Goal: Task Accomplishment & Management: Use online tool/utility

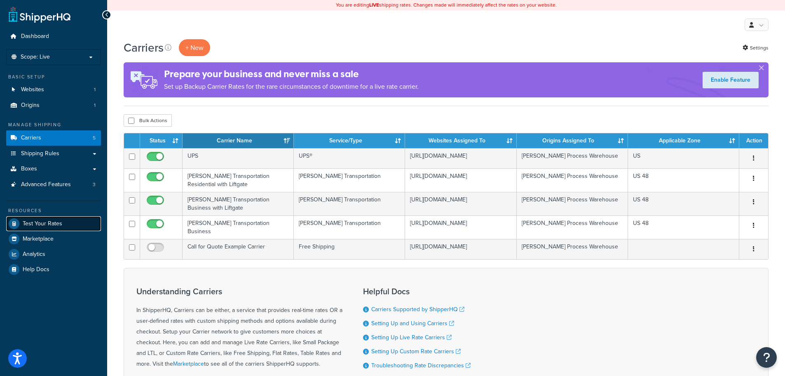
click at [35, 223] on span "Test Your Rates" at bounding box center [43, 223] width 40 height 7
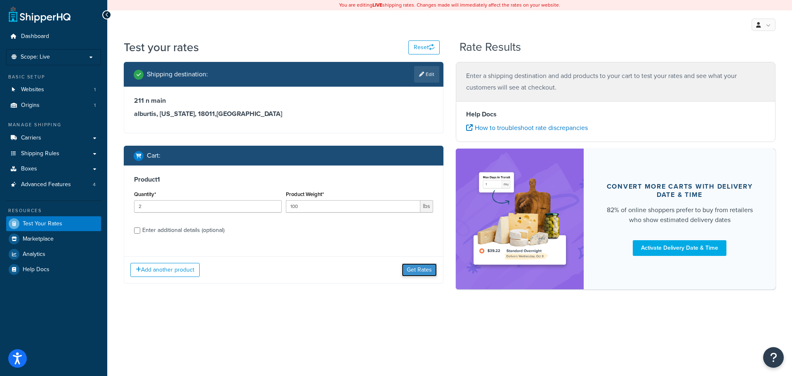
click at [415, 269] on button "Get Rates" at bounding box center [419, 269] width 35 height 13
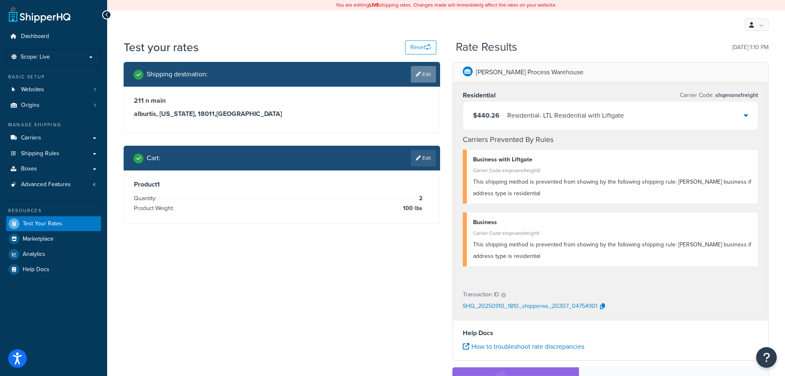
click at [423, 75] on link "Edit" at bounding box center [423, 74] width 25 height 16
select select "PA"
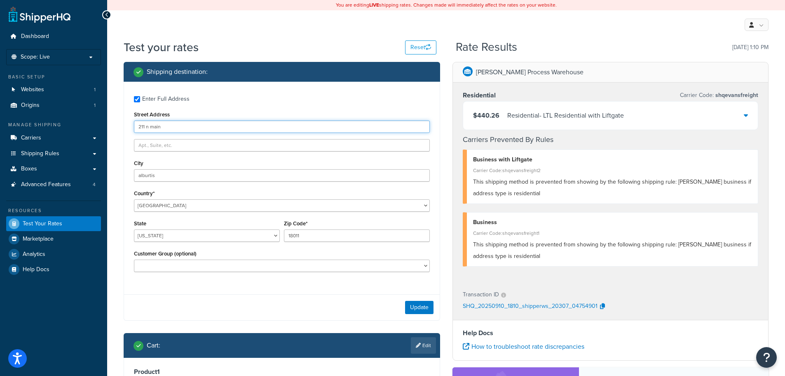
drag, startPoint x: 178, startPoint y: 123, endPoint x: 121, endPoint y: 126, distance: 56.9
click at [122, 126] on div "Shipping destination : Enter Full Address Street Address 211 n main City alburt…" at bounding box center [281, 242] width 329 height 361
type input "21365 Gateway Court"
select select "WI"
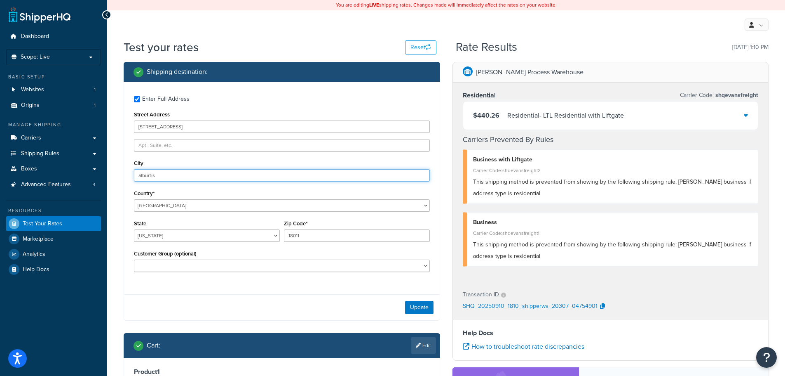
drag, startPoint x: 166, startPoint y: 175, endPoint x: 111, endPoint y: 176, distance: 55.3
click at [111, 176] on div "Test your rates Reset Rate Results 09/10/2025, 1:10 PM Shipping destination : E…" at bounding box center [446, 287] width 678 height 496
type input "Brookfield"
type input "53045"
click at [230, 301] on div "Update" at bounding box center [282, 307] width 316 height 26
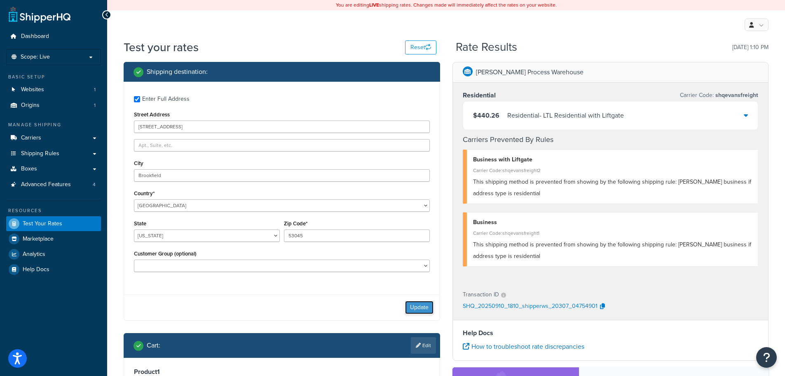
click at [416, 305] on button "Update" at bounding box center [419, 307] width 28 height 13
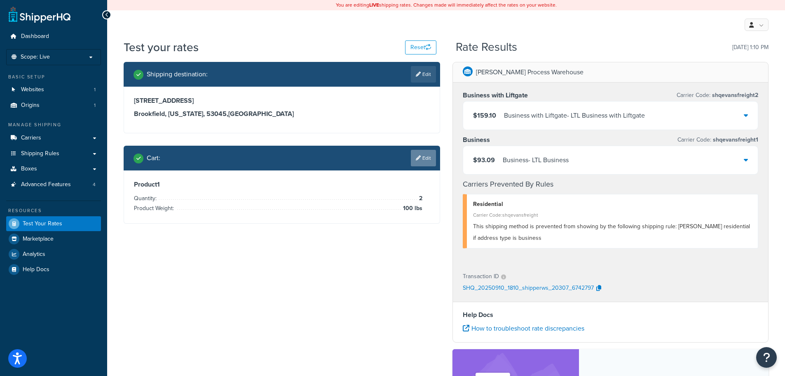
click at [424, 159] on link "Edit" at bounding box center [423, 158] width 25 height 16
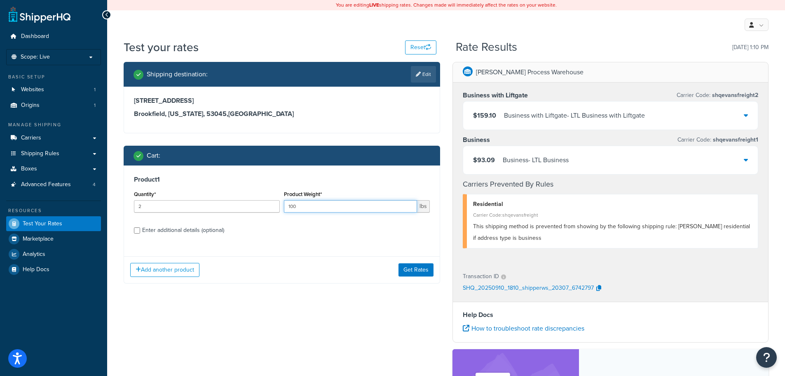
drag, startPoint x: 284, startPoint y: 207, endPoint x: 265, endPoint y: 207, distance: 19.0
click at [266, 207] on div "Quantity* 2 Product Weight* 100 lbs" at bounding box center [282, 203] width 300 height 30
type input "75"
click at [416, 267] on button "Get Rates" at bounding box center [416, 269] width 35 height 13
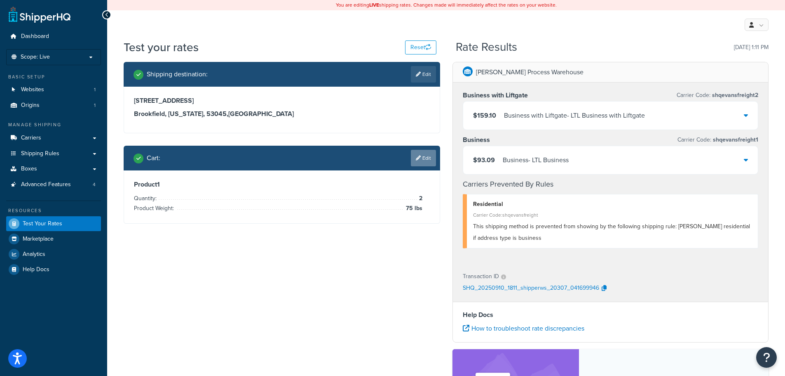
click at [421, 160] on link "Edit" at bounding box center [423, 158] width 25 height 16
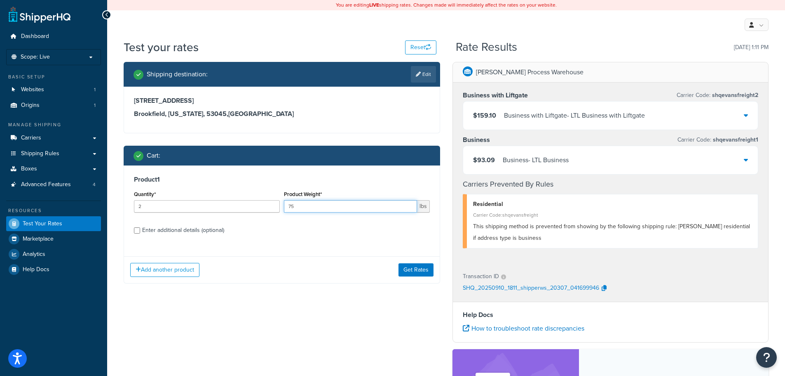
drag, startPoint x: 287, startPoint y: 208, endPoint x: 269, endPoint y: 208, distance: 18.1
click at [269, 208] on div "Quantity* 2 Product Weight* 75 lbs" at bounding box center [282, 203] width 300 height 30
type input "85"
click at [411, 271] on button "Get Rates" at bounding box center [416, 269] width 35 height 13
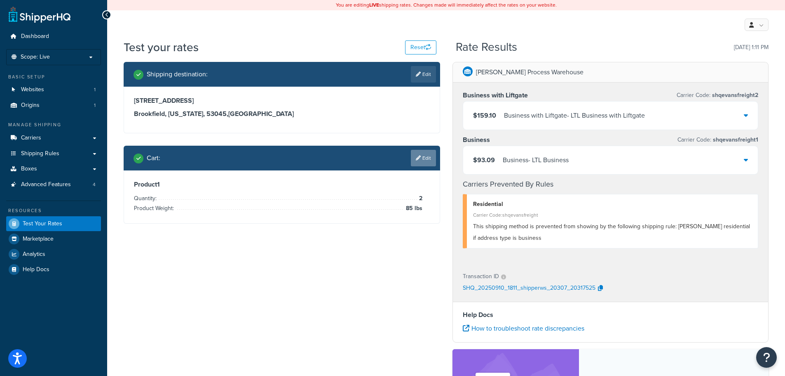
click at [426, 156] on link "Edit" at bounding box center [423, 158] width 25 height 16
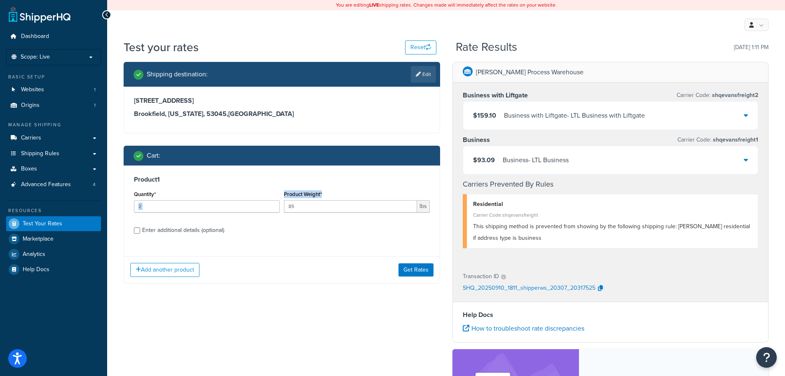
drag, startPoint x: 348, startPoint y: 198, endPoint x: 288, endPoint y: 210, distance: 61.8
click at [280, 209] on div "Quantity* 2 Product Weight* 85 lbs" at bounding box center [282, 203] width 300 height 30
drag, startPoint x: 306, startPoint y: 210, endPoint x: 269, endPoint y: 210, distance: 37.5
click at [269, 210] on div "Quantity* 2 Product Weight* 85 lbs" at bounding box center [282, 203] width 300 height 30
type input "125"
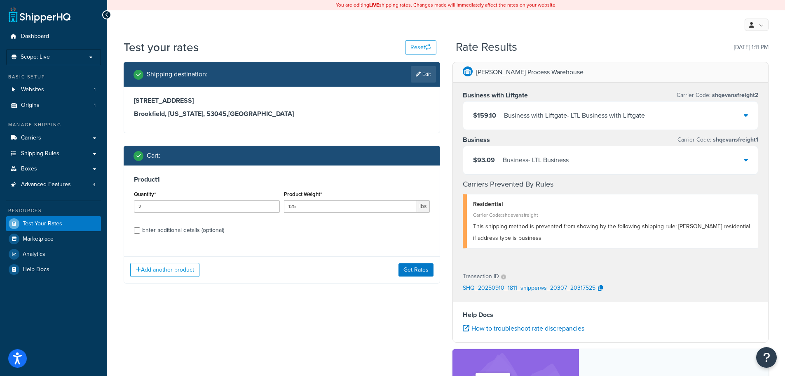
click at [146, 228] on div "Enter additional details (optional)" at bounding box center [183, 230] width 82 height 12
click at [140, 228] on input "Enter additional details (optional)" at bounding box center [137, 230] width 6 height 6
checkbox input "true"
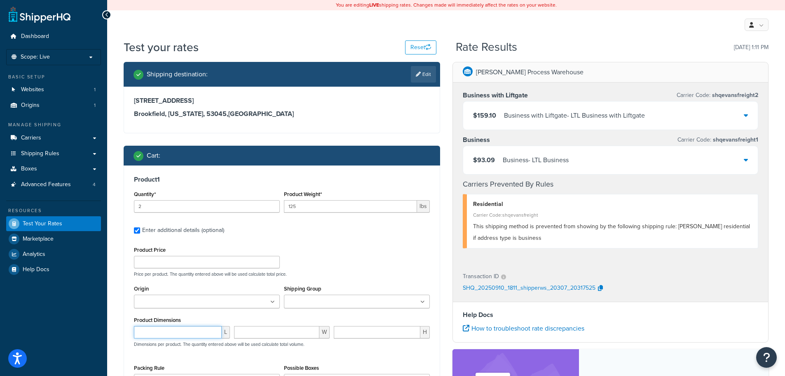
click at [153, 329] on input "number" at bounding box center [178, 332] width 88 height 12
type input "12"
type input "25"
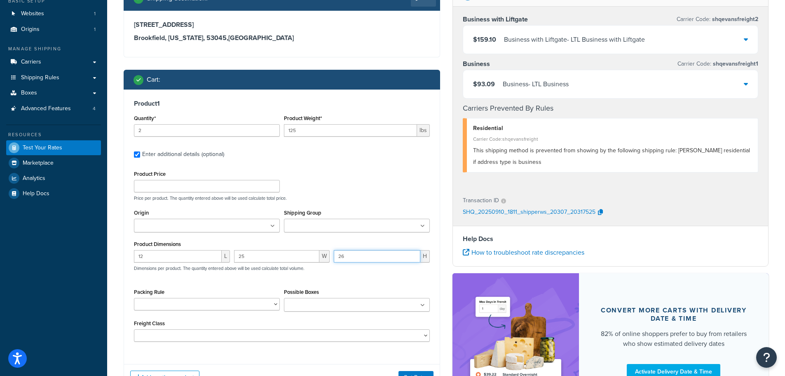
scroll to position [82, 0]
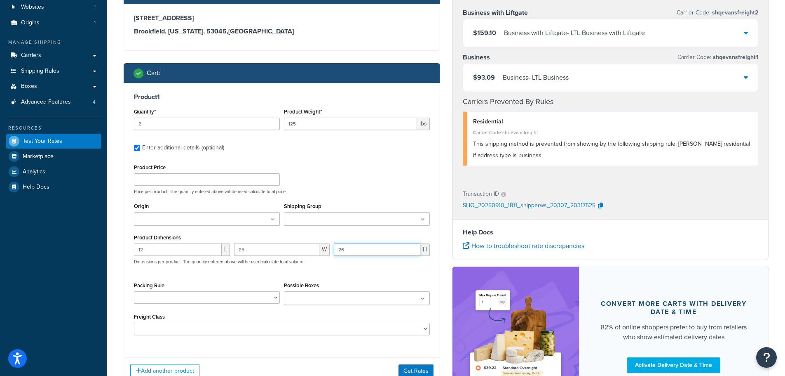
type input "26"
click at [216, 220] on ul at bounding box center [207, 219] width 146 height 14
click at [412, 362] on div "Add another product Get Rates" at bounding box center [282, 372] width 316 height 27
click at [414, 368] on button "Get Rates" at bounding box center [416, 372] width 35 height 13
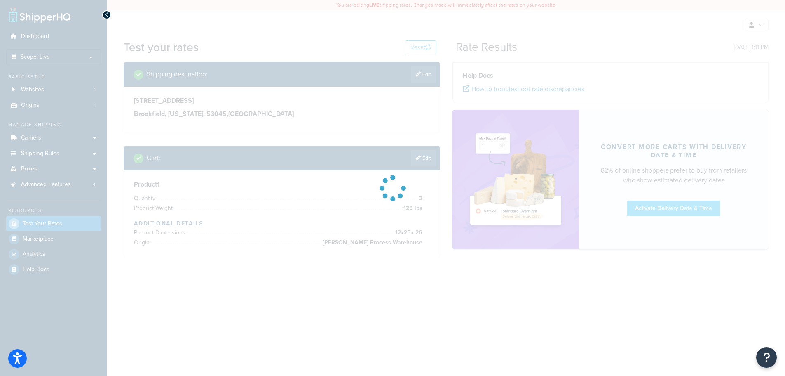
scroll to position [0, 0]
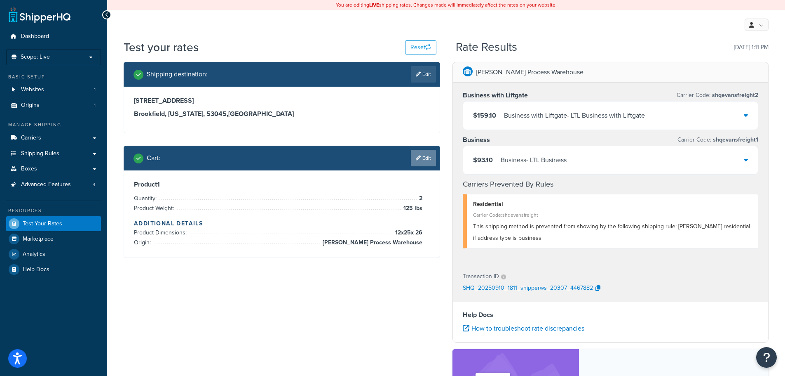
click at [429, 155] on link "Edit" at bounding box center [423, 158] width 25 height 16
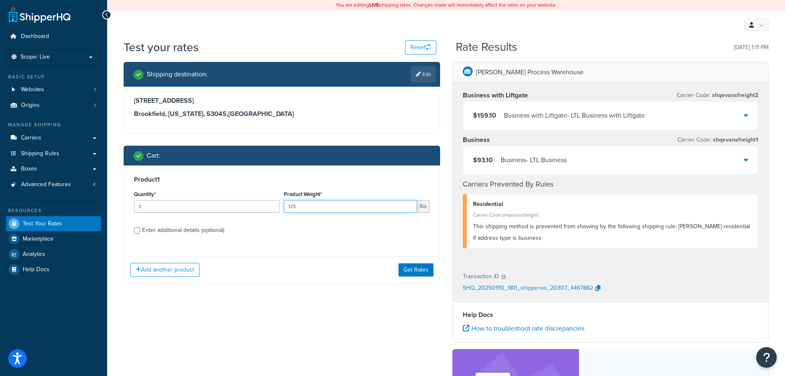
drag, startPoint x: 328, startPoint y: 202, endPoint x: 267, endPoint y: 240, distance: 71.4
click at [269, 209] on div "Quantity* 2 Product Weight* 125 lbs" at bounding box center [282, 203] width 300 height 30
type input "100"
click at [415, 272] on button "Get Rates" at bounding box center [416, 269] width 35 height 13
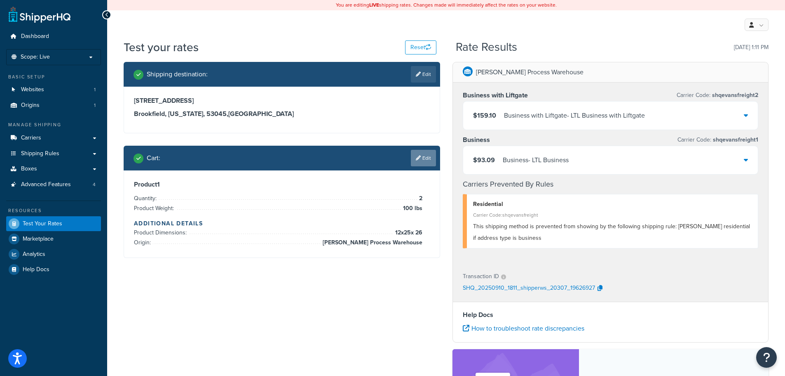
click at [427, 158] on link "Edit" at bounding box center [423, 158] width 25 height 16
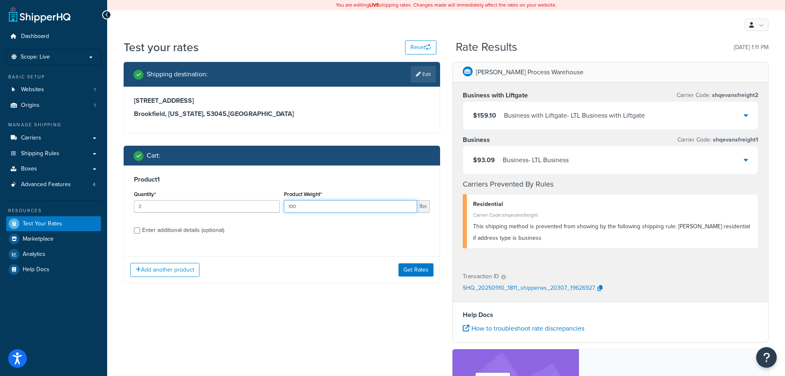
drag, startPoint x: 318, startPoint y: 207, endPoint x: 274, endPoint y: 209, distance: 44.2
click at [275, 209] on div "Quantity* 2 Product Weight* 100 lbs" at bounding box center [282, 203] width 300 height 30
type input "76"
click at [159, 230] on div "Enter additional details (optional)" at bounding box center [183, 230] width 82 height 12
click at [140, 230] on input "Enter additional details (optional)" at bounding box center [137, 230] width 6 height 6
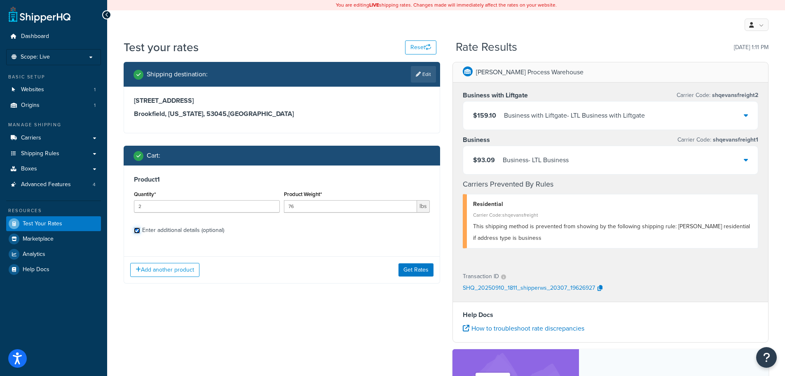
checkbox input "true"
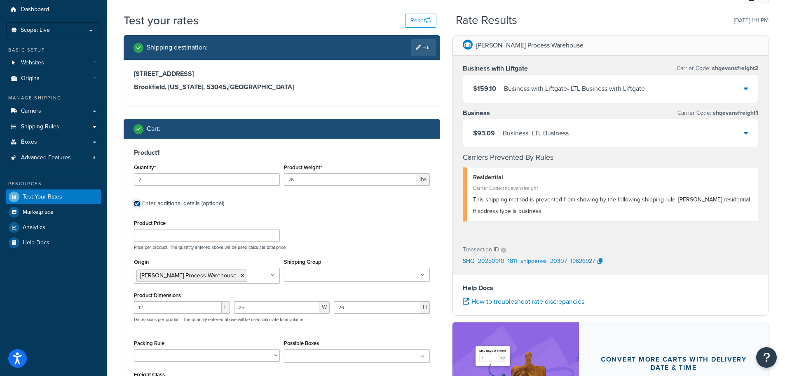
scroll to position [41, 0]
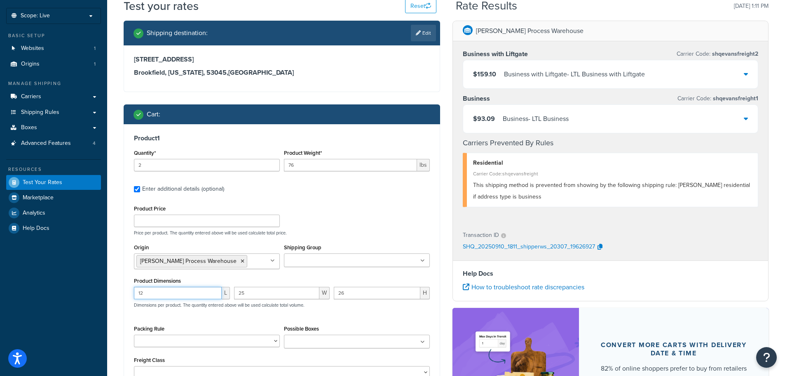
drag, startPoint x: 147, startPoint y: 296, endPoint x: 127, endPoint y: 297, distance: 20.2
click at [128, 297] on div "Product 1 Quantity* 2 Product Weight* 76 lbs Enter additional details (optional…" at bounding box center [282, 259] width 316 height 270
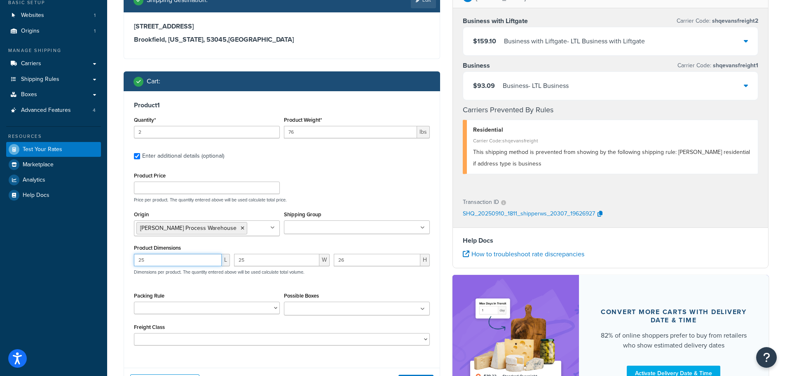
scroll to position [162, 0]
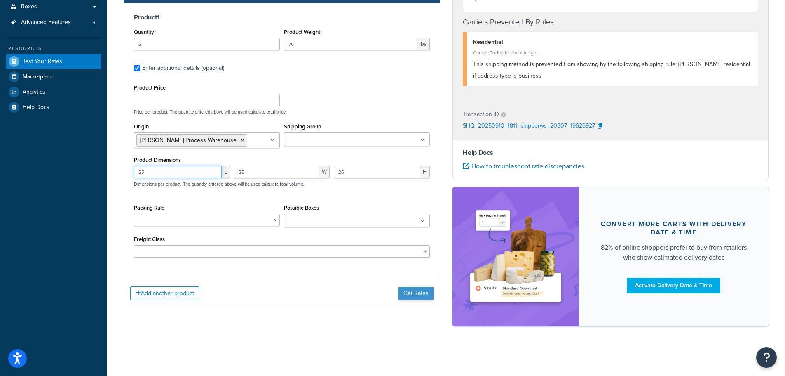
type input "25"
click at [416, 291] on button "Get Rates" at bounding box center [416, 293] width 35 height 13
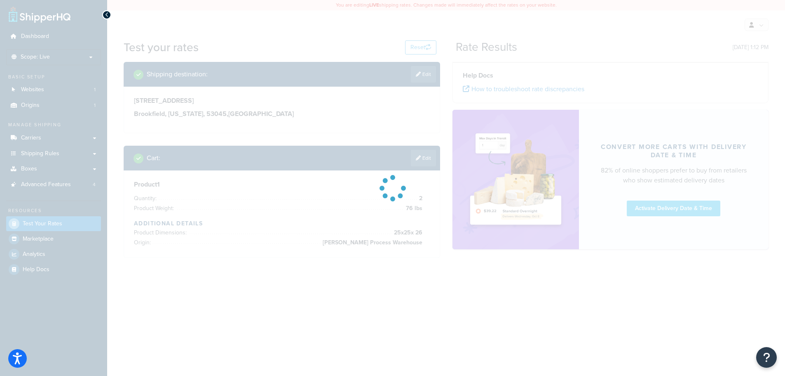
scroll to position [0, 0]
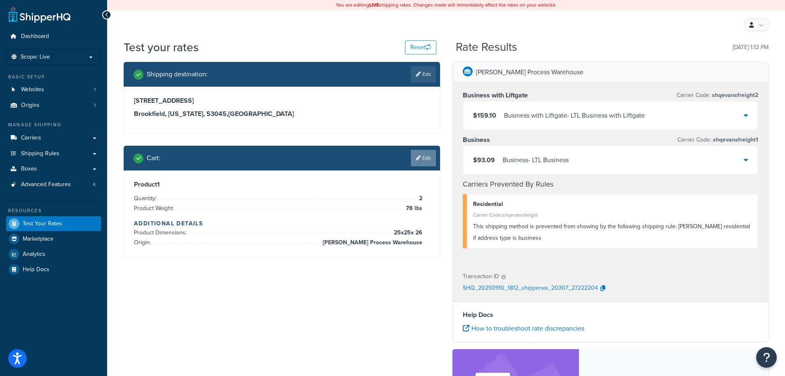
click at [411, 158] on link "Edit" at bounding box center [423, 158] width 25 height 16
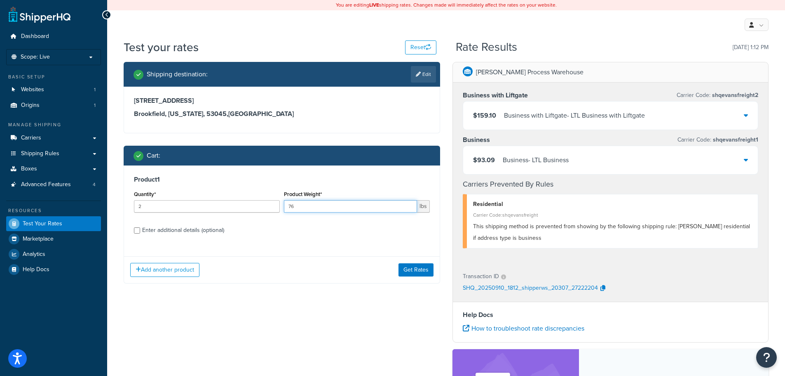
drag, startPoint x: 289, startPoint y: 206, endPoint x: 284, endPoint y: 206, distance: 5.4
click at [284, 206] on input "76" at bounding box center [350, 206] width 133 height 12
type input "80"
click at [408, 270] on button "Get Rates" at bounding box center [416, 269] width 35 height 13
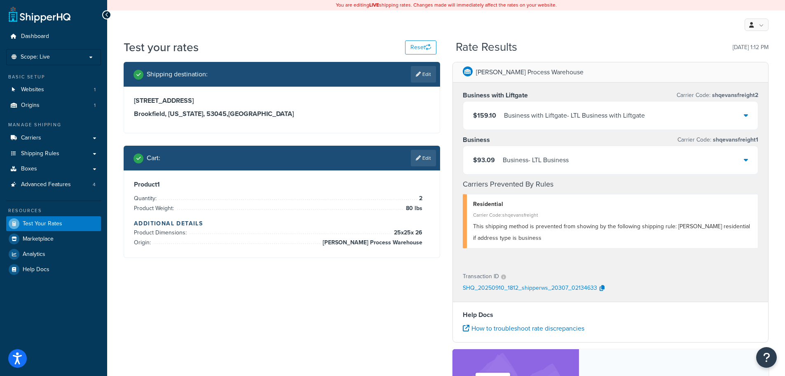
click at [221, 113] on h3 "Brookfield, Wisconsin, 53045 , United States" at bounding box center [282, 114] width 296 height 8
click at [423, 70] on link "Edit" at bounding box center [423, 74] width 25 height 16
select select "WI"
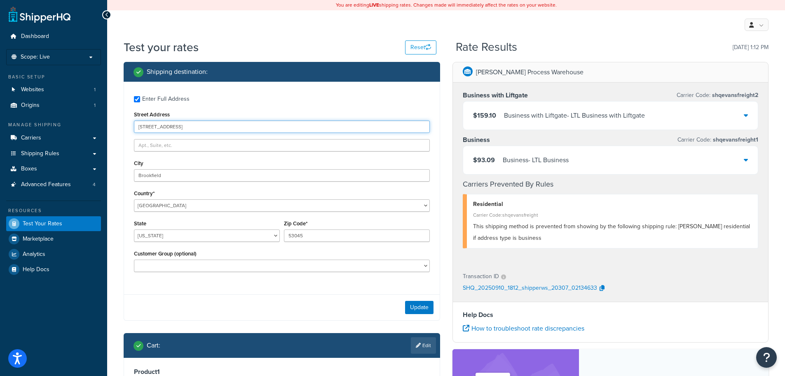
drag, startPoint x: 215, startPoint y: 125, endPoint x: 103, endPoint y: 130, distance: 112.2
click at [103, 130] on div "Dashboard Scope: Live Basic Setup Websites 1 Origins 1 Manage Shipping Carriers…" at bounding box center [392, 269] width 785 height 538
click at [135, 101] on input "Enter Full Address" at bounding box center [137, 99] width 6 height 6
checkbox input "false"
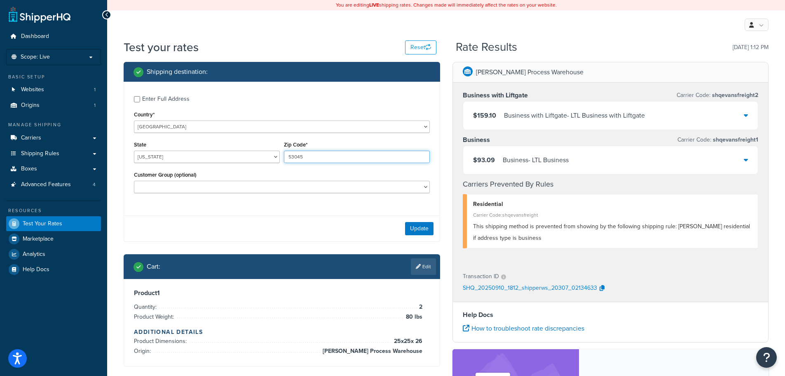
drag, startPoint x: 314, startPoint y: 156, endPoint x: 239, endPoint y: 174, distance: 77.3
click at [247, 153] on div "State Alabama Alaska American Samoa Arizona Arkansas Armed Forces Americas Arme…" at bounding box center [282, 154] width 300 height 30
paste input "81658"
type input "81658"
drag, startPoint x: 190, startPoint y: 157, endPoint x: 128, endPoint y: 157, distance: 62.3
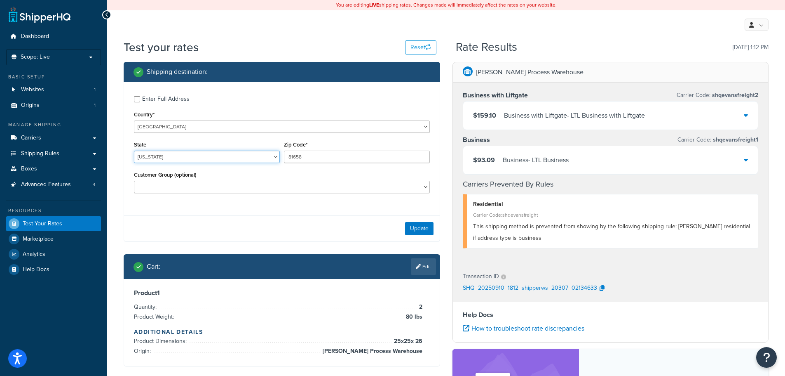
click at [128, 157] on div "Enter Full Address Country* United States United Kingdom Afghanistan Åland Isla…" at bounding box center [282, 145] width 316 height 127
select select "CO"
click at [134, 150] on select "Alabama Alaska American Samoa Arizona Arkansas Armed Forces Americas Armed Forc…" at bounding box center [207, 156] width 146 height 12
click at [415, 228] on button "Update" at bounding box center [419, 228] width 28 height 13
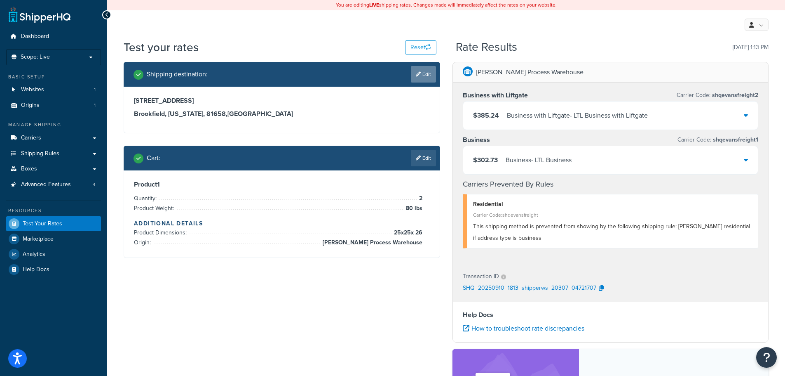
click at [424, 75] on link "Edit" at bounding box center [423, 74] width 25 height 16
select select "CO"
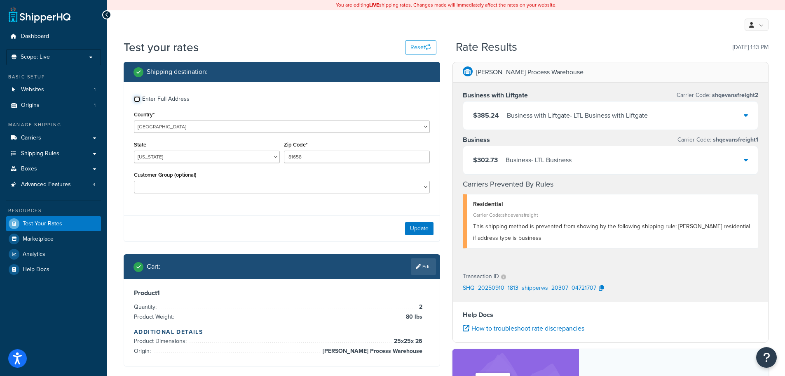
click at [137, 98] on input "Enter Full Address" at bounding box center [137, 99] width 6 height 6
checkbox input "true"
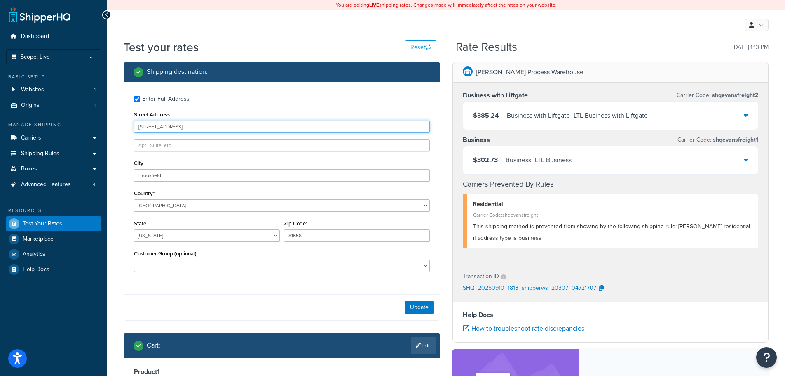
drag, startPoint x: 200, startPoint y: 125, endPoint x: 95, endPoint y: 127, distance: 104.7
click at [97, 127] on div "Dashboard Scope: Live Basic Setup Websites 1 Origins 1 Manage Shipping Carriers…" at bounding box center [392, 269] width 785 height 538
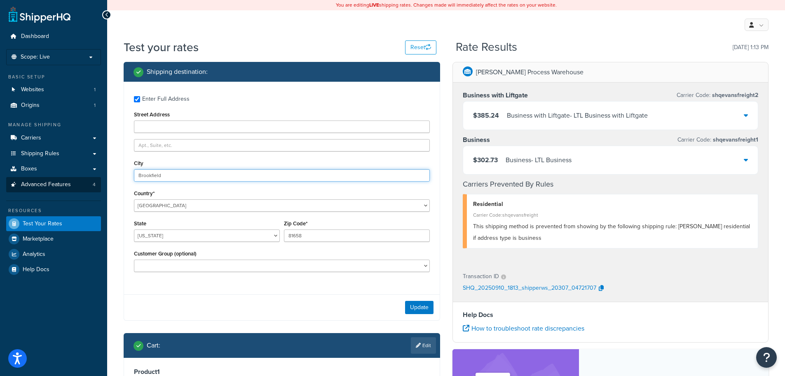
drag, startPoint x: 186, startPoint y: 179, endPoint x: 91, endPoint y: 179, distance: 94.4
click at [91, 179] on div "Dashboard Scope: Live Basic Setup Websites 1 Origins 1 Manage Shipping Carriers…" at bounding box center [392, 269] width 785 height 538
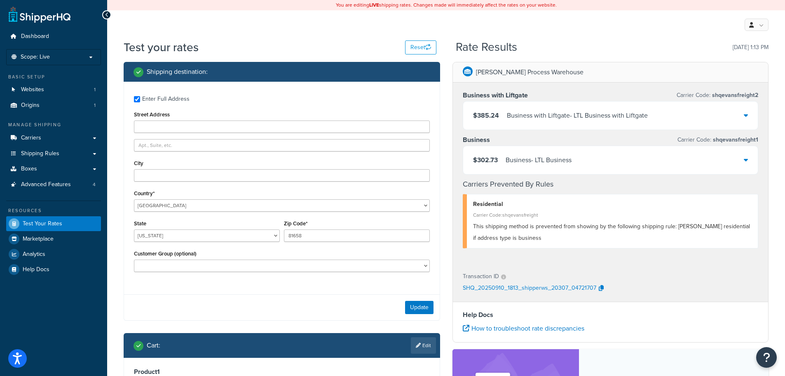
drag, startPoint x: 197, startPoint y: 191, endPoint x: 196, endPoint y: 184, distance: 7.2
click at [197, 191] on div "Country* United States United Kingdom Afghanistan Åland Islands Albania Algeria…" at bounding box center [282, 200] width 296 height 24
click at [136, 100] on input "Enter Full Address" at bounding box center [137, 99] width 6 height 6
checkbox input "false"
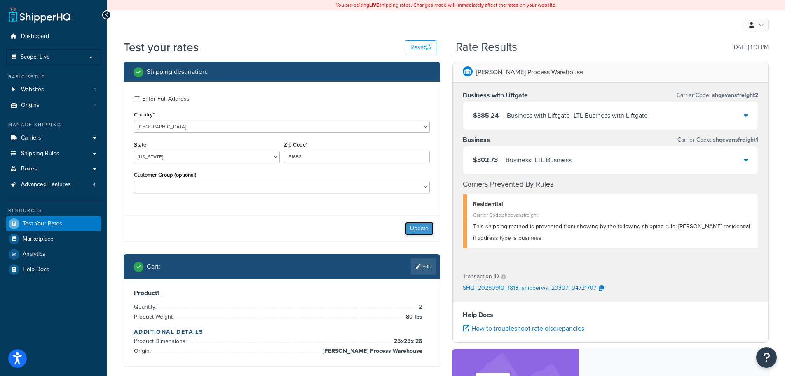
click at [414, 229] on button "Update" at bounding box center [419, 228] width 28 height 13
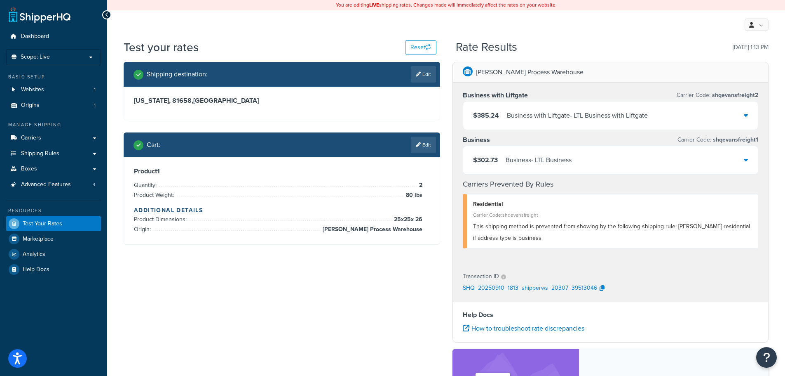
drag, startPoint x: 424, startPoint y: 140, endPoint x: 428, endPoint y: 143, distance: 4.4
click at [424, 140] on link "Edit" at bounding box center [423, 144] width 25 height 16
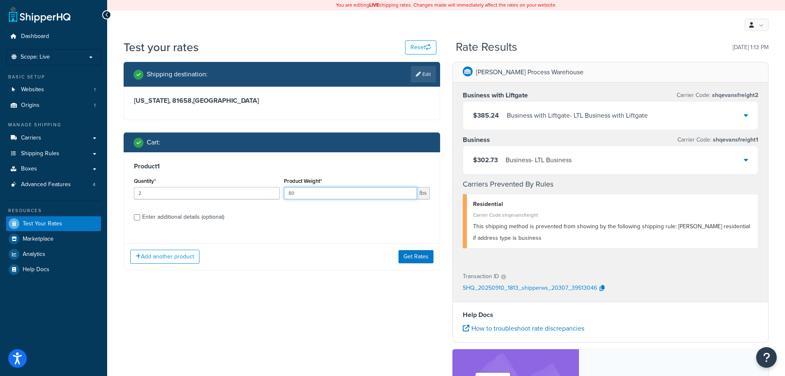
drag, startPoint x: 331, startPoint y: 194, endPoint x: 265, endPoint y: 201, distance: 66.3
click at [265, 201] on div "Quantity* 2 Product Weight* 80 lbs" at bounding box center [282, 190] width 300 height 30
type input "75"
click at [418, 253] on button "Get Rates" at bounding box center [416, 256] width 35 height 13
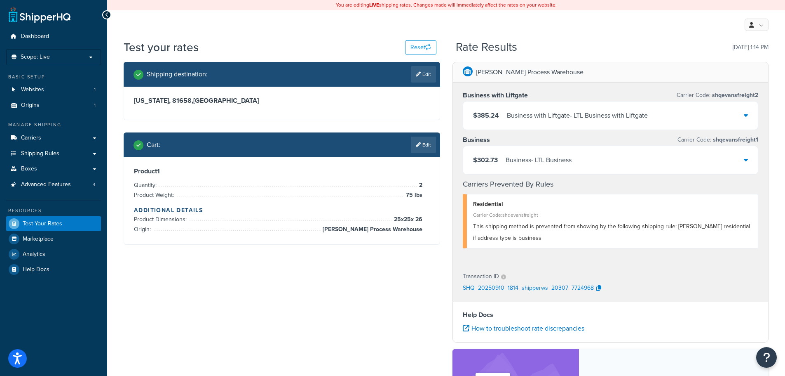
click at [425, 148] on link "Edit" at bounding box center [423, 144] width 25 height 16
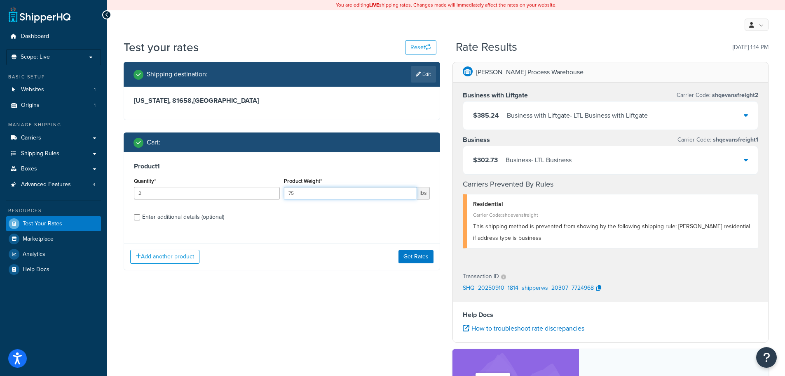
drag, startPoint x: 327, startPoint y: 192, endPoint x: 256, endPoint y: 200, distance: 71.4
click at [259, 195] on div "Quantity* 2 Product Weight* 75 lbs" at bounding box center [282, 190] width 300 height 30
type input "95"
click at [418, 256] on button "Get Rates" at bounding box center [416, 256] width 35 height 13
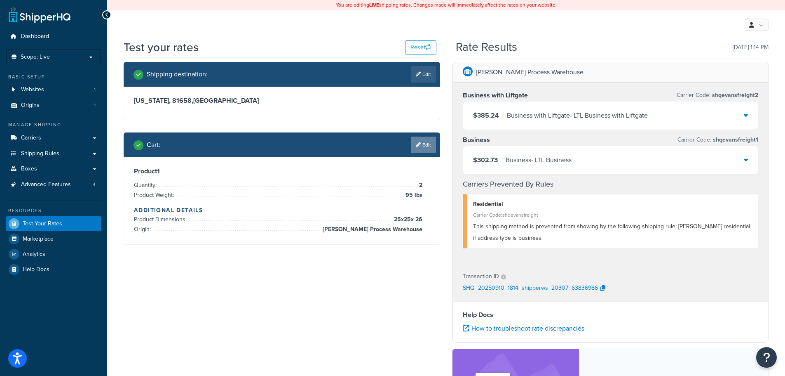
click at [420, 139] on link "Edit" at bounding box center [423, 144] width 25 height 16
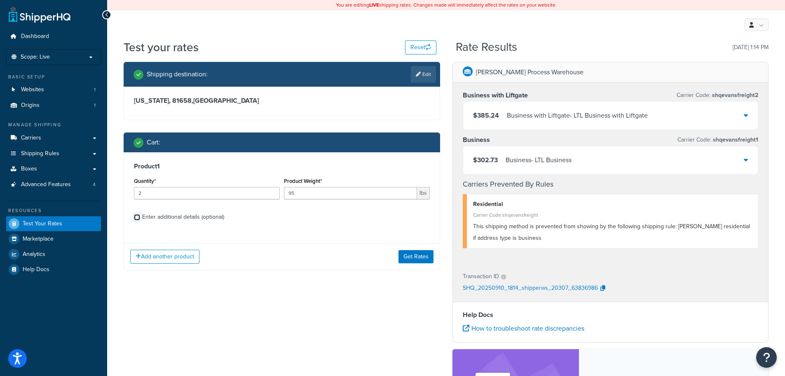
click at [136, 216] on input "Enter additional details (optional)" at bounding box center [137, 217] width 6 height 6
checkbox input "true"
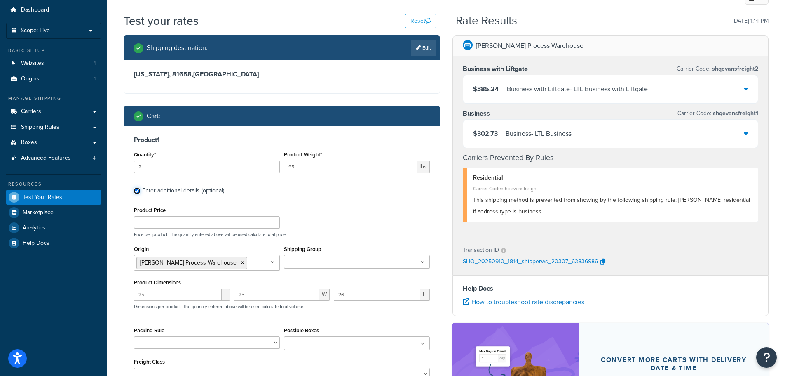
scroll to position [41, 0]
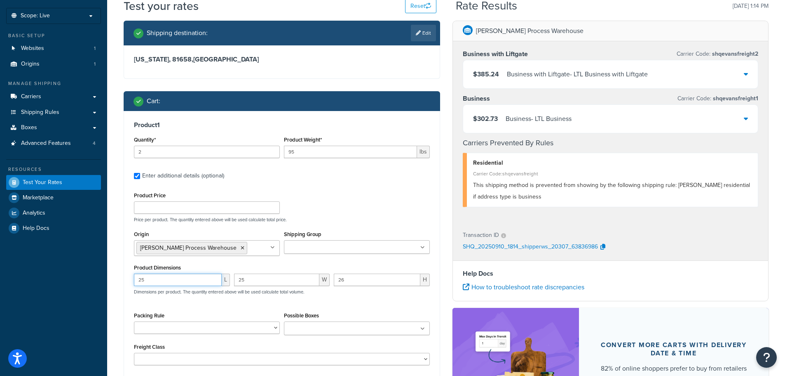
drag, startPoint x: 167, startPoint y: 281, endPoint x: 90, endPoint y: 318, distance: 85.4
click at [104, 282] on div "Dashboard Scope: Live Basic Setup Websites 1 Origins 1 Manage Shipping Carriers…" at bounding box center [392, 228] width 785 height 538
type input "40"
drag, startPoint x: 250, startPoint y: 277, endPoint x: 211, endPoint y: 288, distance: 40.2
click at [219, 279] on div "40 L 25 W 26 H Dimensions per product. The quantity entered above will be used …" at bounding box center [282, 288] width 300 height 30
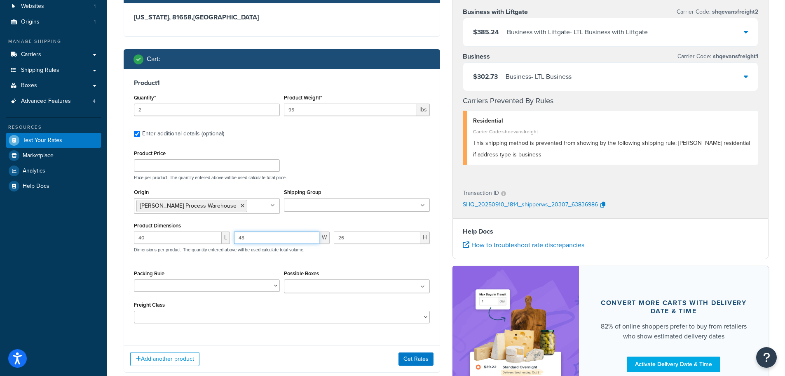
scroll to position [124, 0]
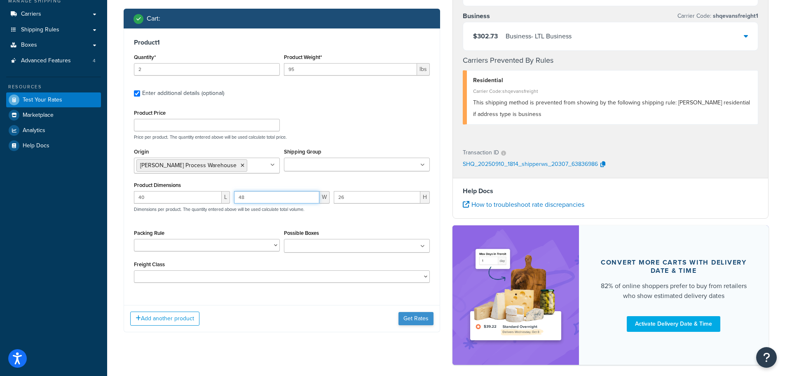
type input "48"
click at [419, 320] on button "Get Rates" at bounding box center [416, 318] width 35 height 13
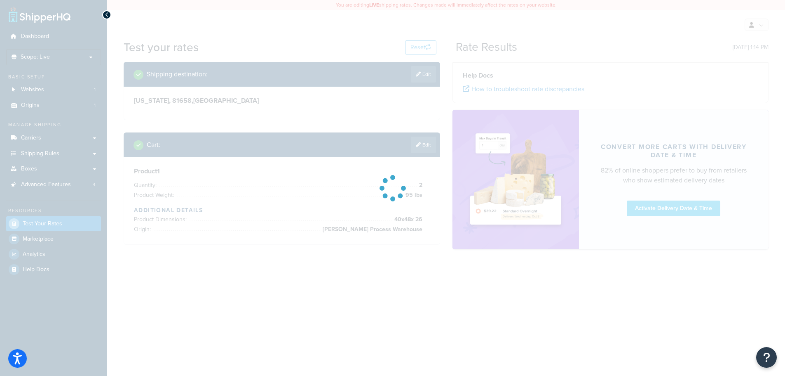
scroll to position [0, 0]
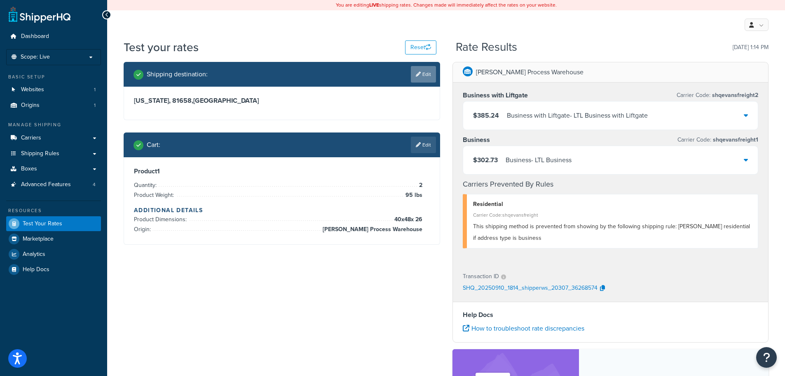
click at [416, 72] on icon at bounding box center [418, 74] width 5 height 5
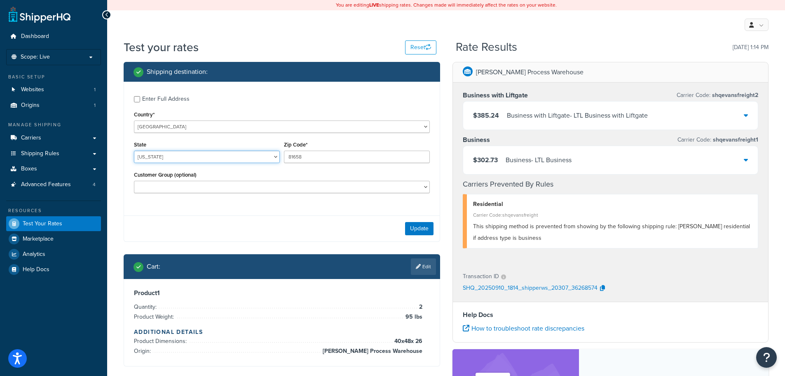
drag, startPoint x: 125, startPoint y: 156, endPoint x: 105, endPoint y: 156, distance: 20.2
click at [105, 156] on div "Dashboard Scope: Live Basic Setup Websites 1 Origins 1 Manage Shipping Carriers…" at bounding box center [392, 269] width 785 height 538
select select "TX"
click at [134, 150] on select "Alabama Alaska American Samoa Arizona Arkansas Armed Forces Americas Armed Forc…" at bounding box center [207, 156] width 146 height 12
drag, startPoint x: 316, startPoint y: 156, endPoint x: 254, endPoint y: 158, distance: 61.9
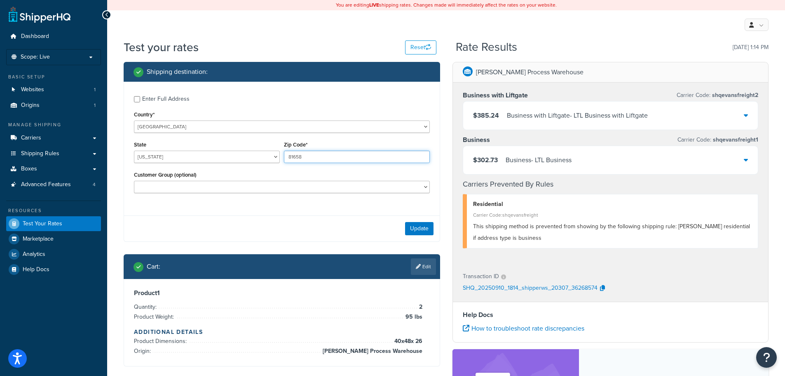
click at [255, 158] on div "State Alabama Alaska American Samoa Arizona Arkansas Armed Forces Americas Arme…" at bounding box center [282, 154] width 300 height 30
paste input "73301"
type input "73301"
click at [416, 230] on button "Update" at bounding box center [419, 228] width 28 height 13
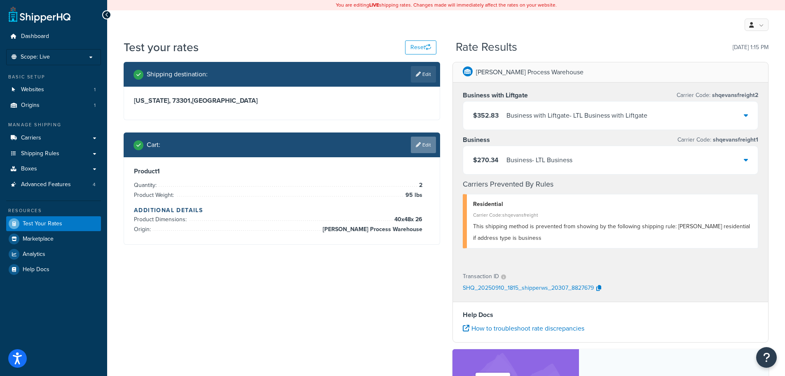
click at [420, 147] on link "Edit" at bounding box center [423, 144] width 25 height 16
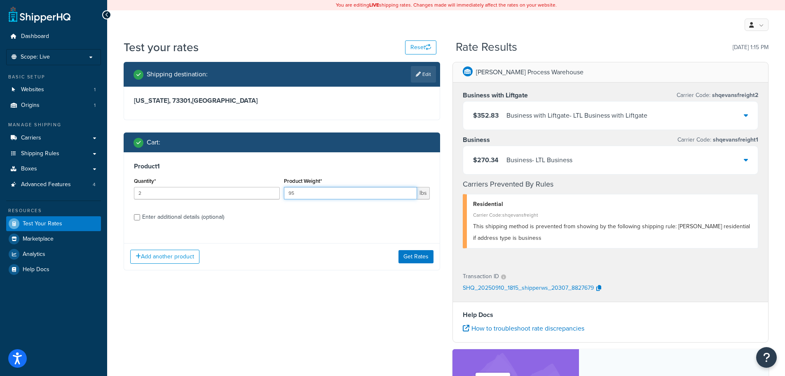
drag, startPoint x: 324, startPoint y: 196, endPoint x: 259, endPoint y: 198, distance: 64.7
click at [260, 195] on div "Quantity* 2 Product Weight* 95 lbs" at bounding box center [282, 190] width 300 height 30
type input "70"
click at [406, 254] on button "Get Rates" at bounding box center [416, 256] width 35 height 13
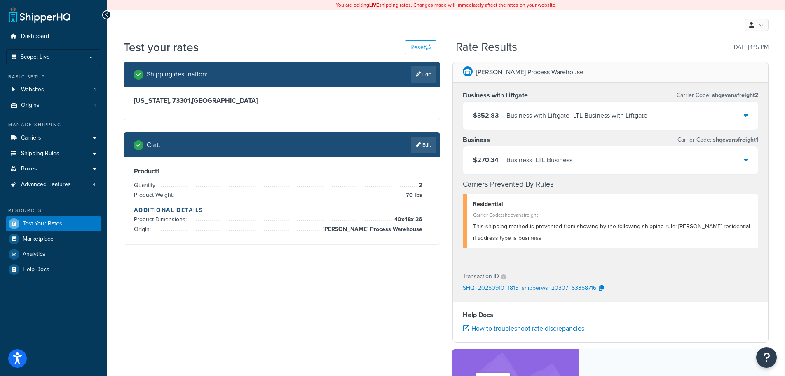
click at [424, 143] on link "Edit" at bounding box center [423, 144] width 25 height 16
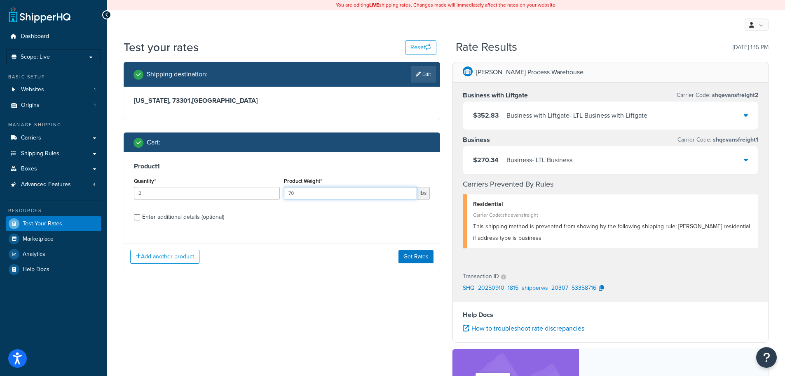
drag, startPoint x: 313, startPoint y: 193, endPoint x: 263, endPoint y: 244, distance: 71.4
click at [272, 198] on div "Quantity* 2 Product Weight* 70 lbs" at bounding box center [282, 190] width 300 height 30
click at [93, 55] on li "Scope: Live" at bounding box center [53, 57] width 95 height 16
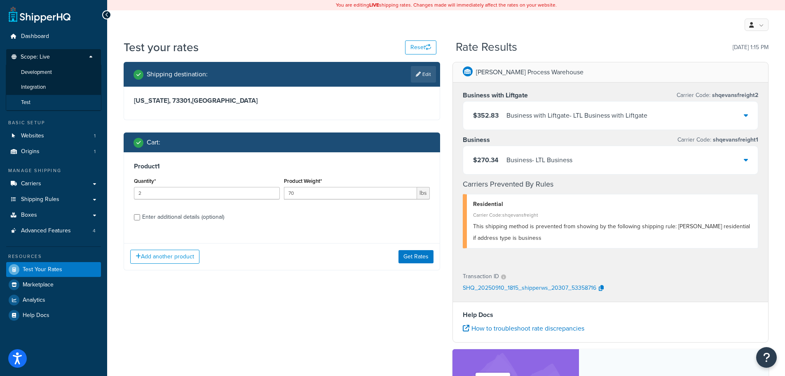
click at [39, 100] on li "Test" at bounding box center [54, 102] width 96 height 15
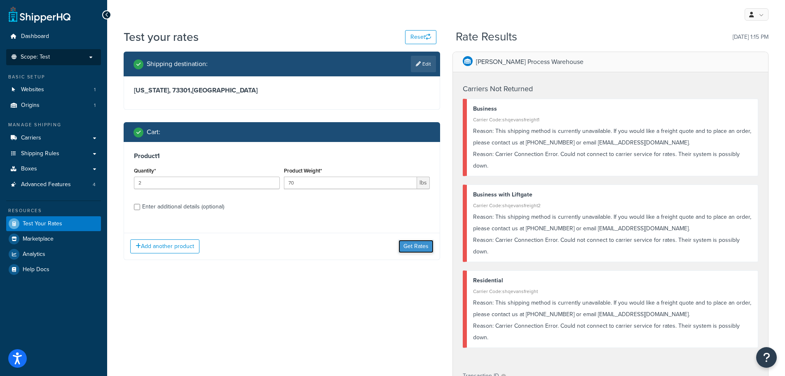
click at [410, 244] on button "Get Rates" at bounding box center [416, 246] width 35 height 13
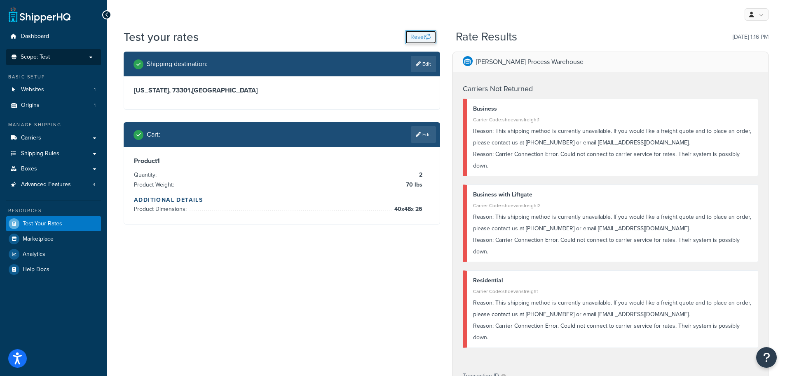
click at [416, 36] on button "Reset" at bounding box center [420, 37] width 31 height 14
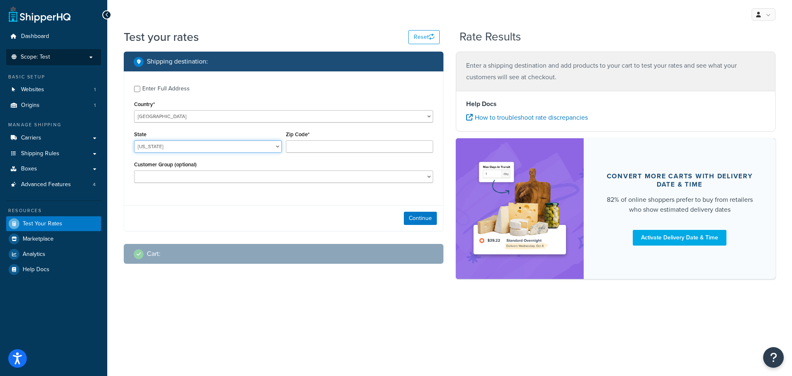
click at [235, 147] on select "Alabama Alaska American Samoa Arizona Arkansas Armed Forces Americas Armed Forc…" at bounding box center [208, 146] width 148 height 12
select select "TX"
click at [134, 140] on select "Alabama Alaska American Samoa Arizona Arkansas Armed Forces Americas Armed Forc…" at bounding box center [208, 146] width 148 height 12
click at [296, 146] on input "Zip Code*" at bounding box center [360, 146] width 148 height 12
click at [317, 145] on input "Zip Code*" at bounding box center [360, 146] width 148 height 12
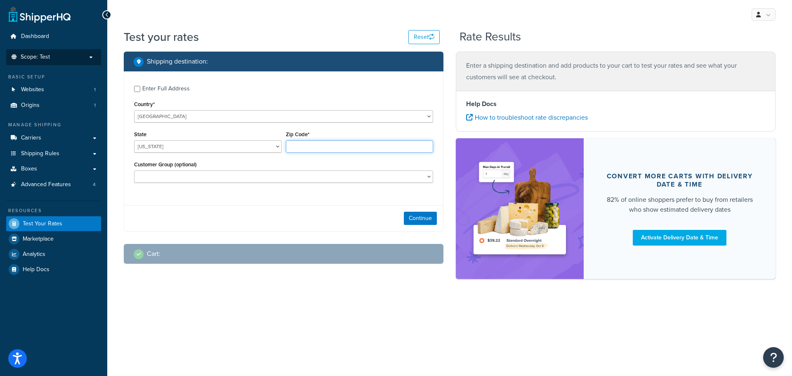
paste input "73301"
type input "73301"
click at [247, 195] on div "Enter Full Address Country* United States United Kingdom Afghanistan Åland Isla…" at bounding box center [283, 134] width 319 height 127
click at [242, 266] on div "Shipping destination : Enter Full Address Country* United States United Kingdom…" at bounding box center [283, 164] width 332 height 225
click at [422, 218] on button "Continue" at bounding box center [420, 217] width 33 height 13
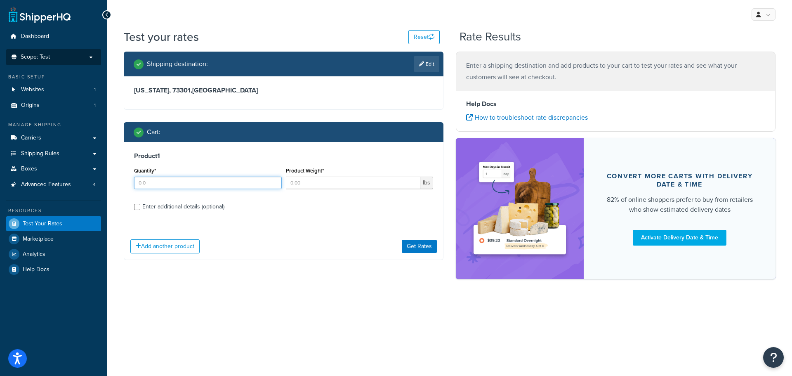
click at [264, 181] on input "Quantity*" at bounding box center [208, 182] width 148 height 12
type input "1"
click at [303, 185] on input "Product Weight*" at bounding box center [353, 182] width 135 height 12
type input "75"
click at [424, 250] on button "Get Rates" at bounding box center [419, 246] width 35 height 13
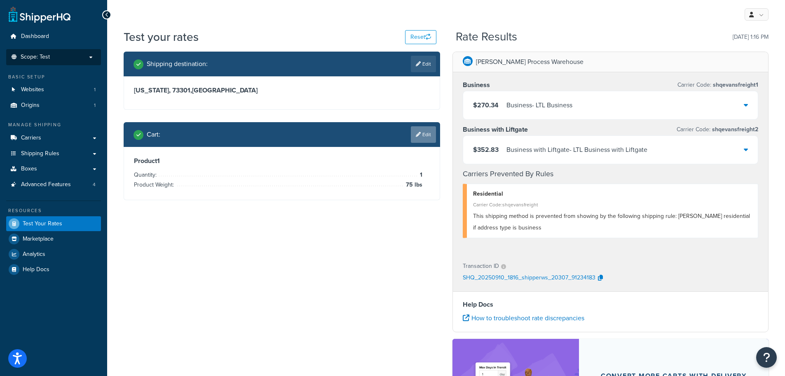
click at [424, 133] on link "Edit" at bounding box center [423, 134] width 25 height 16
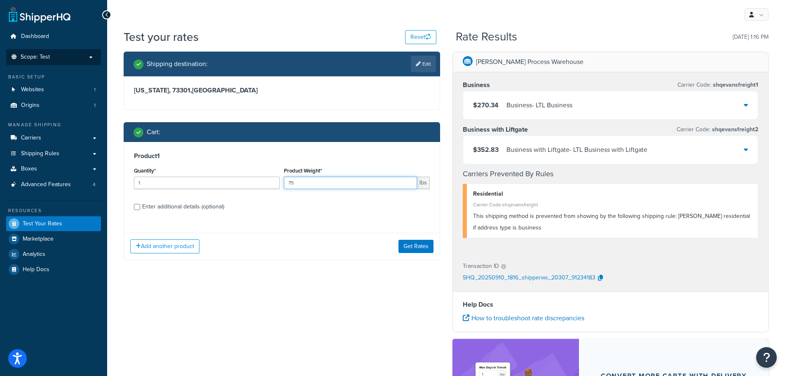
drag, startPoint x: 327, startPoint y: 185, endPoint x: 275, endPoint y: 186, distance: 51.1
click at [277, 185] on div "Quantity* 1 Product Weight* 75 lbs" at bounding box center [282, 180] width 300 height 30
type input "80"
click at [415, 247] on button "Get Rates" at bounding box center [416, 246] width 35 height 13
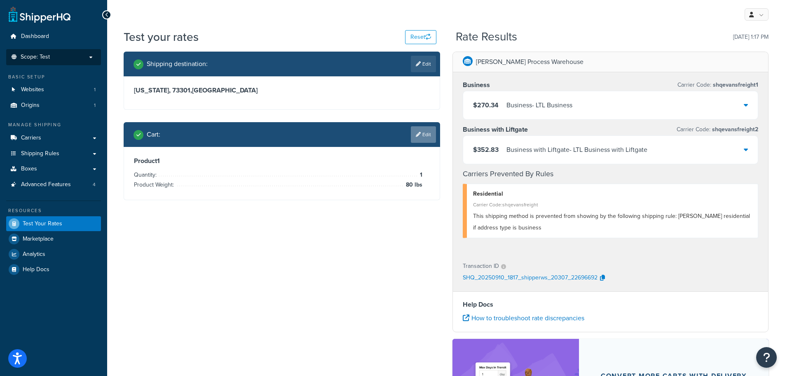
click at [429, 136] on link "Edit" at bounding box center [423, 134] width 25 height 16
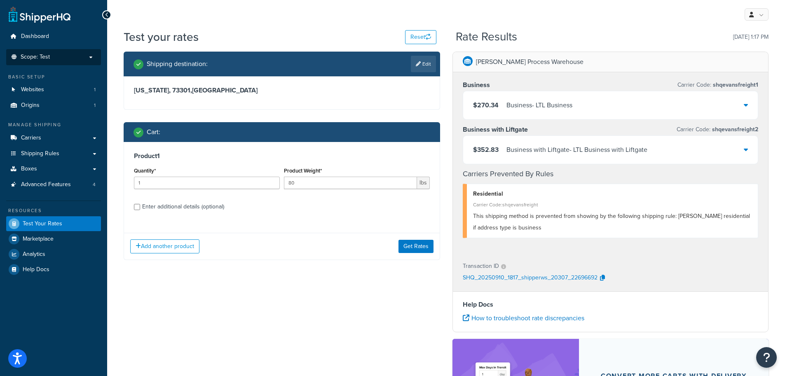
click at [47, 56] on span "Scope: Test" at bounding box center [35, 57] width 29 height 7
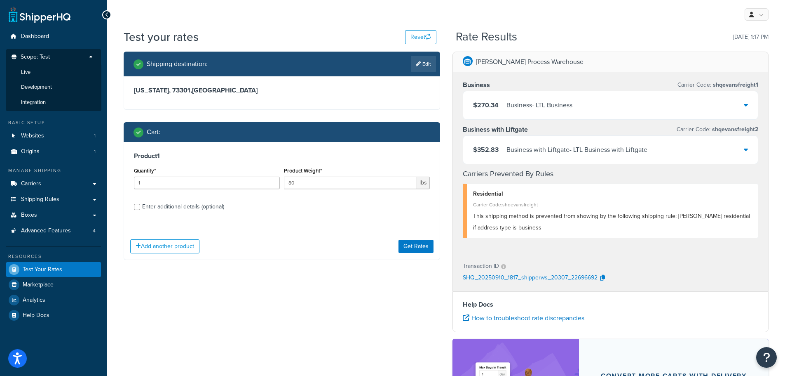
click at [49, 59] on span "Scope: Test" at bounding box center [35, 57] width 29 height 7
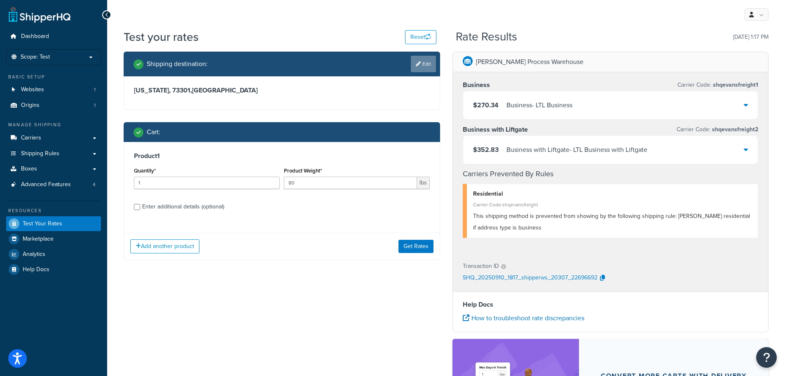
click at [421, 66] on link "Edit" at bounding box center [423, 64] width 25 height 16
select select "TX"
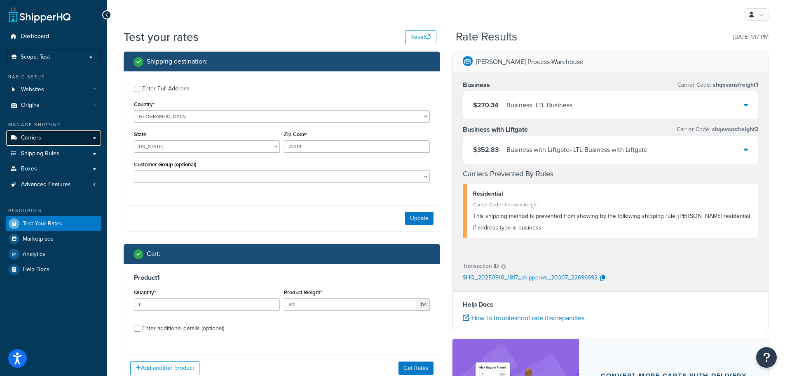
click at [23, 135] on span "Carriers" at bounding box center [31, 137] width 20 height 7
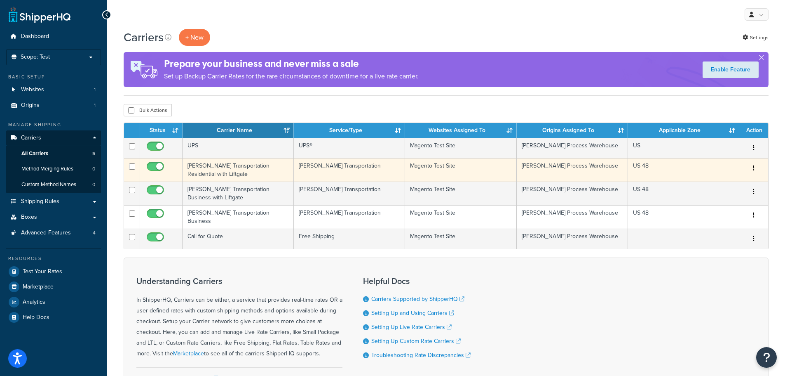
click at [219, 165] on td "[PERSON_NAME] Transportation Residential with Liftgate" at bounding box center [238, 169] width 111 height 23
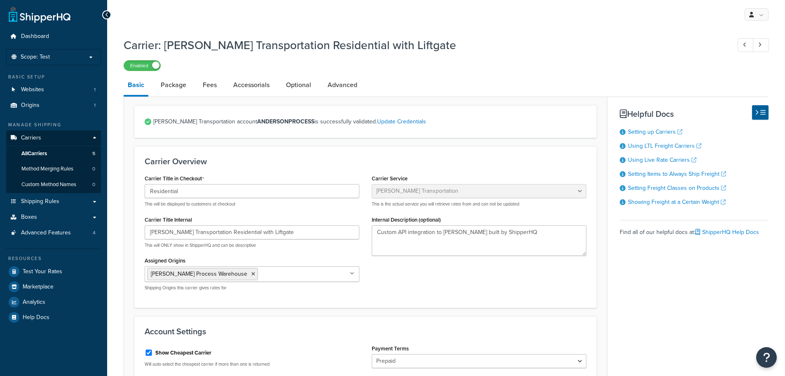
select select "evansFreight"
select select "PLT"
click at [37, 152] on span "All Carriers" at bounding box center [34, 153] width 26 height 7
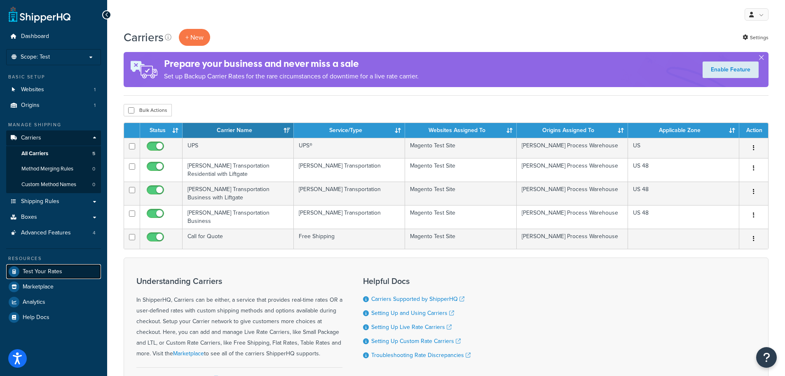
click at [42, 270] on span "Test Your Rates" at bounding box center [43, 271] width 40 height 7
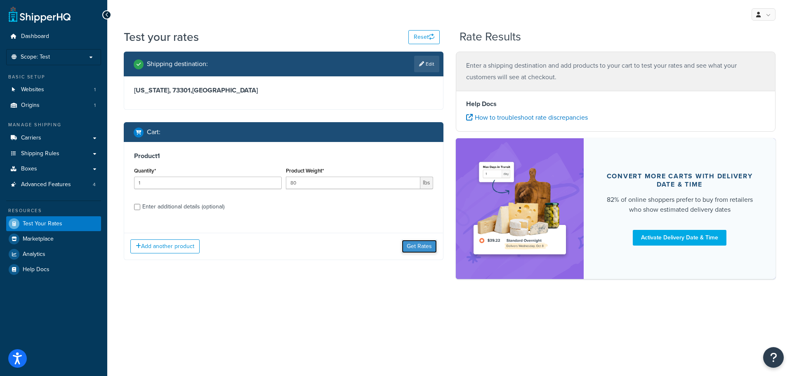
click at [418, 245] on button "Get Rates" at bounding box center [419, 246] width 35 height 13
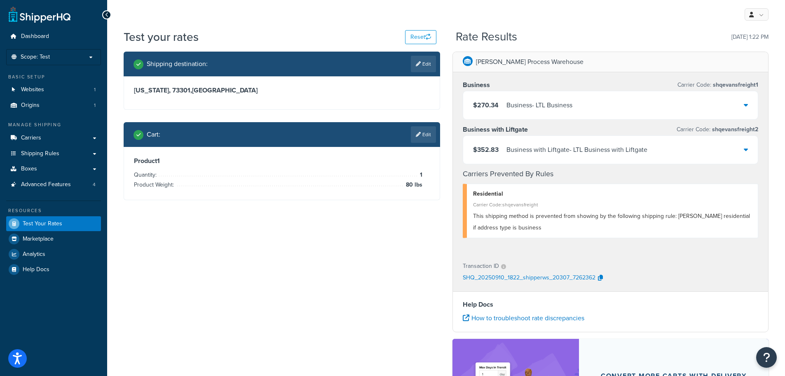
click at [745, 106] on icon at bounding box center [746, 104] width 4 height 7
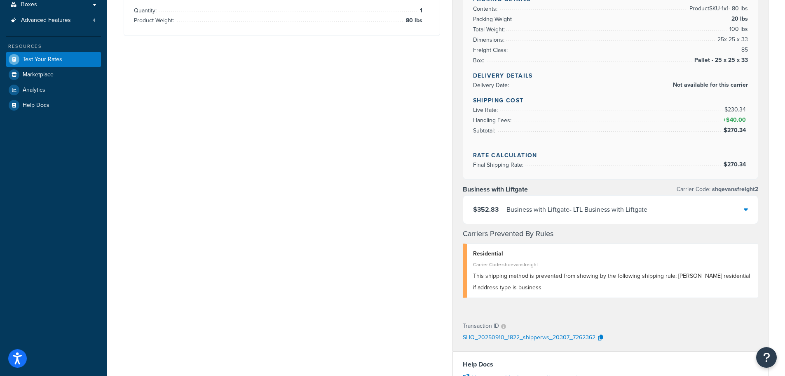
scroll to position [165, 0]
drag, startPoint x: 461, startPoint y: 338, endPoint x: 594, endPoint y: 339, distance: 132.8
click at [594, 339] on div "Transaction ID SHQ_20250910_1822_shipperws_20307_7262362" at bounding box center [611, 331] width 316 height 38
copy p "SHQ_20250910_1822_shipperws_20307_7262362"
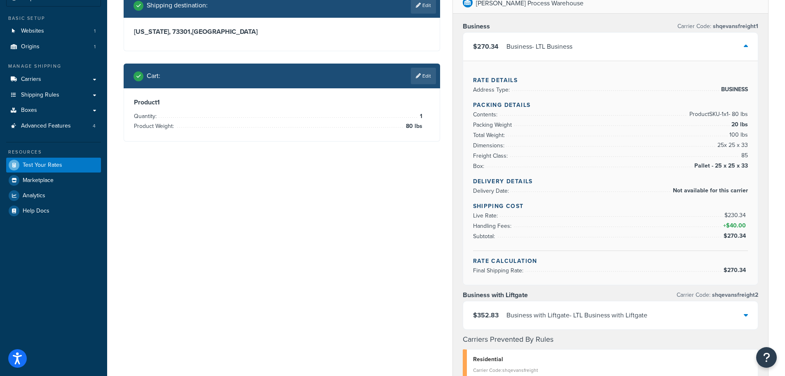
scroll to position [0, 0]
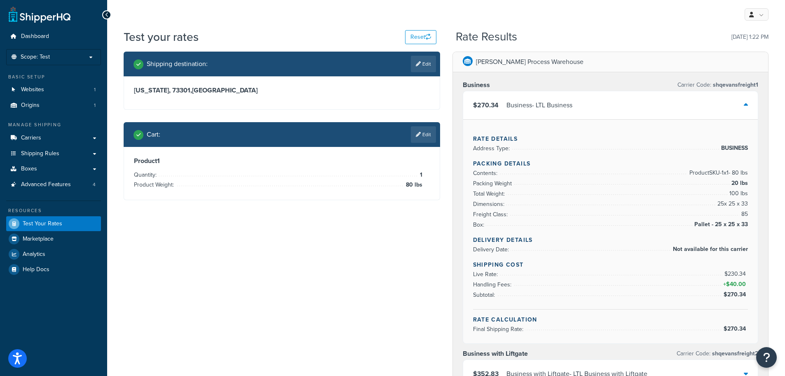
drag, startPoint x: 661, startPoint y: 103, endPoint x: 660, endPoint y: 109, distance: 5.5
click at [661, 103] on div "$270.34 Business - LTL Business" at bounding box center [610, 105] width 295 height 28
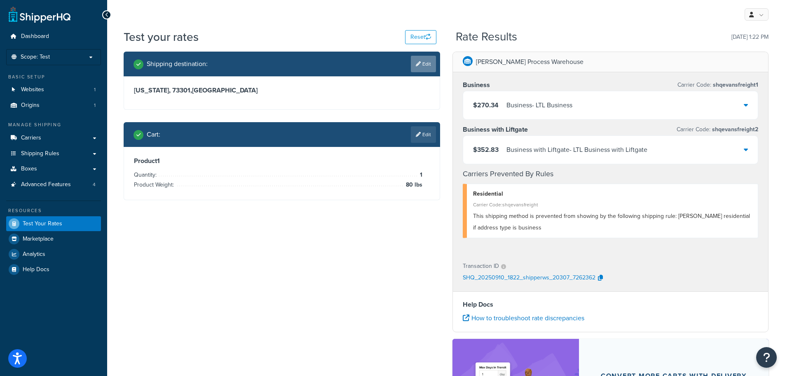
click at [421, 60] on link "Edit" at bounding box center [423, 64] width 25 height 16
select select "TX"
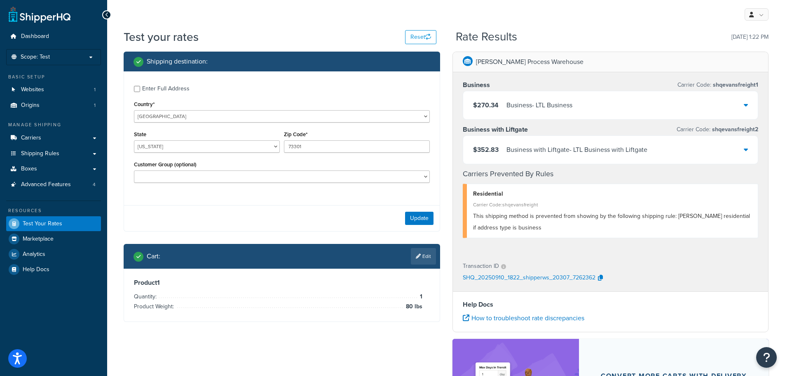
click at [140, 90] on div "Enter Full Address" at bounding box center [282, 87] width 296 height 13
click at [139, 87] on input "Enter Full Address" at bounding box center [137, 89] width 6 height 6
checkbox input "true"
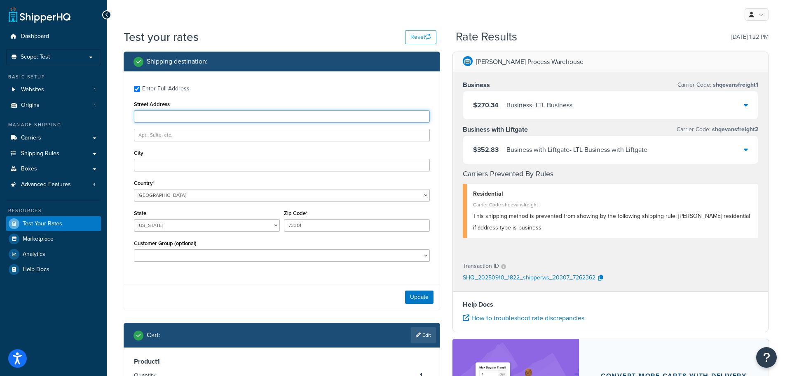
click at [148, 113] on input "Street Address" at bounding box center [282, 116] width 296 height 12
type input "1411 Shoreland LN"
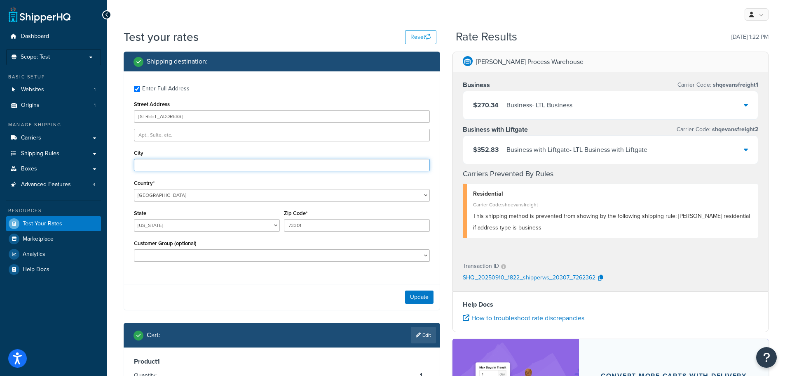
type input "oconomowoc"
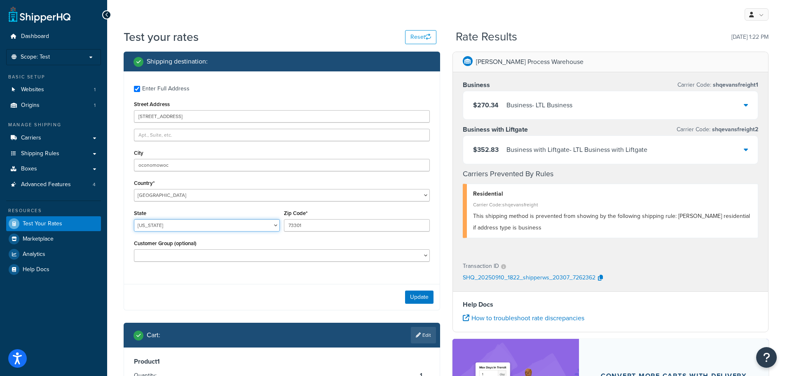
select select "WI"
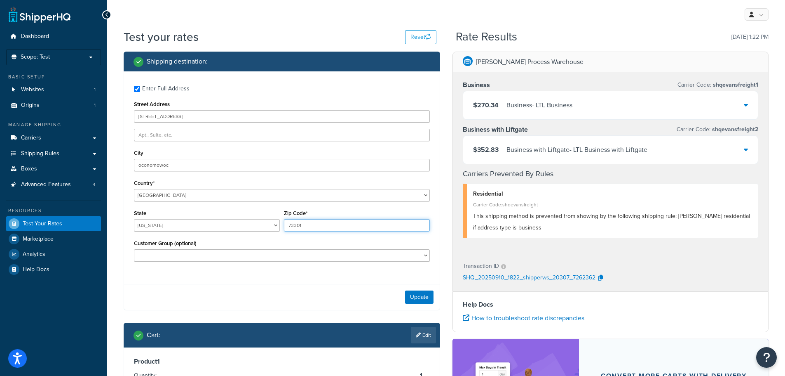
drag, startPoint x: 299, startPoint y: 227, endPoint x: 256, endPoint y: 227, distance: 42.9
click at [256, 227] on div "State Alabama Alaska American Samoa Arizona Arkansas Armed Forces Americas Arme…" at bounding box center [282, 222] width 300 height 30
type input "53066"
click at [414, 296] on button "Update" at bounding box center [419, 296] width 28 height 13
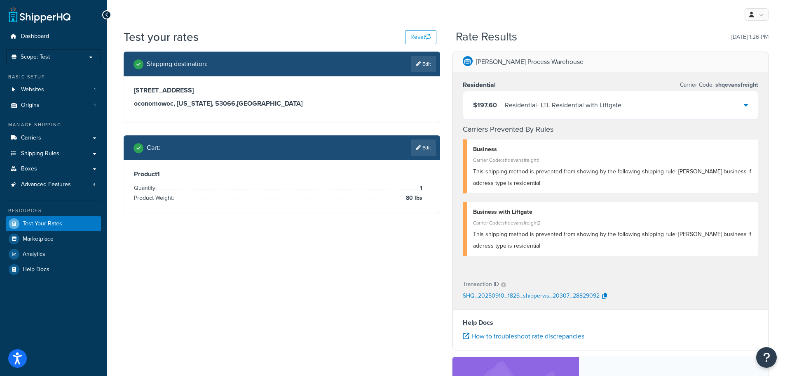
click at [750, 103] on div "$197.60 Residential - LTL Residential with Liftgate" at bounding box center [610, 105] width 295 height 28
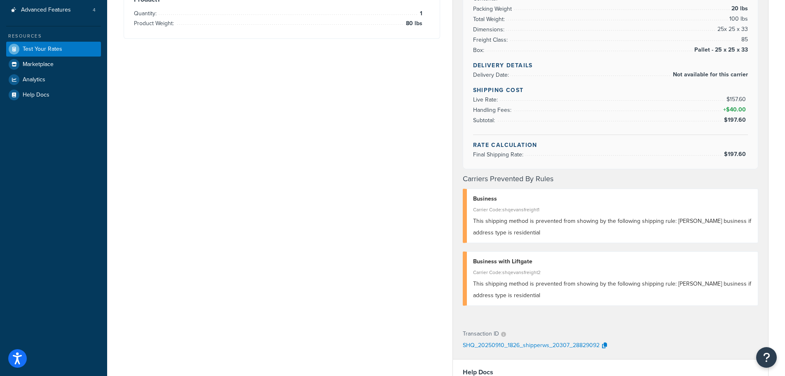
scroll to position [206, 0]
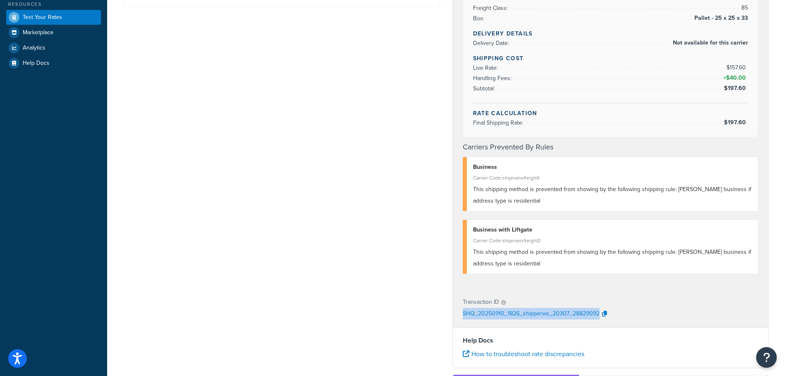
drag, startPoint x: 461, startPoint y: 314, endPoint x: 602, endPoint y: 323, distance: 140.5
click at [602, 323] on div "Transaction ID SHQ_20250910_1826_shipperws_20307_28829092" at bounding box center [611, 308] width 316 height 38
copy p "SHQ_20250910_1826_shipperws_20307_28829092"
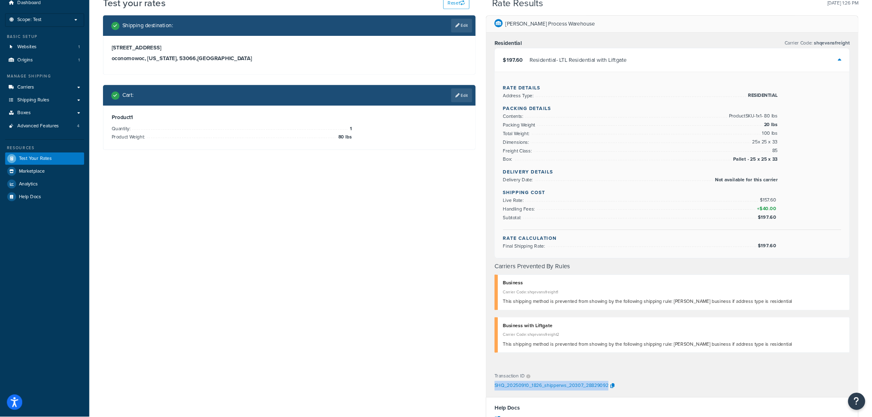
scroll to position [0, 0]
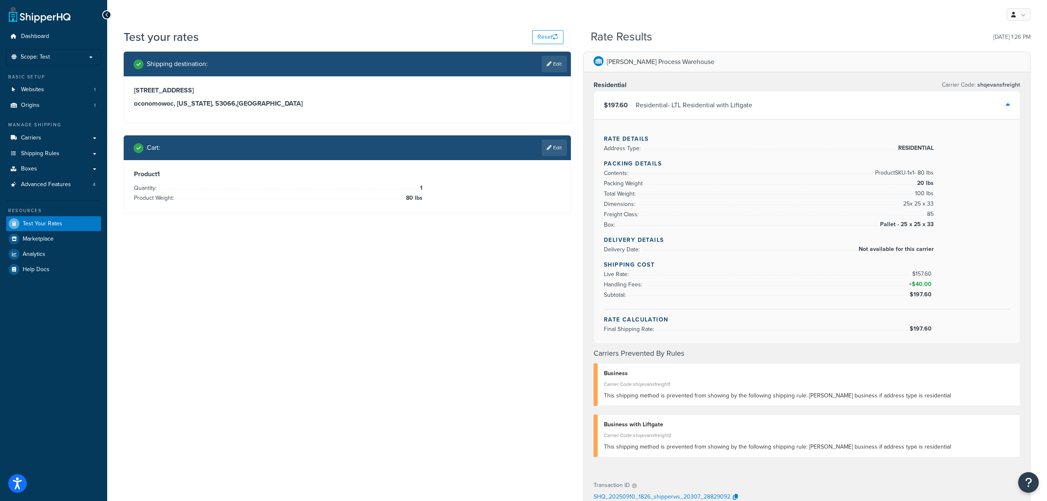
click at [791, 104] on icon at bounding box center [1008, 104] width 4 height 7
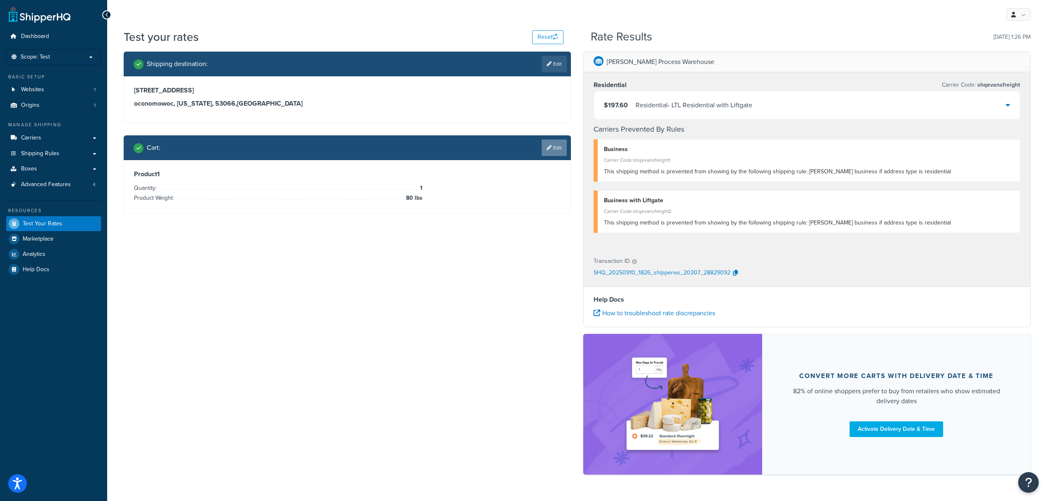
click at [552, 146] on link "Edit" at bounding box center [554, 147] width 25 height 16
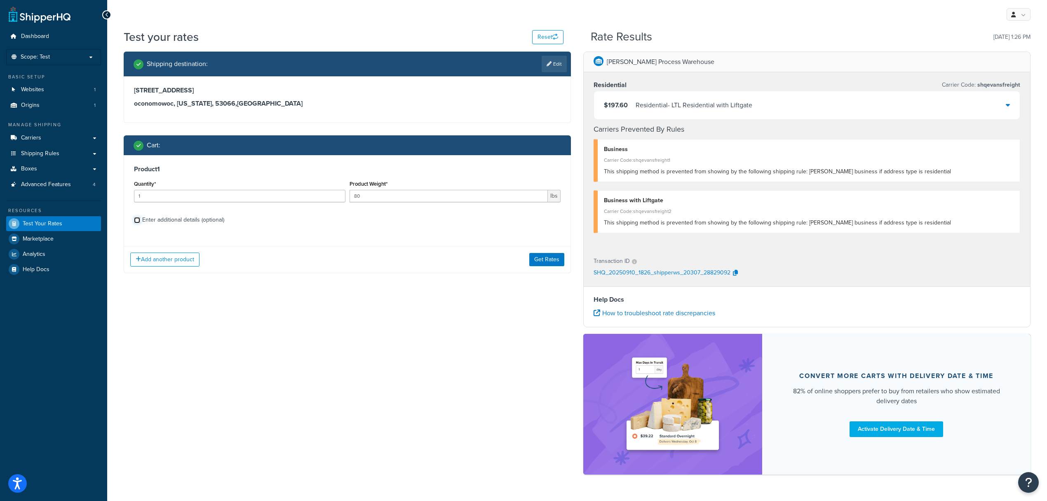
click at [135, 220] on input "Enter additional details (optional)" at bounding box center [137, 220] width 6 height 6
checkbox input "true"
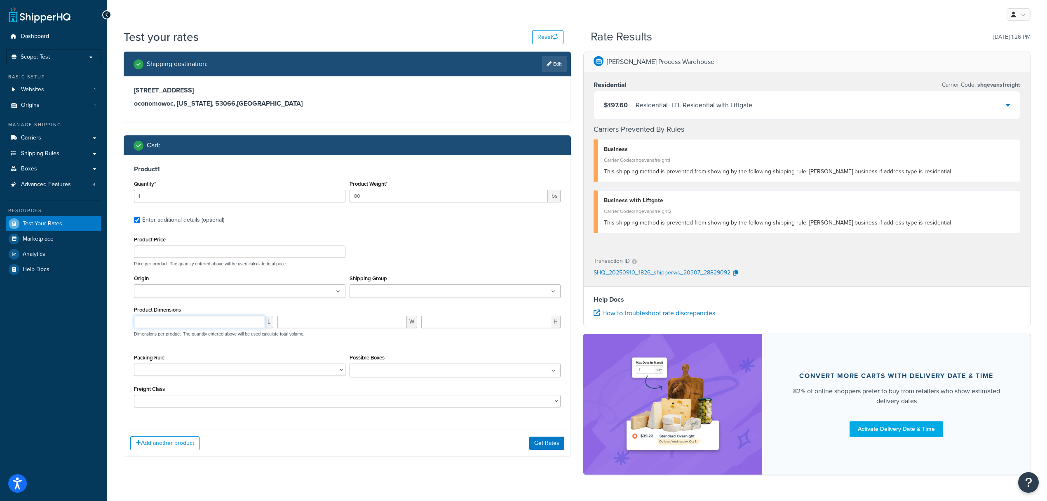
click at [170, 327] on input "number" at bounding box center [199, 321] width 131 height 12
type input "80"
click at [310, 326] on input "number" at bounding box center [341, 321] width 129 height 12
type input "80"
click at [489, 324] on input "number" at bounding box center [486, 321] width 130 height 12
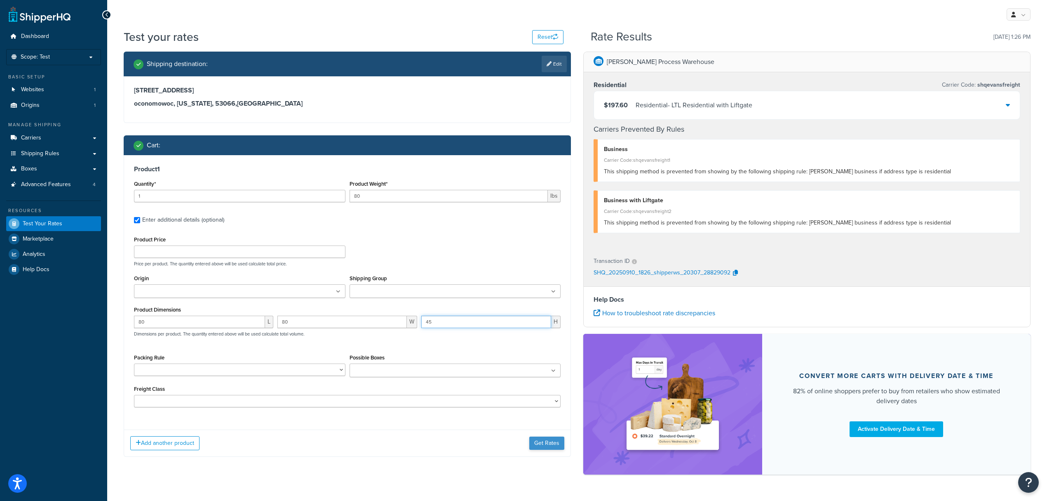
type input "45"
click at [545, 375] on button "Get Rates" at bounding box center [546, 442] width 35 height 13
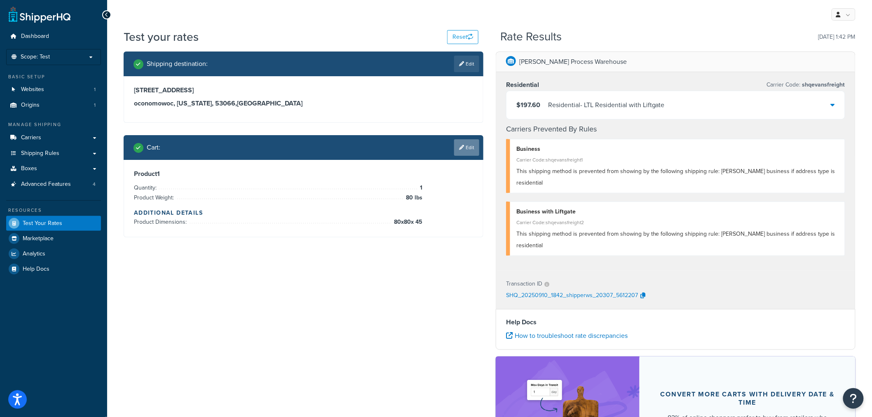
click at [459, 150] on link "Edit" at bounding box center [466, 147] width 25 height 16
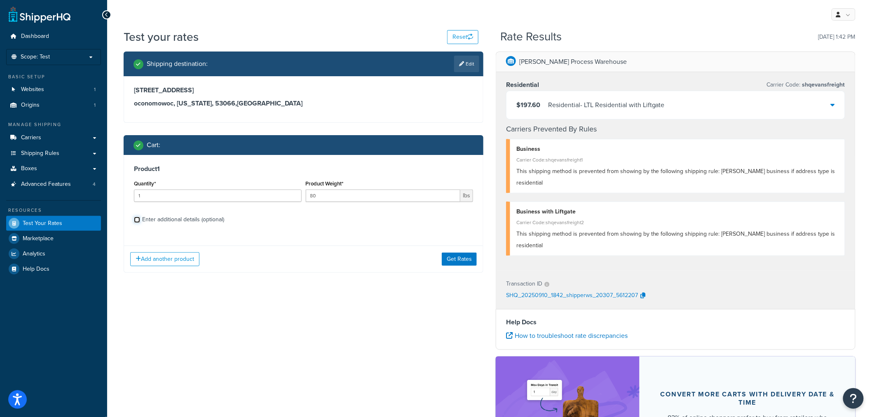
click at [138, 220] on input "Enter additional details (optional)" at bounding box center [137, 220] width 6 height 6
checkbox input "true"
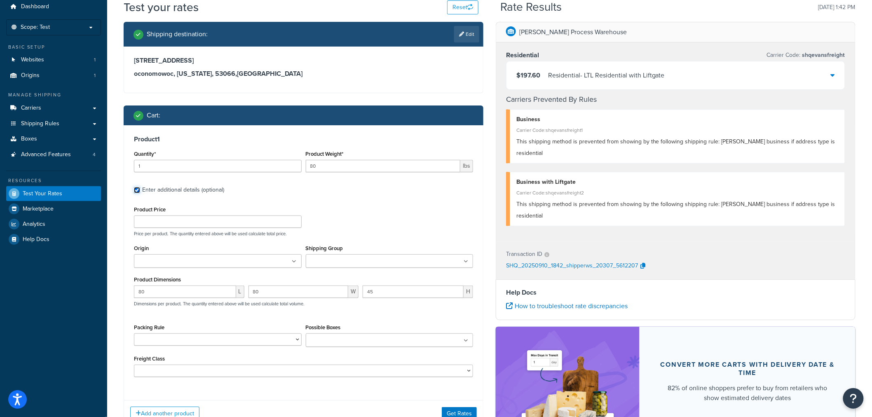
scroll to position [46, 0]
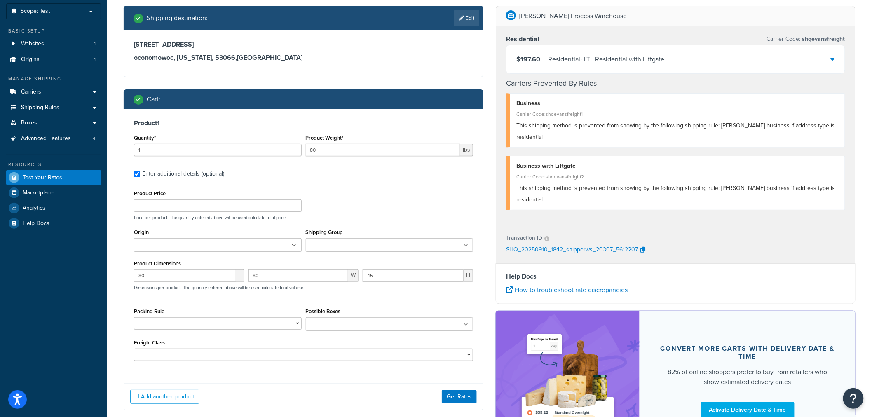
drag, startPoint x: 187, startPoint y: 267, endPoint x: 141, endPoint y: 270, distance: 45.9
click at [141, 270] on div "Product Dimensions 80 L 80 W 45 H Dimensions per product. The quantity entered …" at bounding box center [303, 279] width 339 height 42
drag, startPoint x: 119, startPoint y: 273, endPoint x: 106, endPoint y: 273, distance: 13.2
click at [106, 273] on div "Dashboard Scope: Test Basic Setup Websites 1 Origins 1 Manage Shipping Carriers…" at bounding box center [436, 227] width 872 height 547
type input "50"
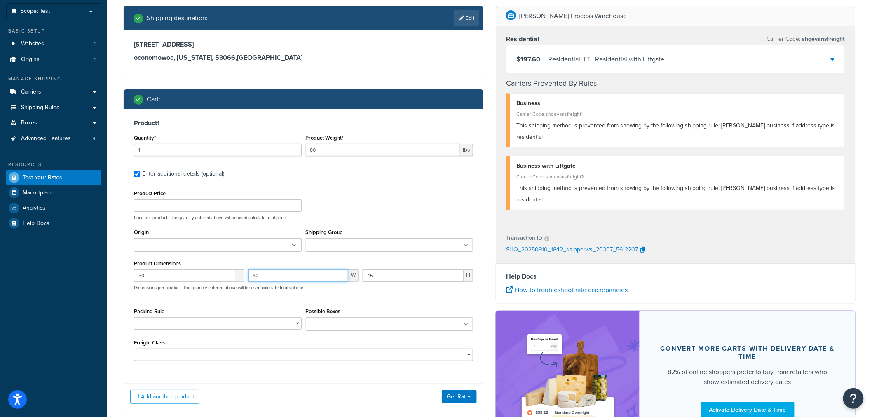
drag, startPoint x: 237, startPoint y: 278, endPoint x: 192, endPoint y: 276, distance: 44.6
click at [192, 276] on div "50 L 80 W 45 H Dimensions per product. The quantity entered above will be used …" at bounding box center [303, 285] width 343 height 30
type input "30"
drag, startPoint x: 371, startPoint y: 277, endPoint x: 339, endPoint y: 277, distance: 32.6
click at [339, 277] on div "50 L 30 W 45 H Dimensions per product. The quantity entered above will be used …" at bounding box center [303, 285] width 343 height 30
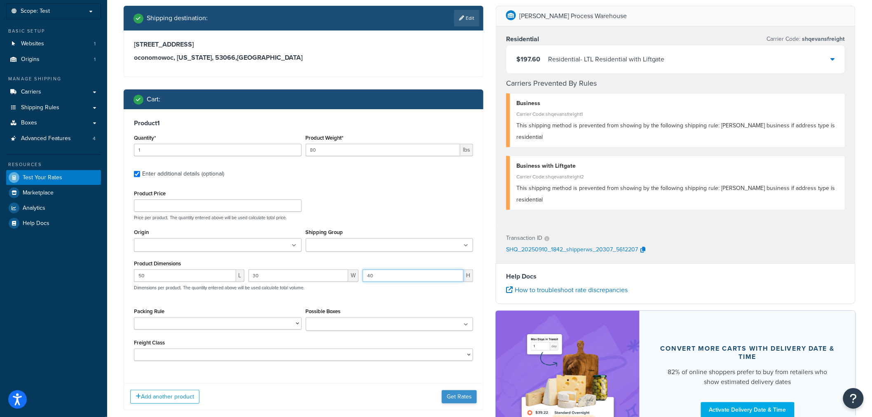
type input "40"
click at [455, 375] on button "Get Rates" at bounding box center [459, 396] width 35 height 13
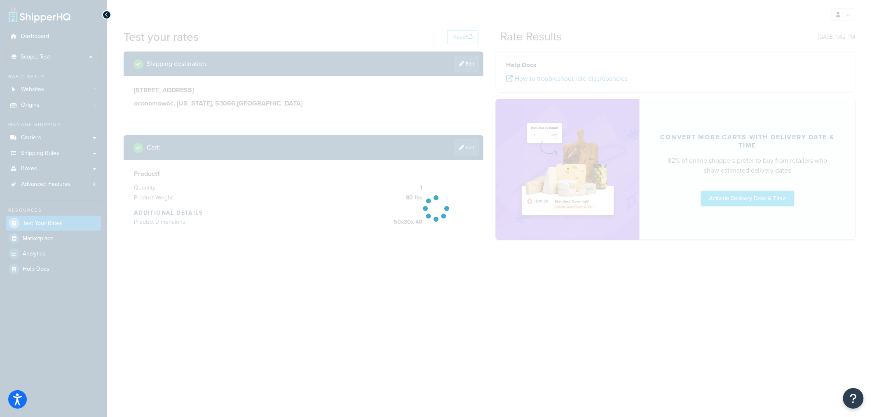
scroll to position [0, 0]
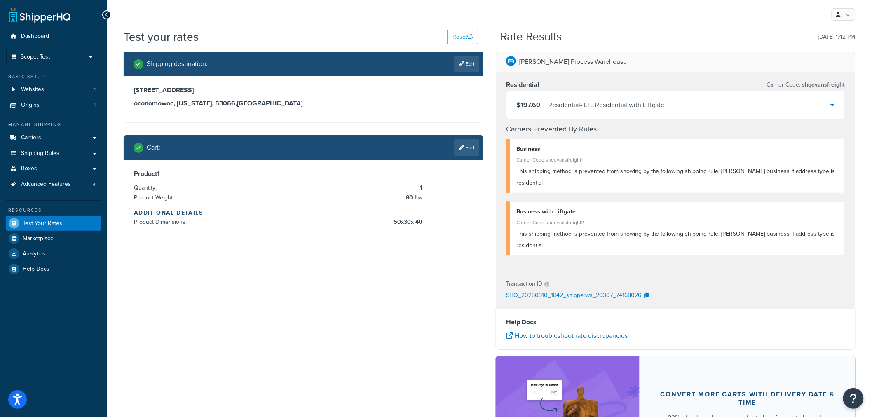
drag, startPoint x: 467, startPoint y: 62, endPoint x: 463, endPoint y: 66, distance: 5.5
click at [468, 62] on link "Edit" at bounding box center [466, 64] width 25 height 16
select select "WI"
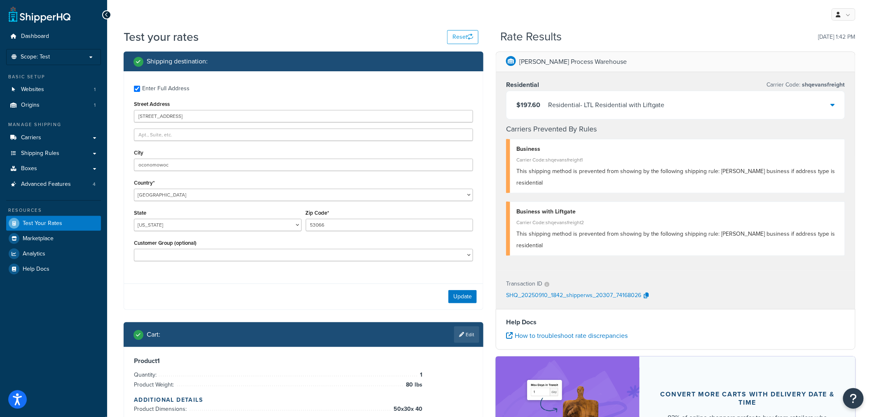
click at [134, 84] on div "Enter Full Address" at bounding box center [303, 87] width 339 height 13
click at [139, 90] on input "Enter Full Address" at bounding box center [137, 89] width 6 height 6
checkbox input "false"
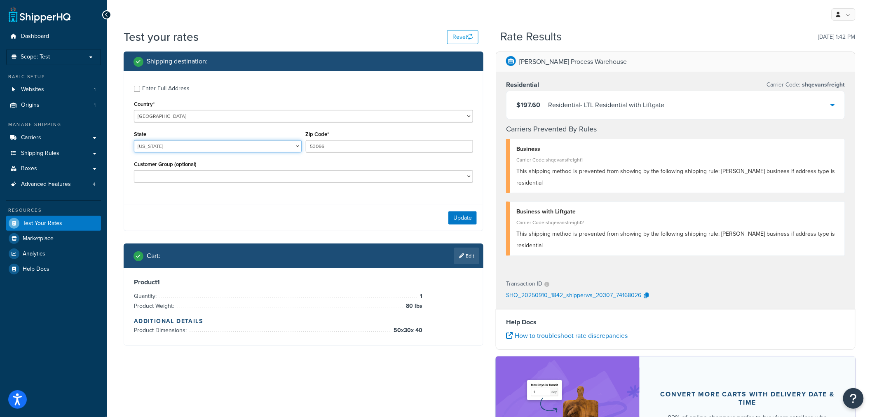
click at [184, 147] on select "Alabama Alaska American Samoa Arizona Arkansas Armed Forces Americas Armed Forc…" at bounding box center [218, 146] width 168 height 12
drag, startPoint x: 184, startPoint y: 147, endPoint x: 192, endPoint y: 147, distance: 8.2
click at [184, 147] on select "Alabama Alaska American Samoa Arizona Arkansas Armed Forces Americas Armed Forc…" at bounding box center [218, 146] width 168 height 12
drag, startPoint x: 319, startPoint y: 146, endPoint x: 273, endPoint y: 143, distance: 45.4
click at [285, 143] on div "State Alabama Alaska American Samoa Arizona Arkansas Armed Forces Americas Arme…" at bounding box center [303, 144] width 343 height 30
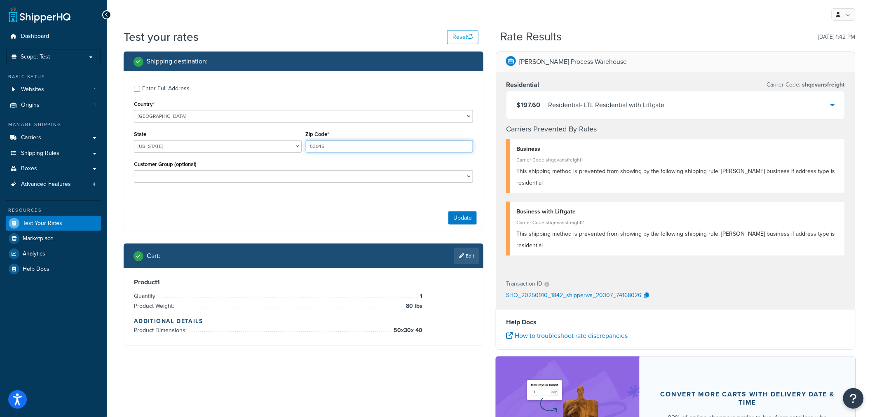
type input "53045"
click at [270, 198] on div "Enter Full Address Country* United States United Kingdom Afghanistan Åland Isla…" at bounding box center [303, 134] width 359 height 127
click at [456, 215] on button "Update" at bounding box center [463, 217] width 28 height 13
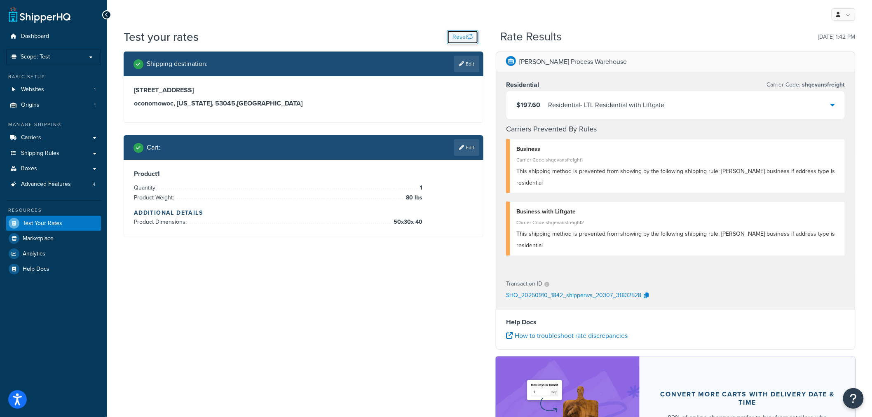
click at [467, 36] on button "Reset" at bounding box center [462, 37] width 31 height 14
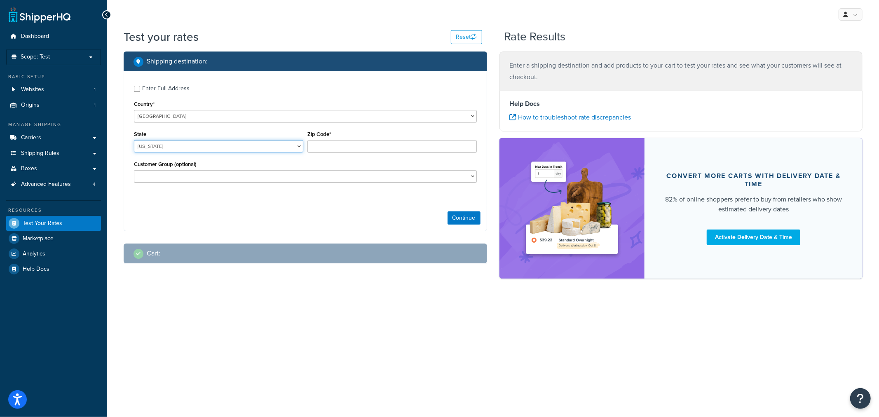
click at [188, 150] on select "Alabama Alaska American Samoa Arizona Arkansas Armed Forces Americas Armed Forc…" at bounding box center [218, 146] width 169 height 12
select select "WI"
click at [134, 141] on select "Alabama Alaska American Samoa Arizona Arkansas Armed Forces Americas Armed Forc…" at bounding box center [218, 146] width 169 height 12
click at [331, 147] on input "Zip Code*" at bounding box center [392, 146] width 169 height 12
type input "53066"
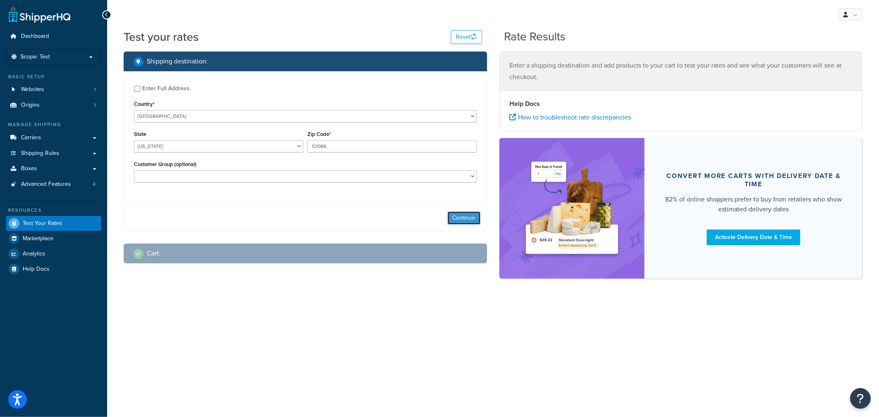
click at [467, 219] on button "Continue" at bounding box center [464, 217] width 33 height 13
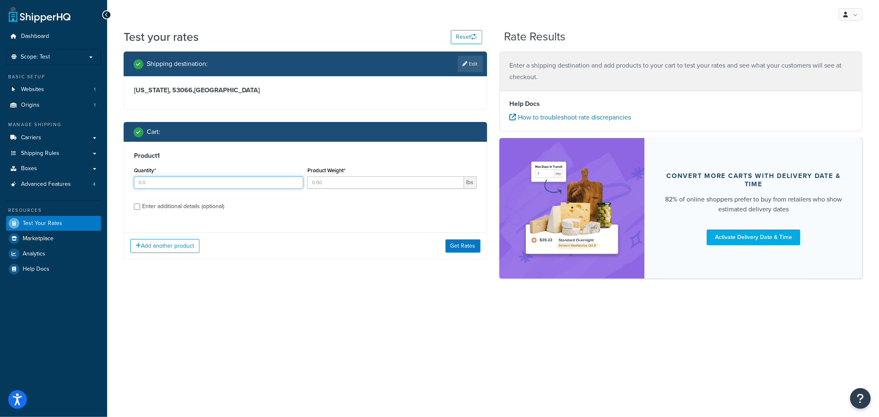
click at [174, 183] on input "Quantity*" at bounding box center [218, 182] width 169 height 12
type input "1"
click at [322, 188] on input "Product Weight*" at bounding box center [386, 182] width 157 height 12
type input "45"
click at [465, 249] on button "Get Rates" at bounding box center [463, 246] width 35 height 13
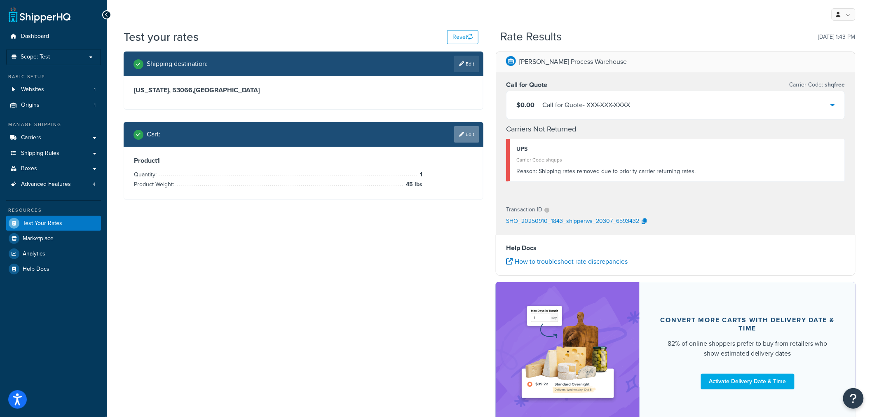
click at [465, 134] on link "Edit" at bounding box center [466, 134] width 25 height 16
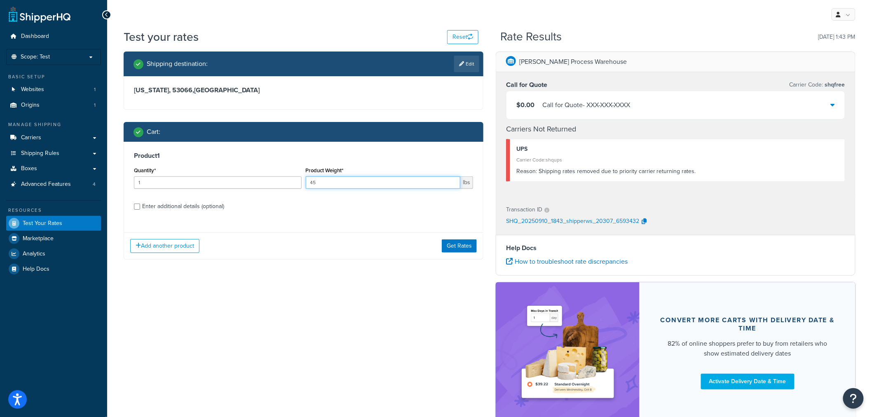
drag, startPoint x: 336, startPoint y: 187, endPoint x: 289, endPoint y: 186, distance: 46.6
click at [289, 186] on div "Quantity* 1 Product Weight* 45 lbs" at bounding box center [303, 180] width 343 height 30
type input "50"
drag, startPoint x: 463, startPoint y: 241, endPoint x: 364, endPoint y: 271, distance: 103.1
click at [462, 241] on button "Get Rates" at bounding box center [459, 246] width 35 height 13
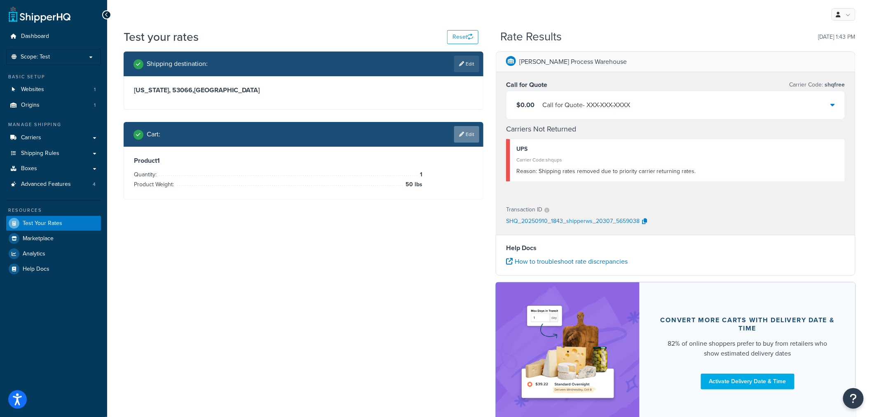
click at [464, 139] on link "Edit" at bounding box center [466, 134] width 25 height 16
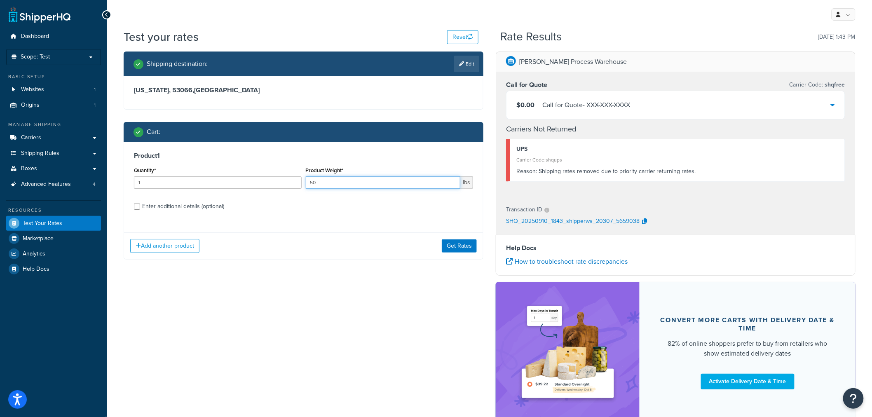
drag, startPoint x: 343, startPoint y: 187, endPoint x: 303, endPoint y: 190, distance: 40.2
click at [304, 190] on div "Product Weight* 50 lbs" at bounding box center [390, 180] width 172 height 30
type input "71"
click at [458, 249] on button "Get Rates" at bounding box center [459, 246] width 35 height 13
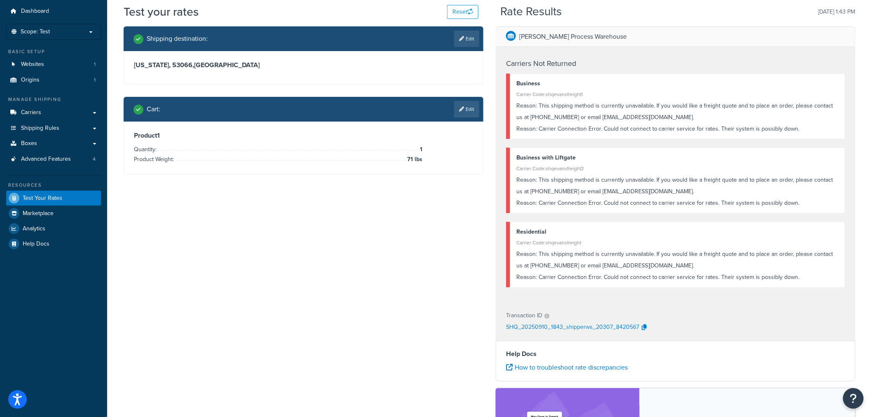
scroll to position [46, 0]
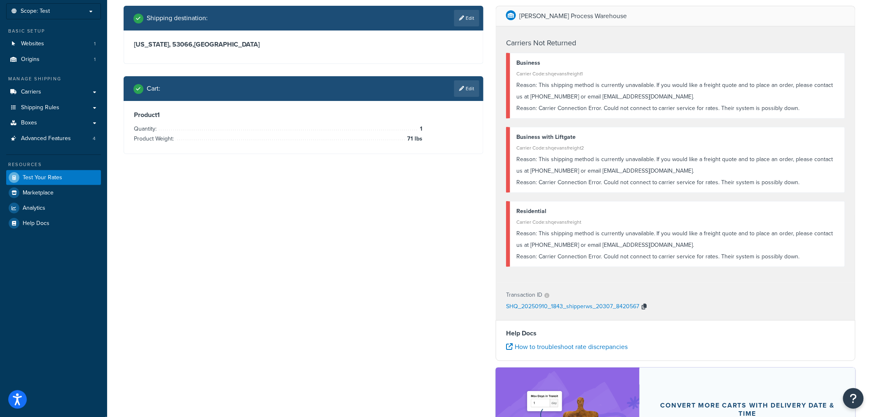
click at [639, 305] on button "button" at bounding box center [644, 307] width 10 height 12
click at [606, 189] on div "Business with Liftgate Carrier Code: shqevansfreight2 Reason: This shipping met…" at bounding box center [675, 160] width 339 height 66
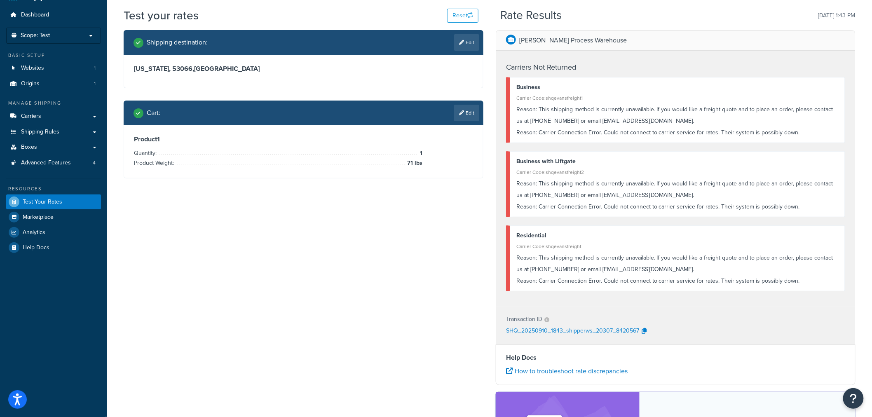
scroll to position [0, 0]
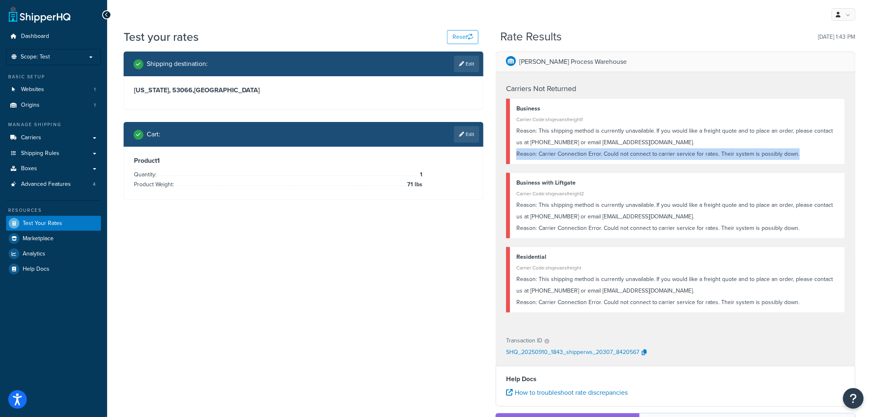
drag, startPoint x: 517, startPoint y: 155, endPoint x: 810, endPoint y: 155, distance: 292.3
click at [791, 155] on div "Reason: Carrier Connection Error. Could not connect to carrier service for rate…" at bounding box center [678, 154] width 322 height 12
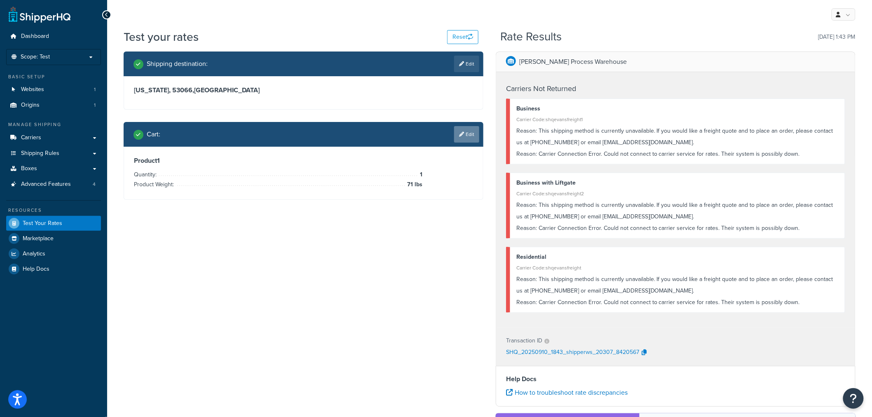
click at [469, 134] on link "Edit" at bounding box center [466, 134] width 25 height 16
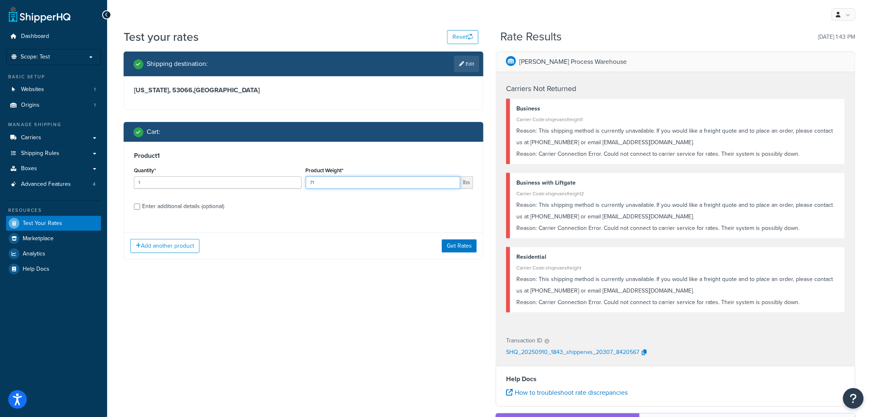
drag, startPoint x: 377, startPoint y: 181, endPoint x: 314, endPoint y: 184, distance: 63.1
click at [314, 184] on input "71" at bounding box center [383, 182] width 155 height 12
type input "72"
click at [456, 247] on button "Get Rates" at bounding box center [459, 246] width 35 height 13
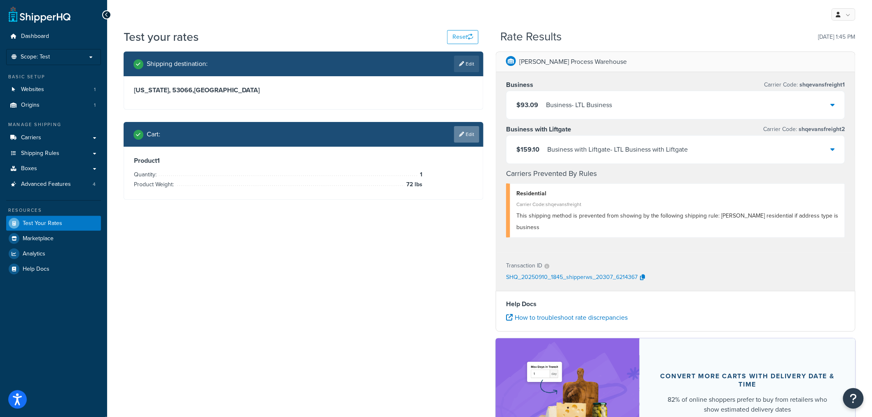
click at [465, 132] on link "Edit" at bounding box center [466, 134] width 25 height 16
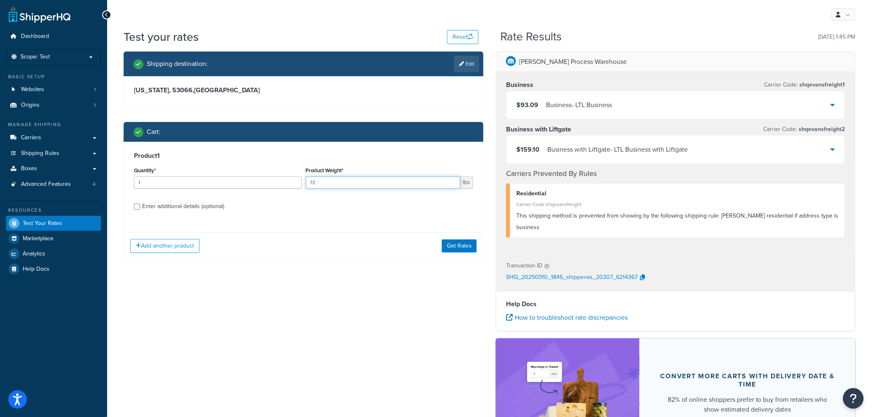
drag, startPoint x: 334, startPoint y: 186, endPoint x: 311, endPoint y: 185, distance: 23.5
click at [311, 185] on input "72" at bounding box center [383, 182] width 155 height 12
type input "71"
click at [450, 244] on button "Get Rates" at bounding box center [459, 246] width 35 height 13
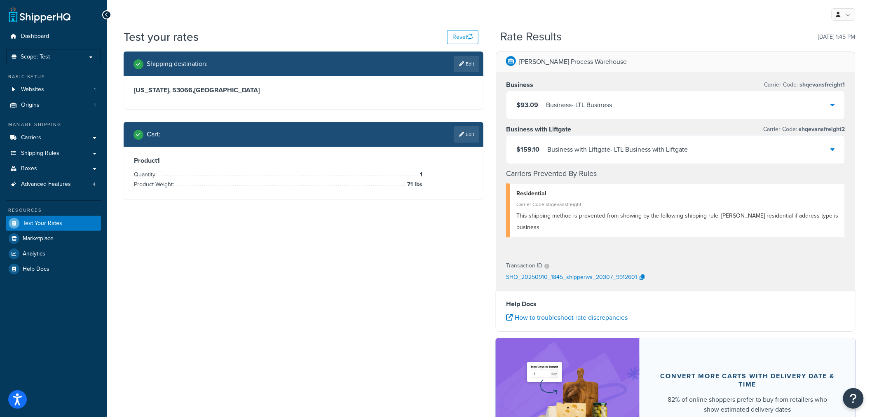
click at [467, 139] on link "Edit" at bounding box center [466, 134] width 25 height 16
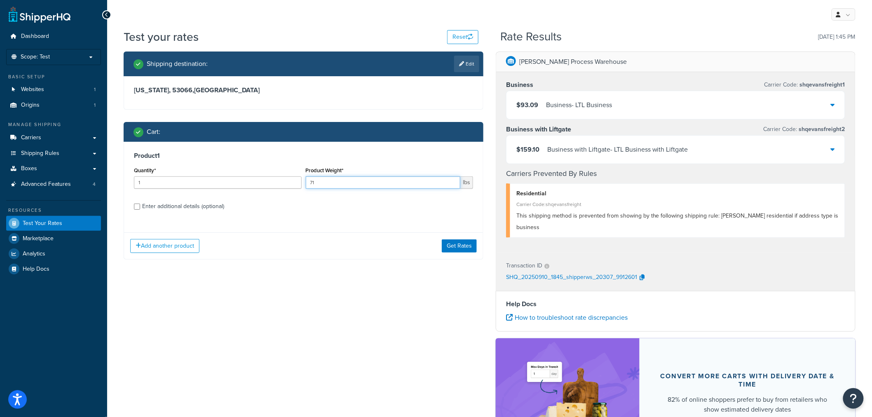
drag, startPoint x: 323, startPoint y: 183, endPoint x: 305, endPoint y: 183, distance: 17.3
click at [306, 183] on input "71" at bounding box center [383, 182] width 155 height 12
type input "72"
click at [442, 244] on button "Get Rates" at bounding box center [459, 246] width 35 height 13
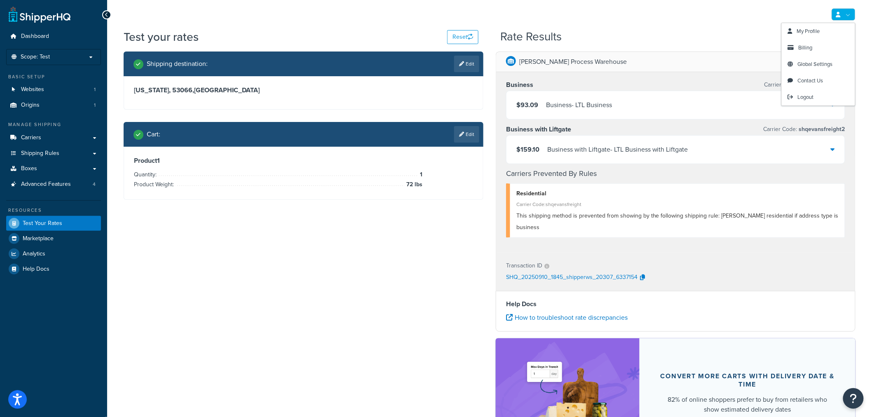
click at [791, 14] on link at bounding box center [844, 14] width 24 height 12
click at [791, 31] on link "My Profile" at bounding box center [818, 31] width 73 height 16
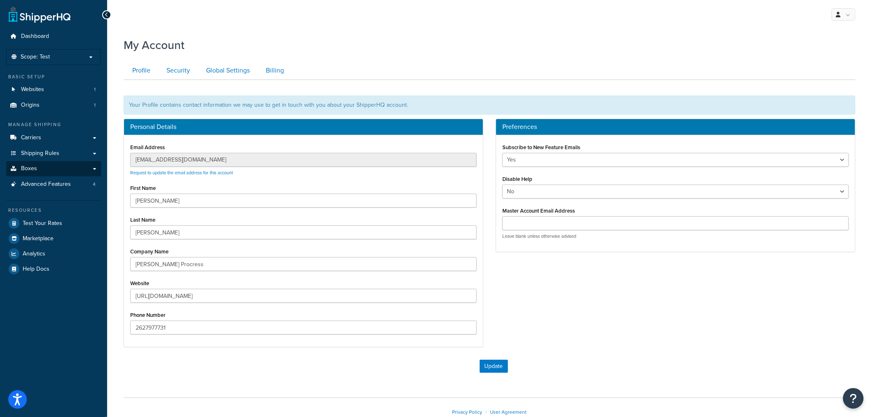
click at [100, 163] on div "Dashboard Scope: Test Live Development Integration Basic Setup Websites 1 Origi…" at bounding box center [436, 234] width 872 height 468
click at [58, 229] on link "Test Your Rates" at bounding box center [53, 223] width 95 height 15
click at [58, 221] on span "Test Your Rates" at bounding box center [43, 223] width 40 height 7
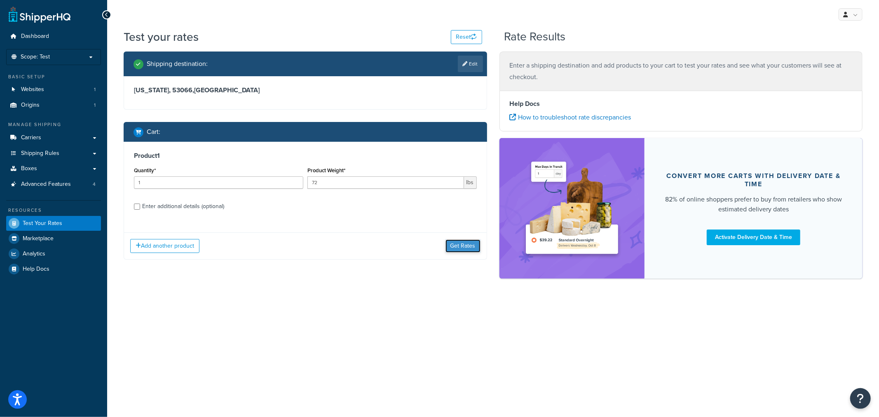
click at [464, 244] on button "Get Rates" at bounding box center [463, 246] width 35 height 13
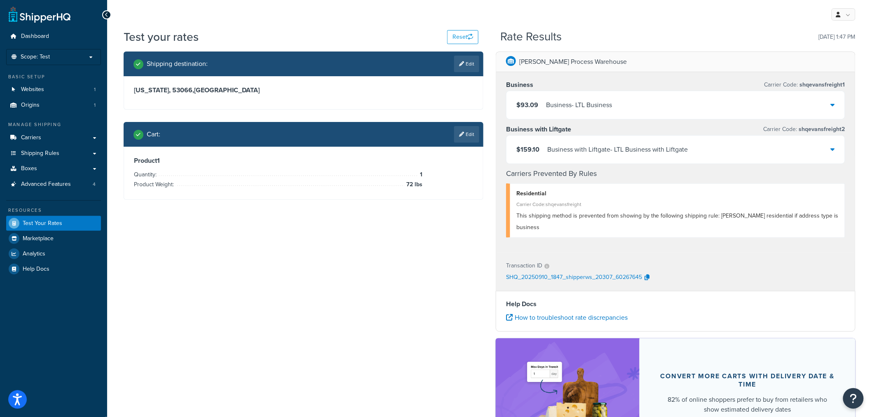
click at [470, 130] on link "Edit" at bounding box center [466, 134] width 25 height 16
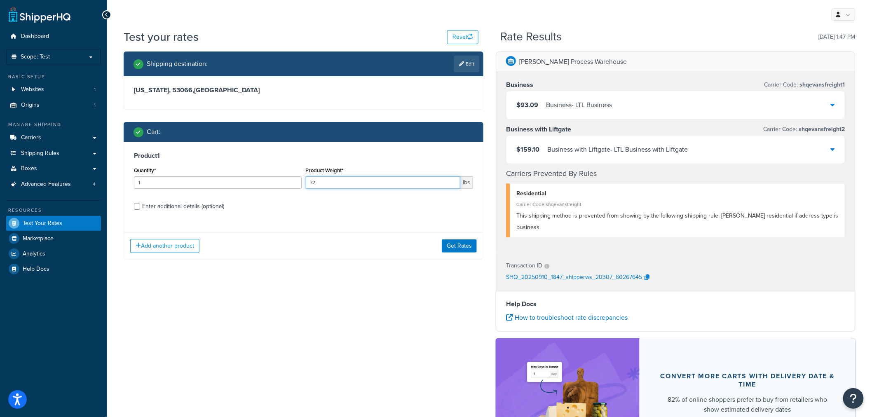
drag, startPoint x: 382, startPoint y: 183, endPoint x: 285, endPoint y: 188, distance: 96.6
click at [286, 190] on div "Quantity* 1 Product Weight* 72 lbs" at bounding box center [303, 180] width 343 height 30
type input "75"
click at [454, 242] on button "Get Rates" at bounding box center [459, 246] width 35 height 13
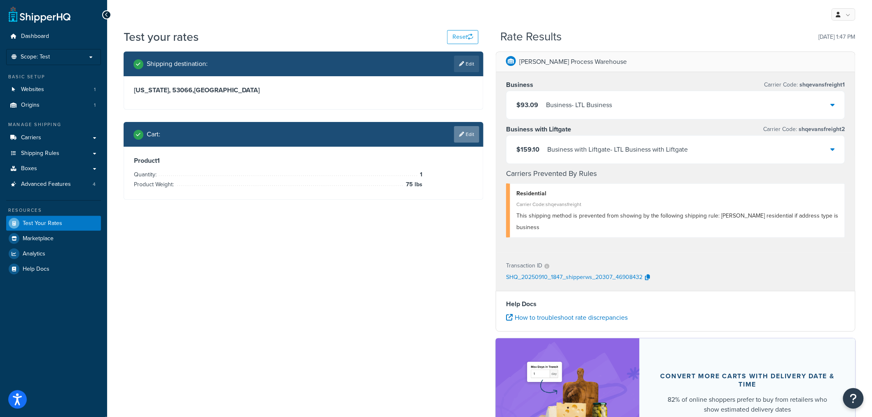
click at [469, 140] on link "Edit" at bounding box center [466, 134] width 25 height 16
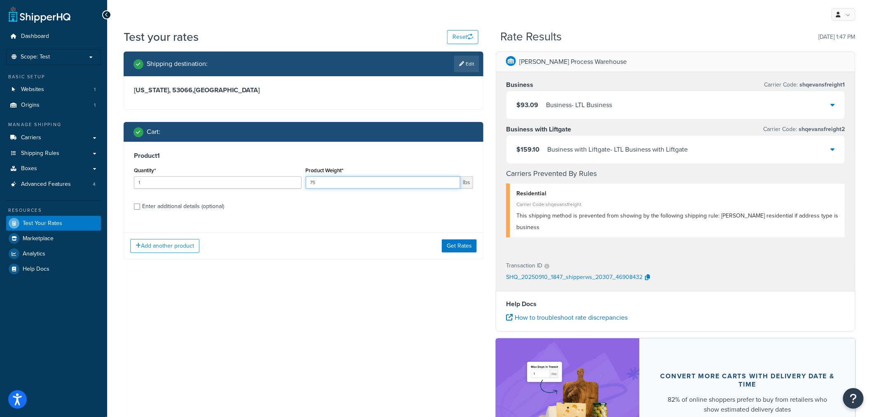
drag, startPoint x: 348, startPoint y: 181, endPoint x: 279, endPoint y: 182, distance: 68.9
click at [279, 182] on div "Quantity* 1 Product Weight* 75 lbs" at bounding box center [303, 180] width 343 height 30
type input "45"
click at [461, 248] on button "Get Rates" at bounding box center [459, 246] width 35 height 13
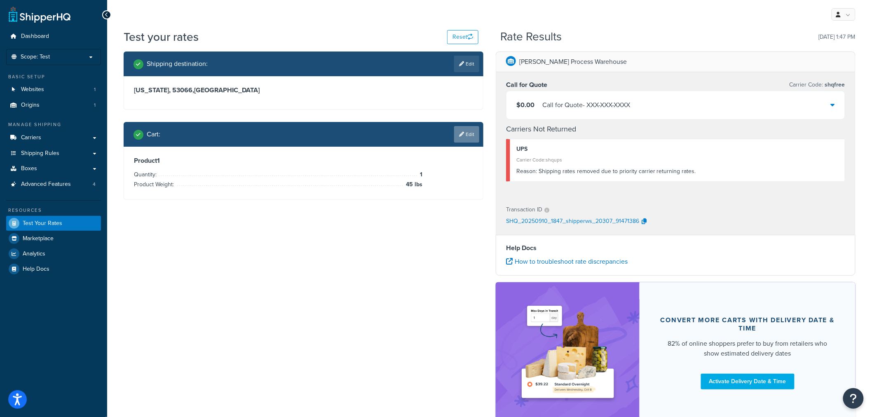
click at [465, 131] on link "Edit" at bounding box center [466, 134] width 25 height 16
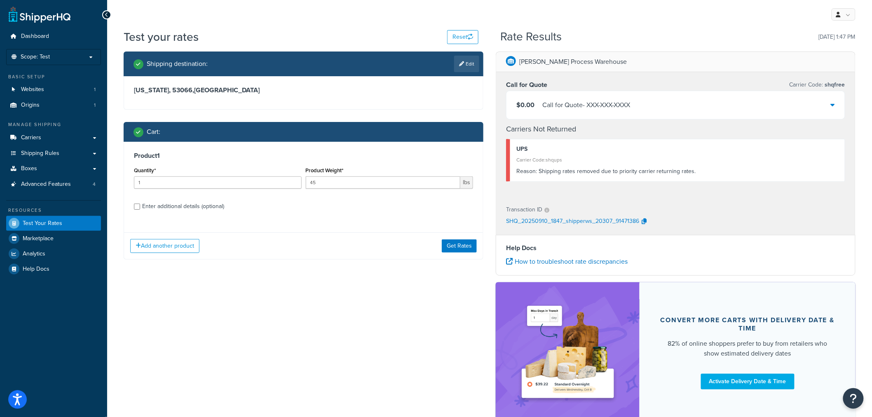
click at [200, 205] on div "Enter additional details (optional)" at bounding box center [183, 207] width 82 height 12
click at [140, 205] on input "Enter additional details (optional)" at bounding box center [137, 207] width 6 height 6
checkbox input "true"
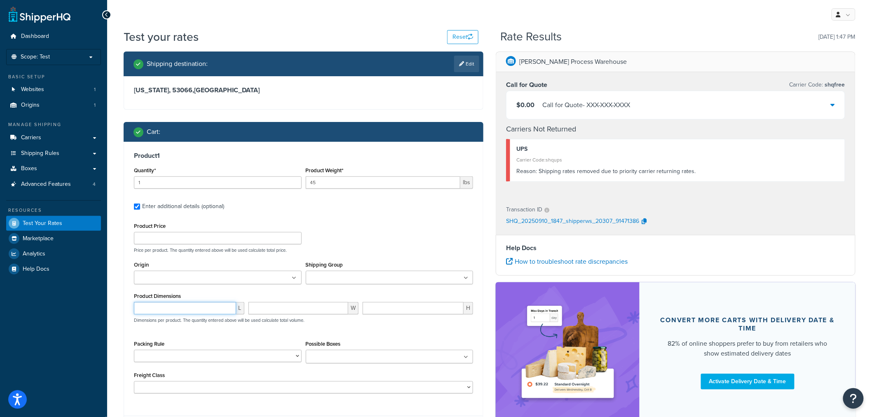
click at [175, 309] on input "number" at bounding box center [185, 308] width 102 height 12
type input "12"
click at [280, 304] on input "number" at bounding box center [299, 308] width 100 height 12
type input "12"
click at [389, 312] on input "number" at bounding box center [413, 308] width 101 height 12
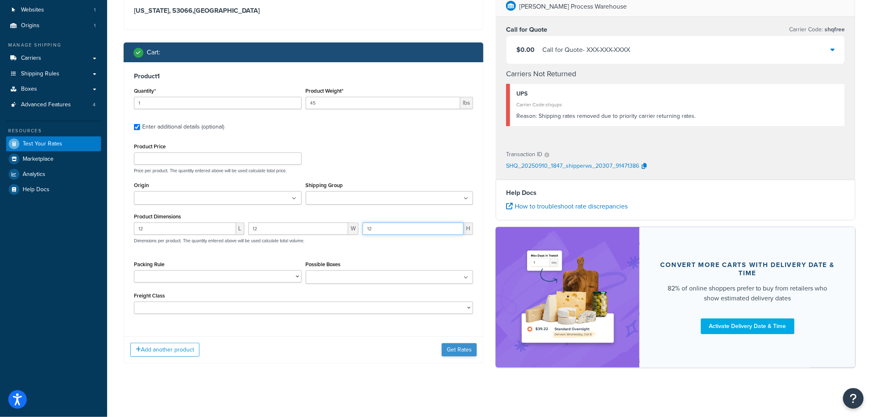
type input "12"
click at [460, 351] on button "Get Rates" at bounding box center [459, 349] width 35 height 13
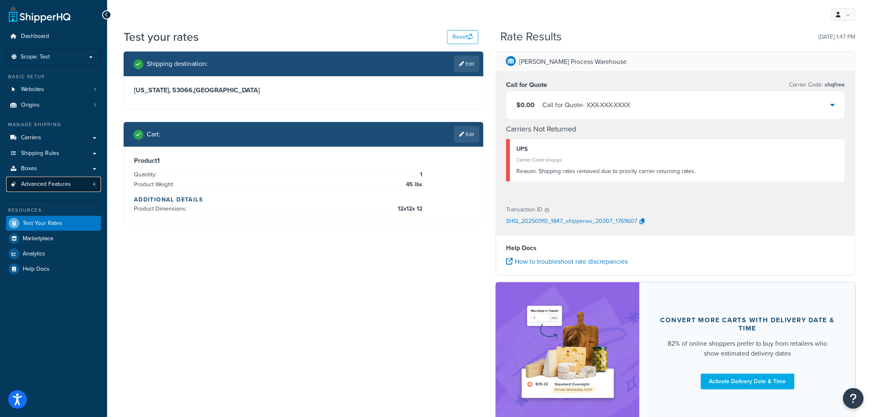
click at [59, 188] on span "Advanced Features" at bounding box center [46, 184] width 50 height 7
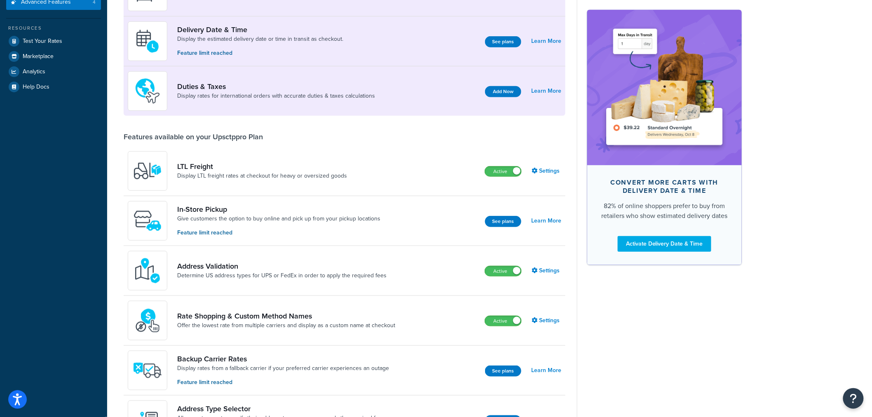
scroll to position [183, 0]
click at [547, 319] on link "Settings" at bounding box center [547, 320] width 30 height 12
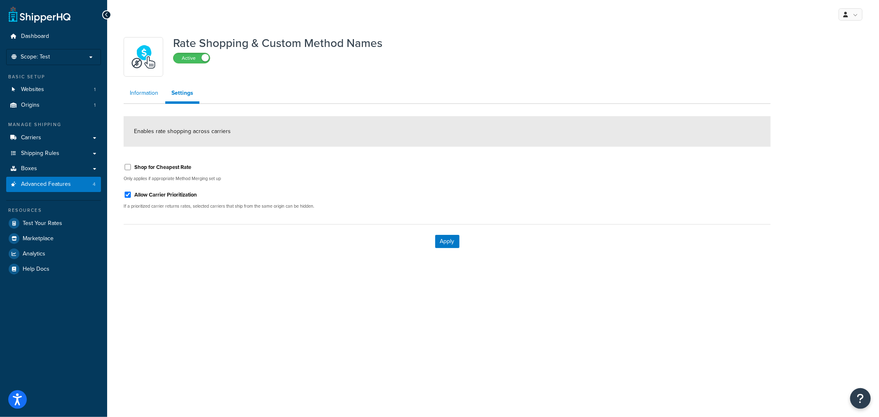
click at [148, 93] on link "Information" at bounding box center [144, 93] width 41 height 16
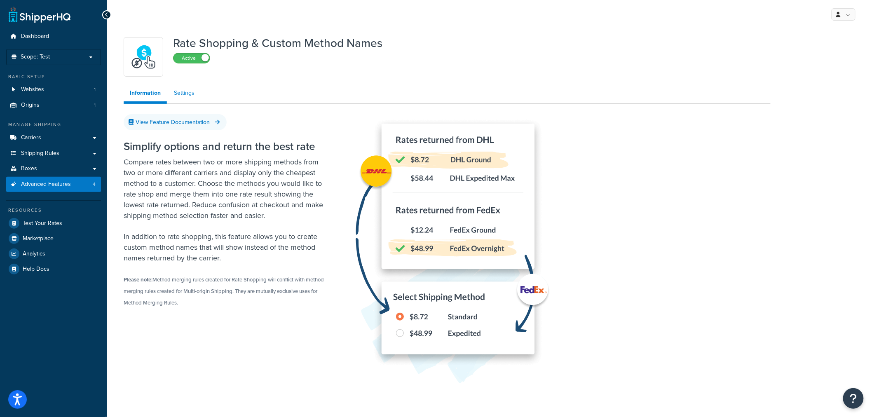
click at [182, 92] on link "Settings" at bounding box center [184, 93] width 33 height 16
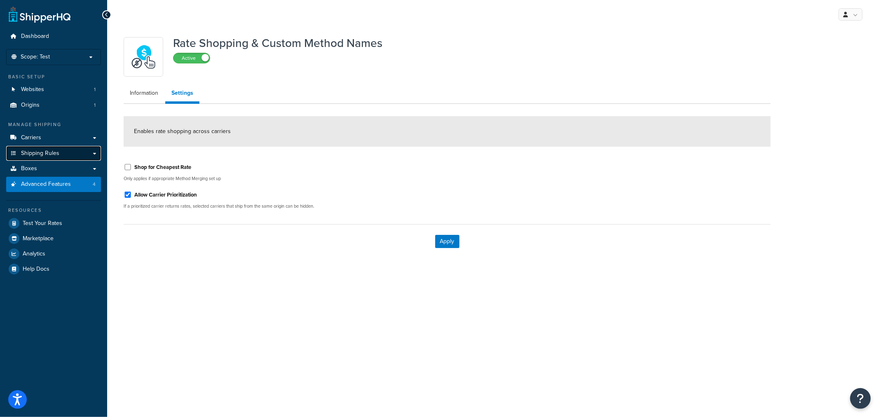
click at [40, 146] on link "Shipping Rules" at bounding box center [53, 153] width 95 height 15
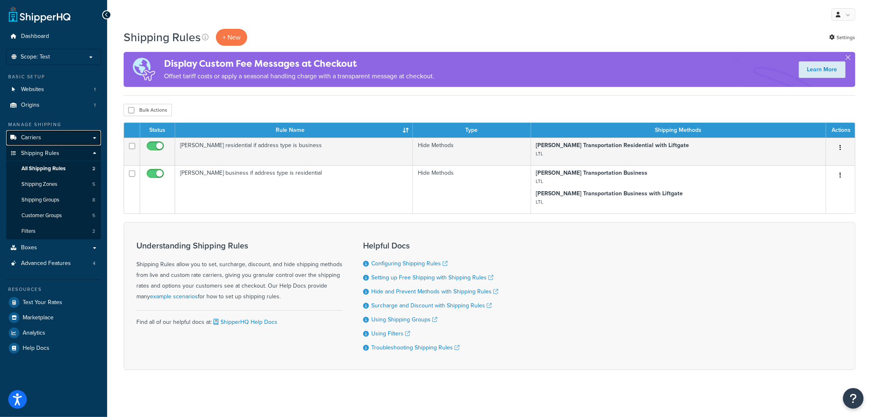
click at [34, 139] on span "Carriers" at bounding box center [31, 137] width 20 height 7
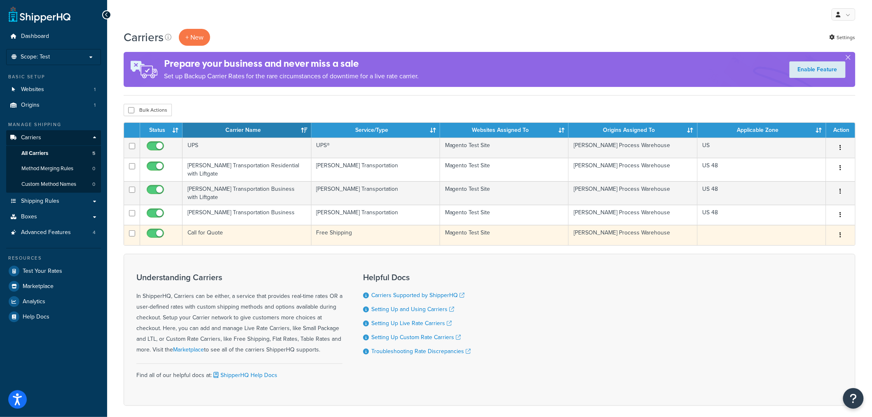
click at [211, 225] on td "Call for Quote" at bounding box center [247, 235] width 129 height 20
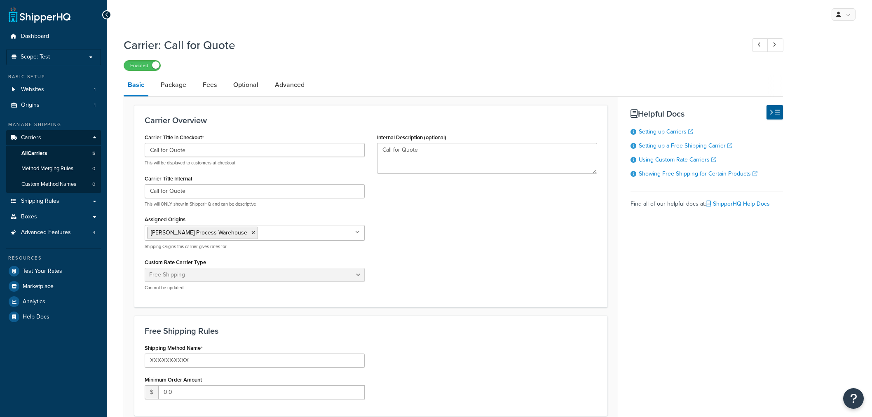
select select "free"
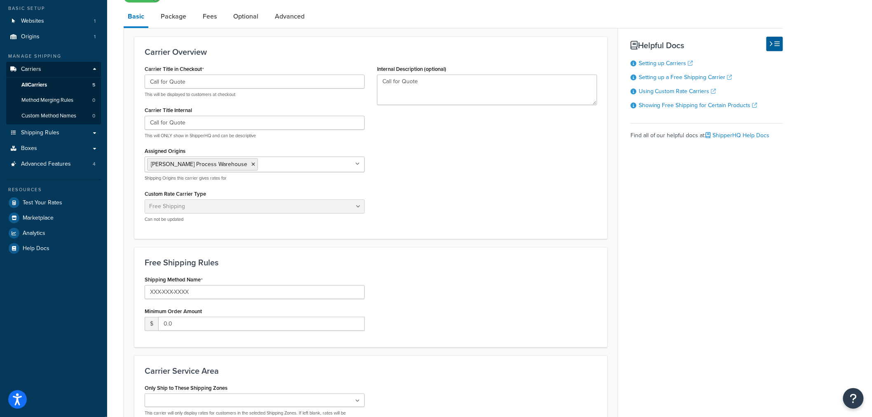
scroll to position [92, 0]
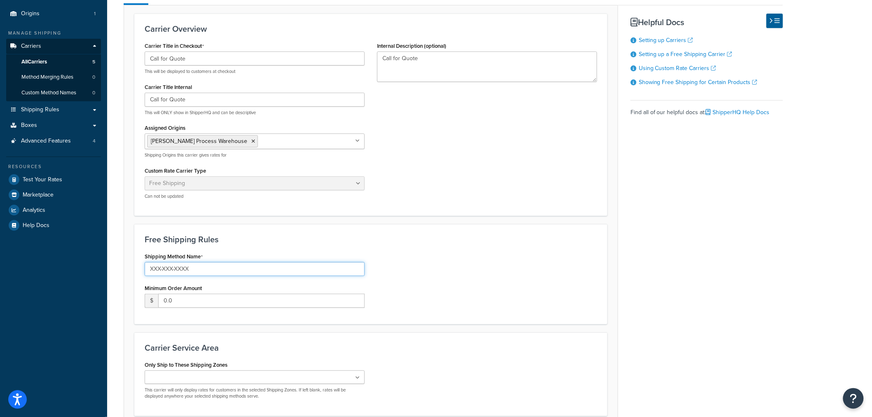
drag, startPoint x: 219, startPoint y: 271, endPoint x: 122, endPoint y: 273, distance: 97.3
click at [129, 273] on form "Carrier Overview Carrier Title in Checkout Call for Quote This will be displaye…" at bounding box center [371, 232] width 494 height 436
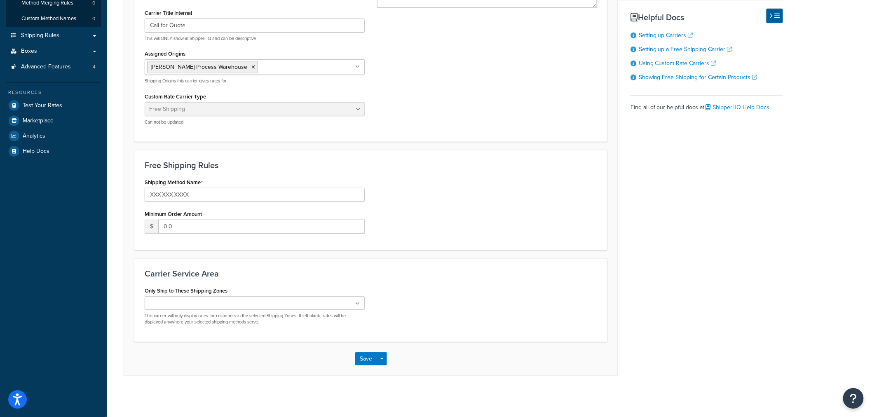
click at [353, 303] on ul at bounding box center [255, 303] width 220 height 14
drag, startPoint x: 406, startPoint y: 319, endPoint x: 397, endPoint y: 333, distance: 16.5
click at [406, 321] on div "Only Ship to These Shipping Zones US 48 US APO US Pump Zone US POBox Add New Th…" at bounding box center [371, 309] width 465 height 49
click at [369, 360] on button "Save" at bounding box center [366, 361] width 22 height 13
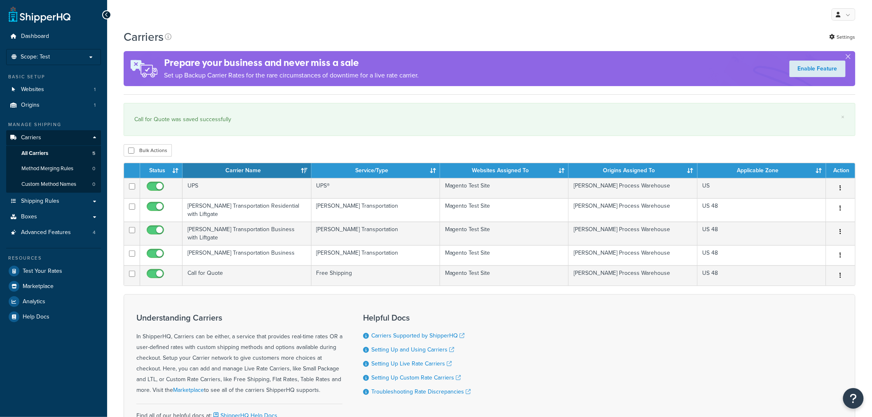
click at [169, 84] on div "Prepare your business and never miss a sale Set up Backup Carrier Rates for the…" at bounding box center [291, 68] width 255 height 33
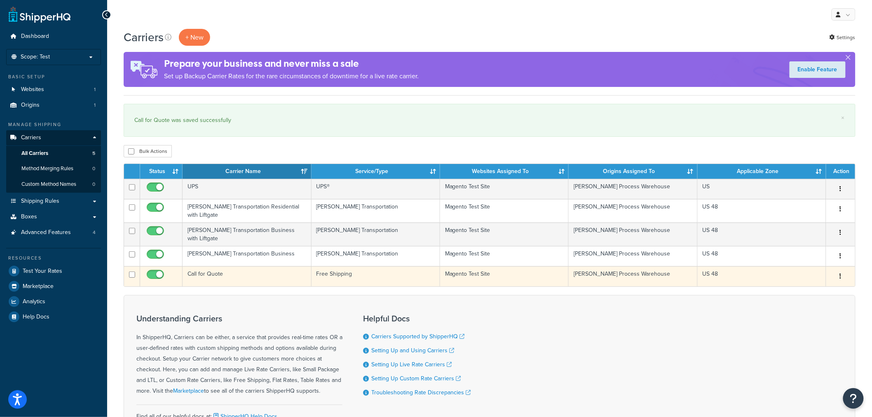
click at [214, 269] on td "Call for Quote" at bounding box center [247, 276] width 129 height 20
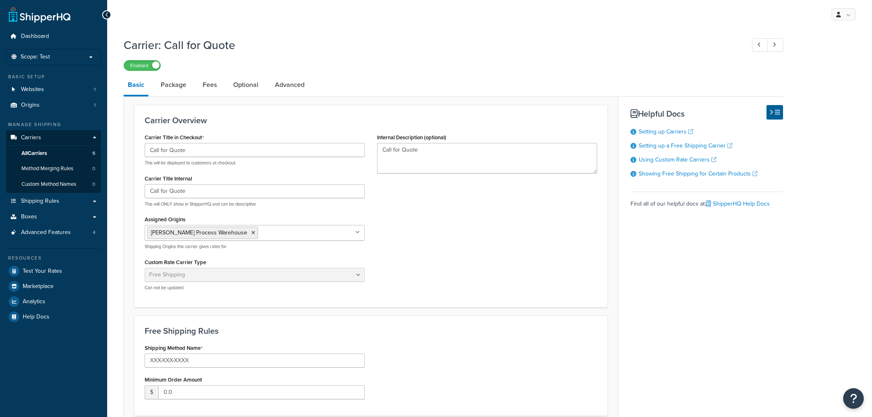
select select "free"
click at [172, 86] on link "Package" at bounding box center [174, 85] width 34 height 20
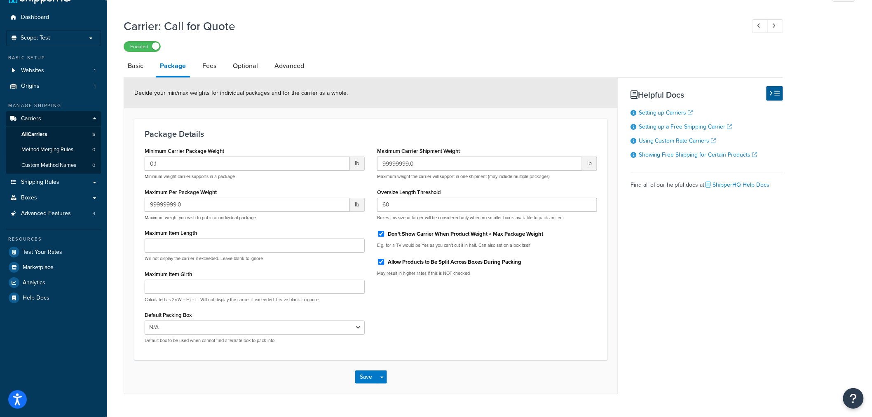
scroll to position [38, 0]
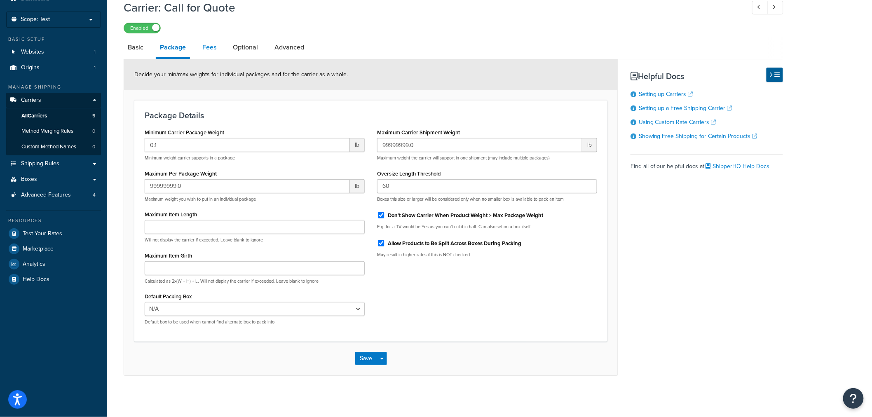
click at [209, 52] on link "Fees" at bounding box center [209, 48] width 22 height 20
select select "AFTER"
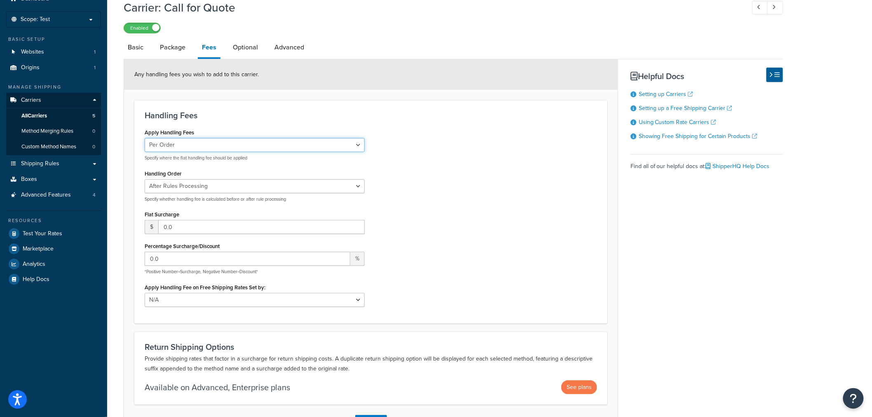
click at [238, 141] on select "Per Order Per Item Per Package" at bounding box center [255, 145] width 220 height 14
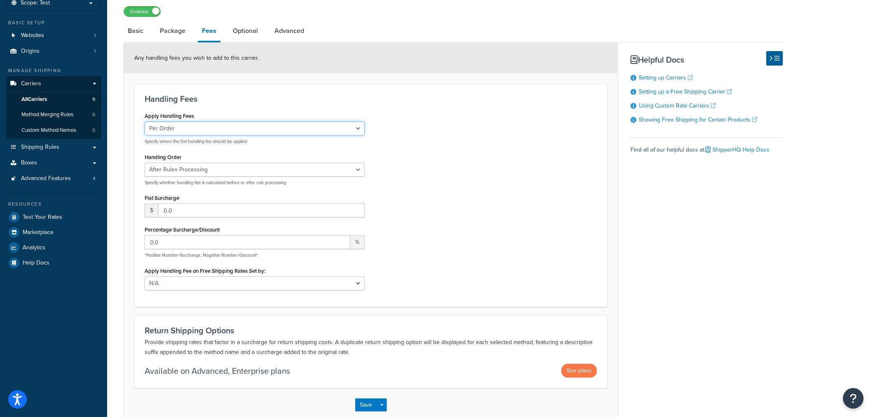
scroll to position [38, 0]
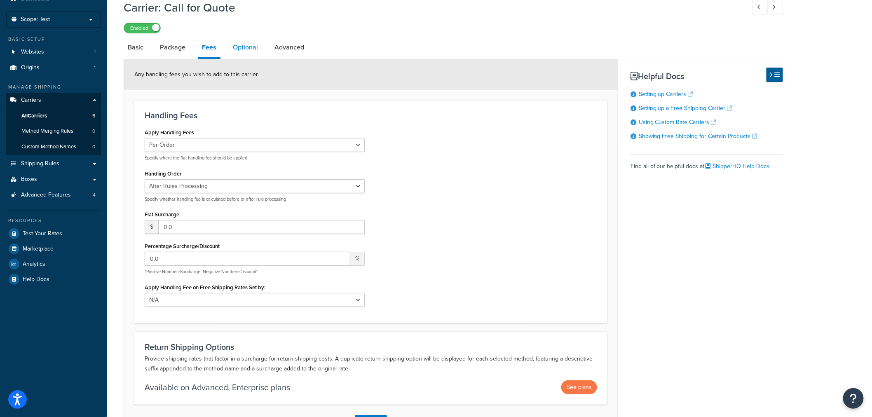
click at [244, 44] on link "Optional" at bounding box center [245, 48] width 33 height 20
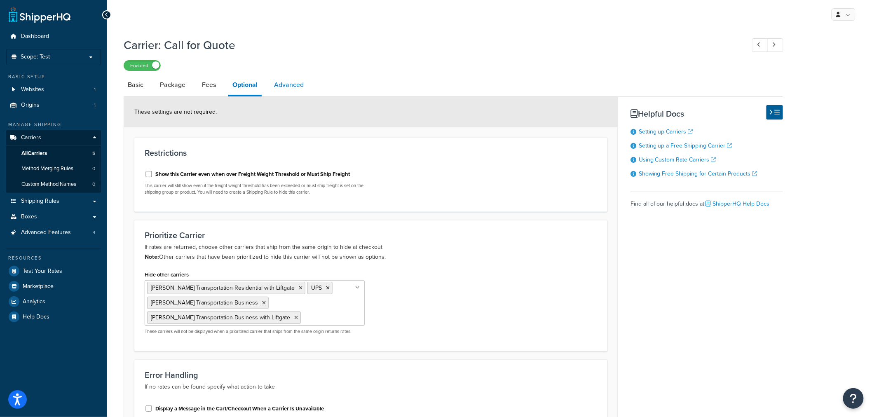
click at [287, 92] on link "Advanced" at bounding box center [289, 85] width 38 height 20
select select "false"
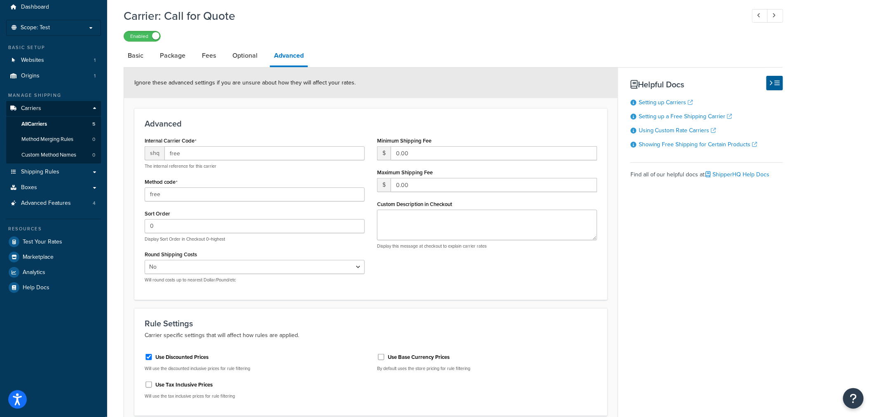
scroll to position [46, 0]
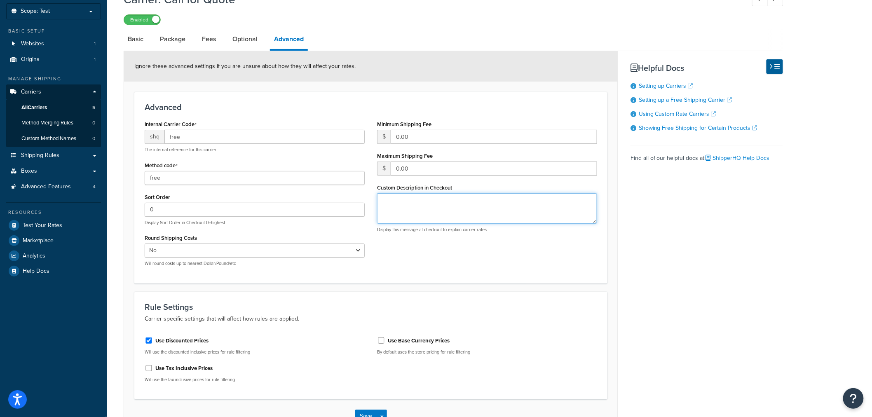
click at [382, 197] on textarea "Custom Description in Checkout" at bounding box center [487, 208] width 220 height 31
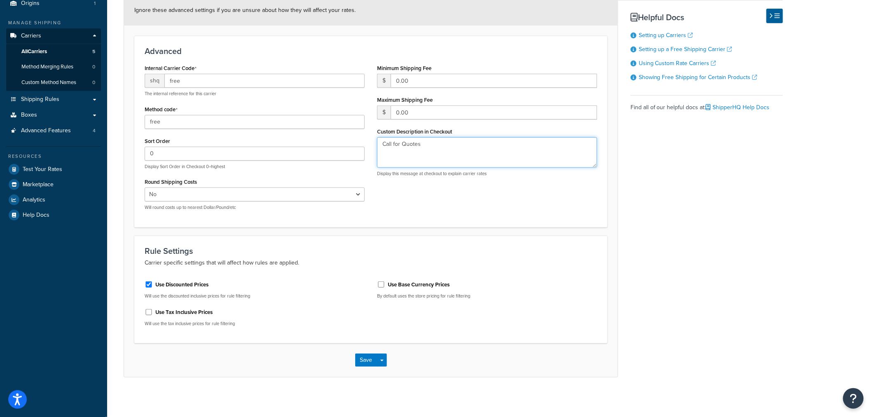
scroll to position [103, 0]
type textarea "Call for Quotes"
click at [365, 356] on button "Save" at bounding box center [366, 358] width 22 height 13
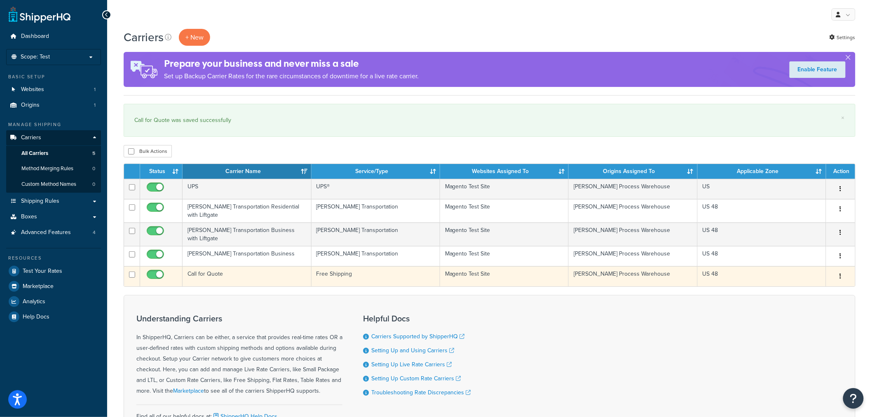
click at [210, 267] on td "Call for Quote" at bounding box center [247, 276] width 129 height 20
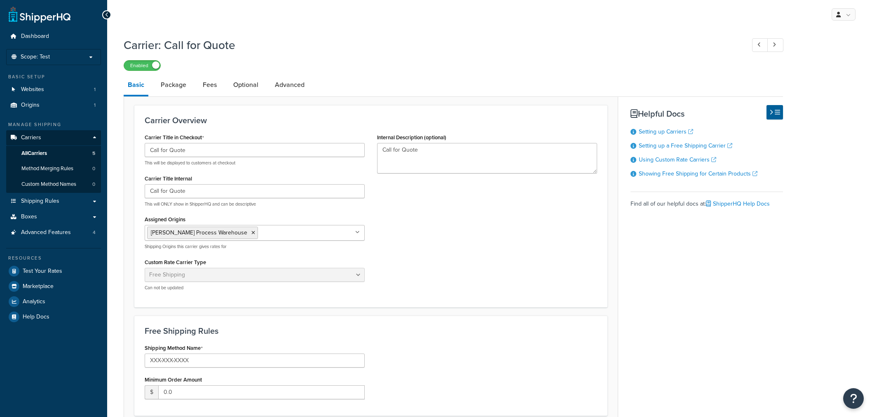
select select "free"
click at [240, 85] on link "Optional" at bounding box center [245, 85] width 33 height 20
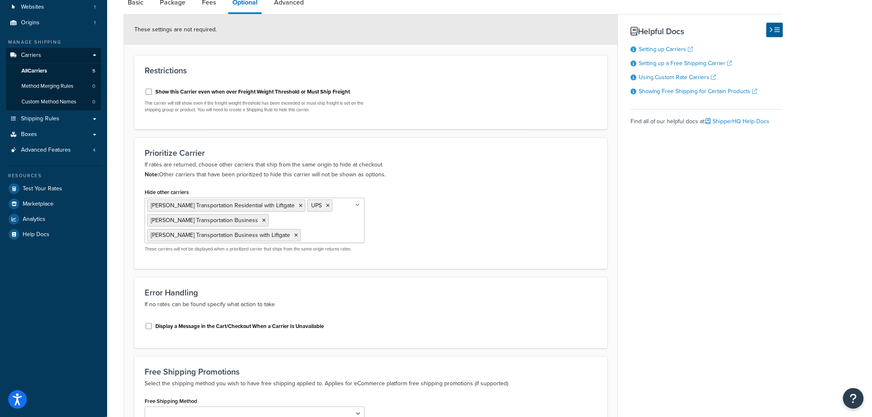
scroll to position [92, 0]
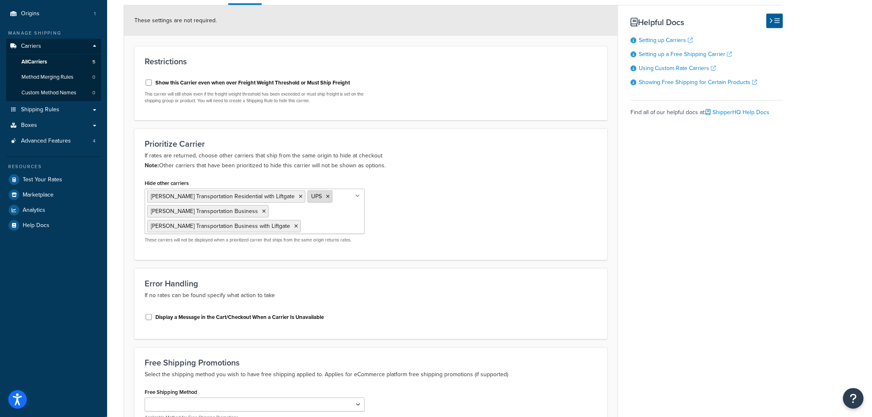
click at [326, 196] on icon at bounding box center [328, 196] width 4 height 5
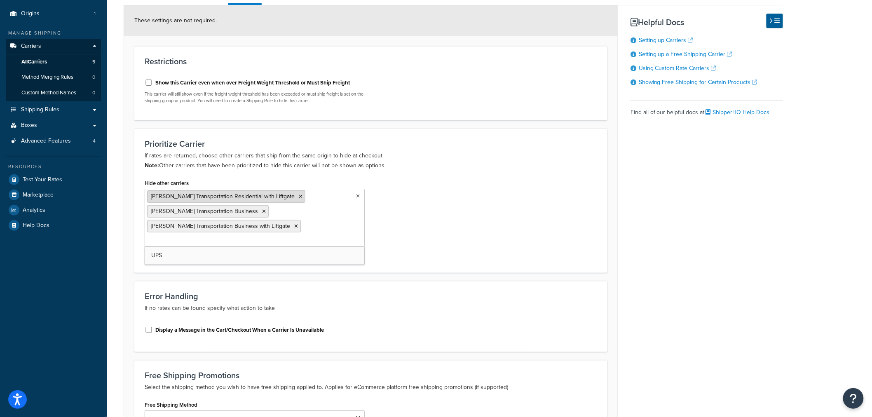
click at [299, 198] on icon at bounding box center [301, 196] width 4 height 5
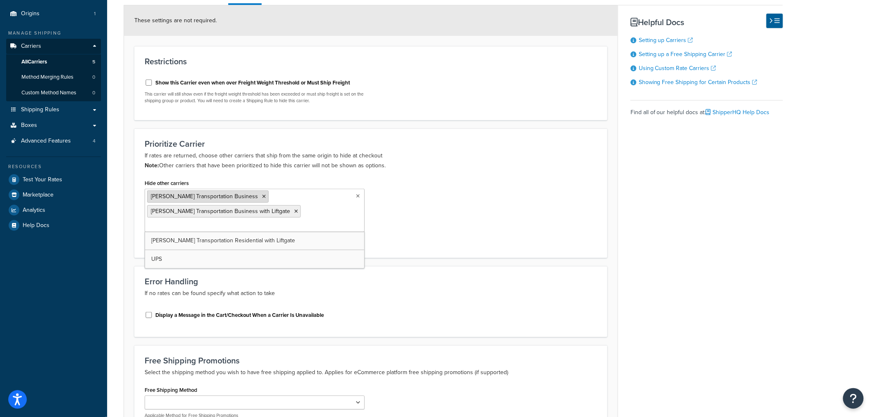
click at [262, 198] on icon at bounding box center [264, 196] width 4 height 5
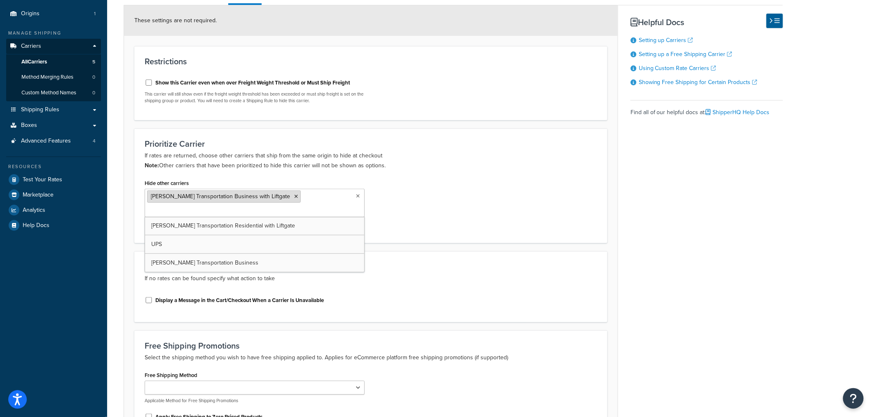
click at [294, 195] on icon at bounding box center [296, 196] width 4 height 5
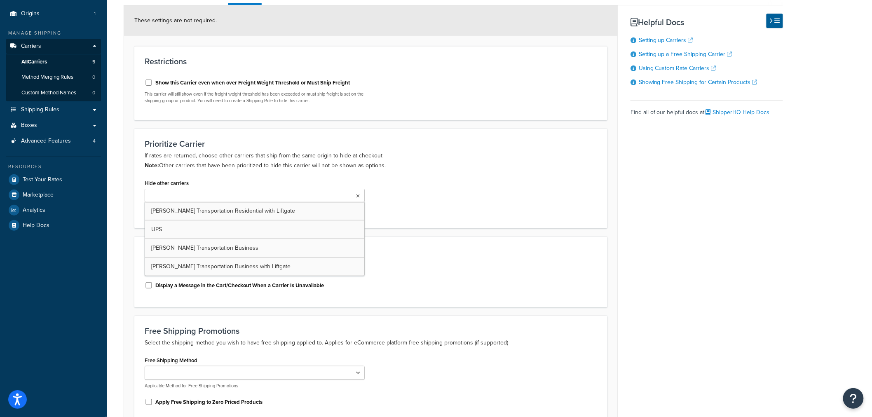
click at [474, 173] on div "Prioritize Carrier If rates are returned, choose other carriers that ship from …" at bounding box center [370, 178] width 473 height 99
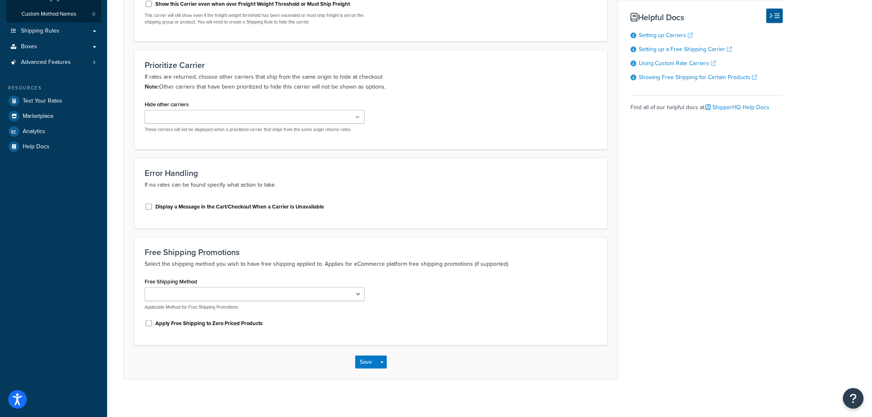
scroll to position [174, 0]
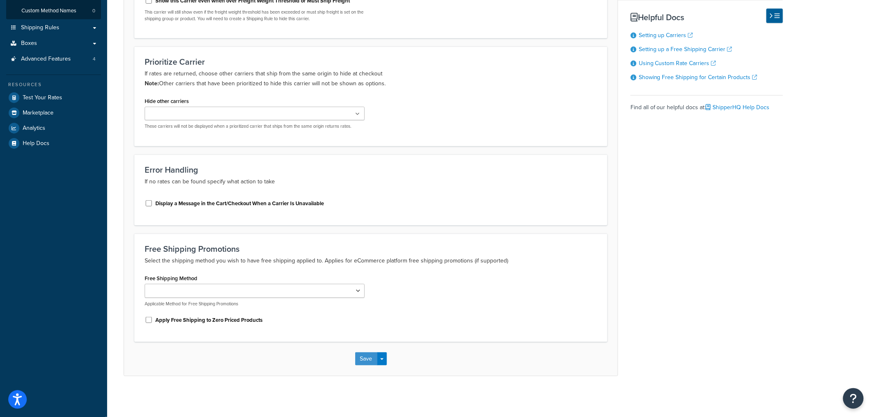
click at [370, 359] on button "Save" at bounding box center [366, 358] width 22 height 13
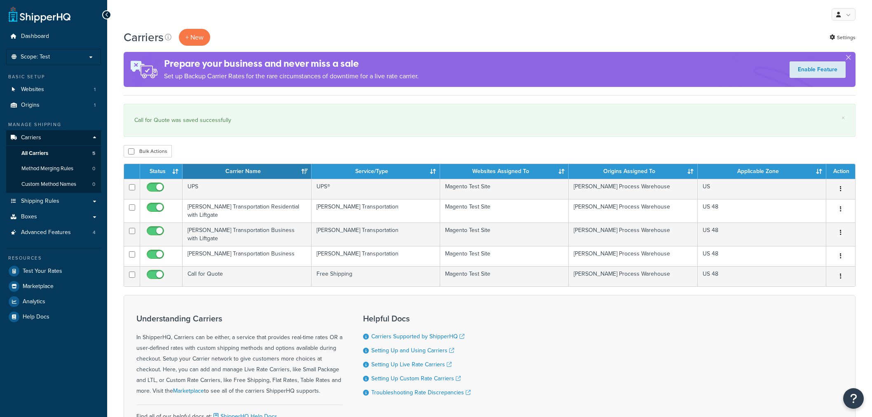
click at [34, 268] on span "Test Your Rates" at bounding box center [43, 271] width 40 height 7
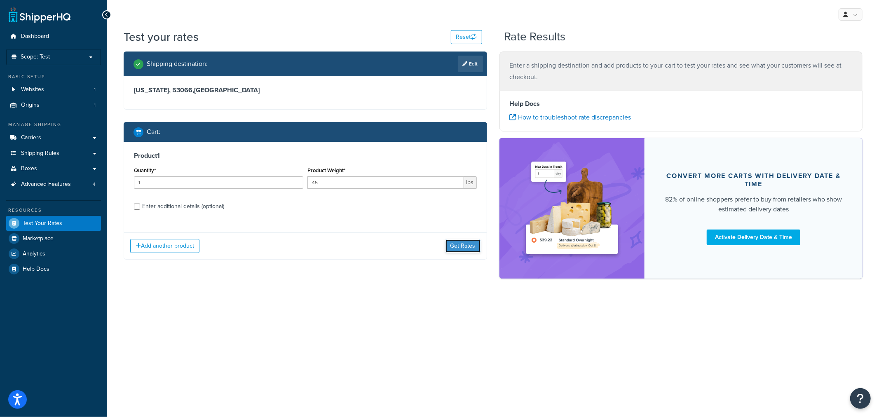
click at [464, 245] on button "Get Rates" at bounding box center [463, 246] width 35 height 13
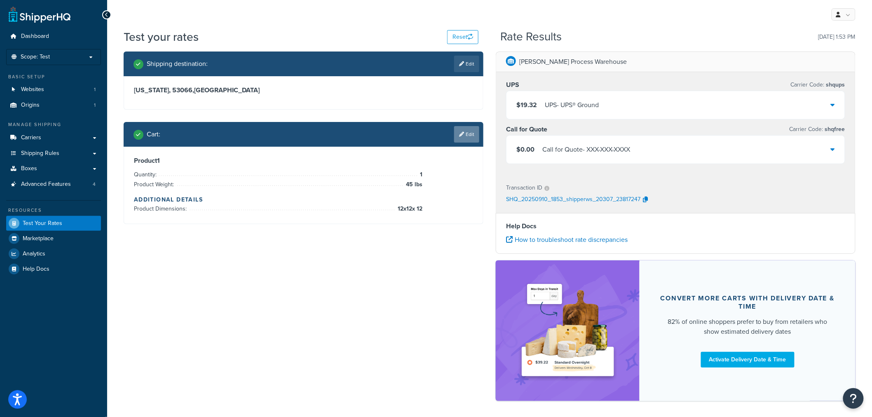
click at [465, 138] on link "Edit" at bounding box center [466, 134] width 25 height 16
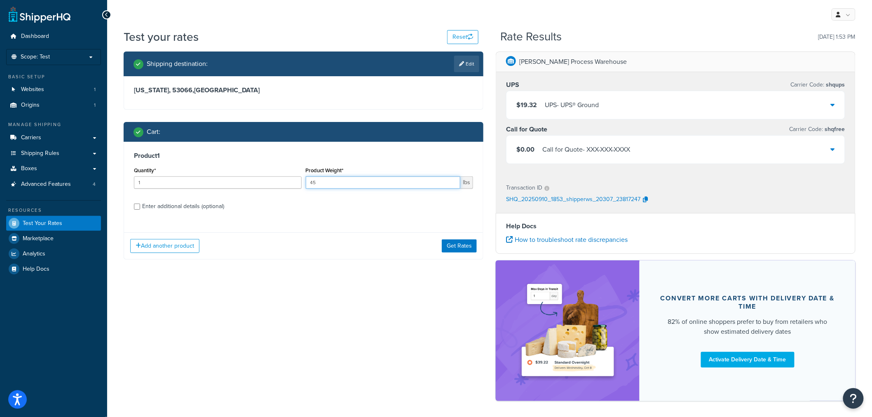
drag, startPoint x: 315, startPoint y: 187, endPoint x: 285, endPoint y: 187, distance: 30.1
click at [285, 187] on div "Quantity* 1 Product Weight* 45 lbs" at bounding box center [303, 180] width 343 height 30
type input "90"
click at [455, 245] on button "Get Rates" at bounding box center [459, 246] width 35 height 13
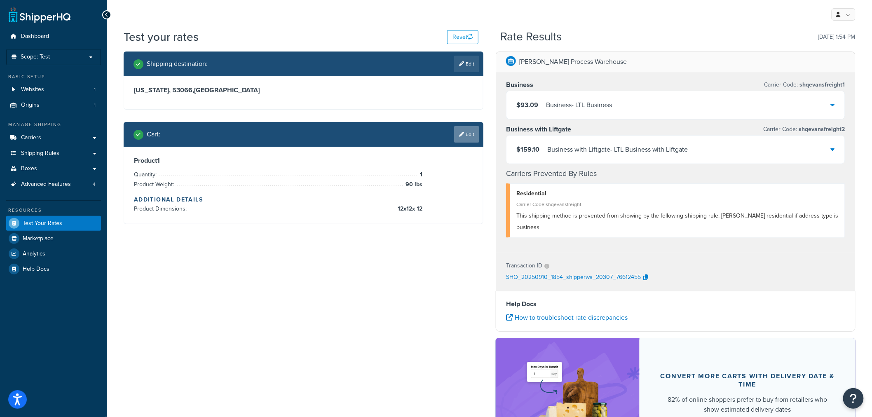
click at [464, 135] on link "Edit" at bounding box center [466, 134] width 25 height 16
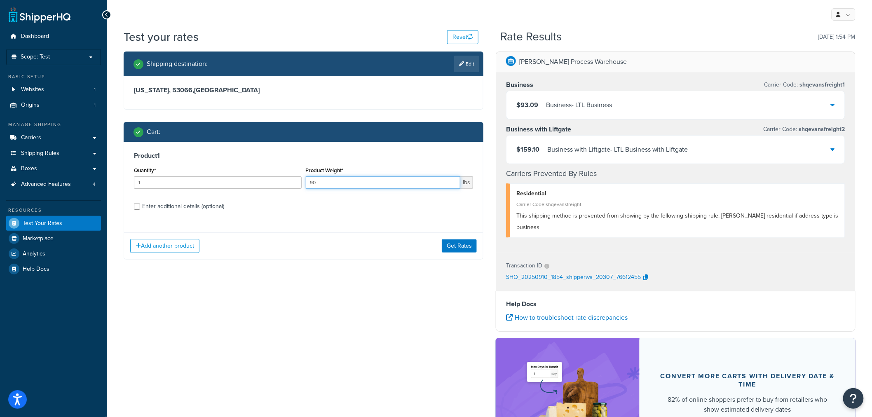
drag, startPoint x: 337, startPoint y: 185, endPoint x: 308, endPoint y: 182, distance: 28.6
click at [310, 182] on input "90" at bounding box center [383, 182] width 155 height 12
type input "95"
click at [467, 246] on button "Get Rates" at bounding box center [459, 246] width 35 height 13
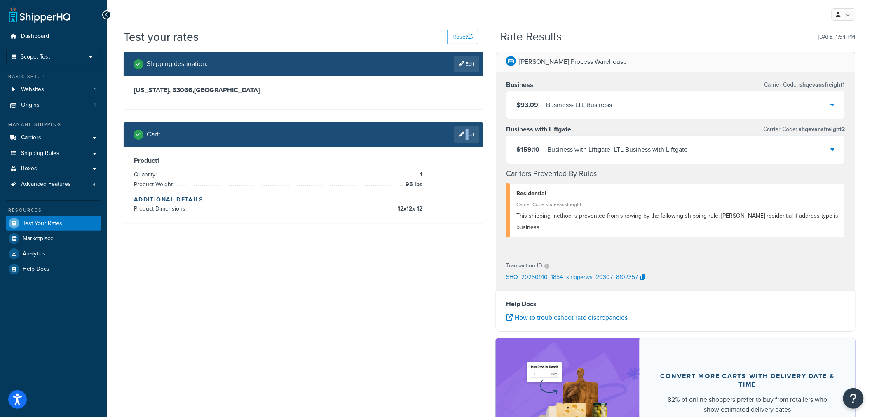
click at [465, 137] on link "Edit" at bounding box center [466, 134] width 25 height 16
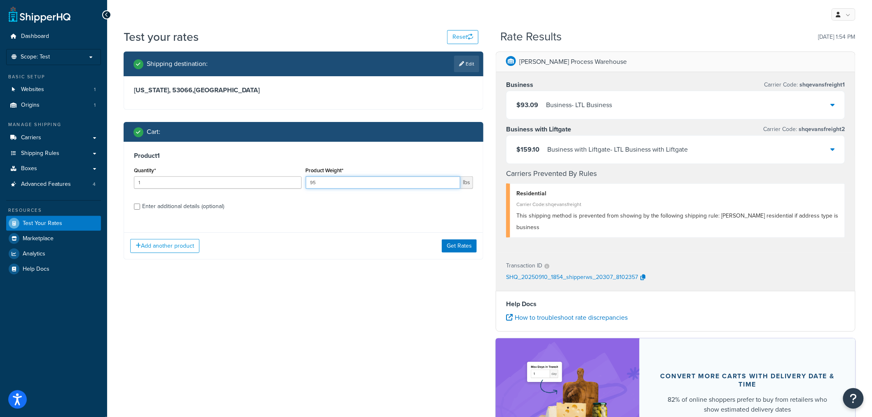
drag, startPoint x: 306, startPoint y: 183, endPoint x: 300, endPoint y: 183, distance: 5.8
click at [300, 183] on div "Quantity* 1 Product Weight* 95 lbs" at bounding box center [303, 180] width 343 height 30
type input "250"
click at [477, 242] on button "Get Rates" at bounding box center [459, 246] width 35 height 13
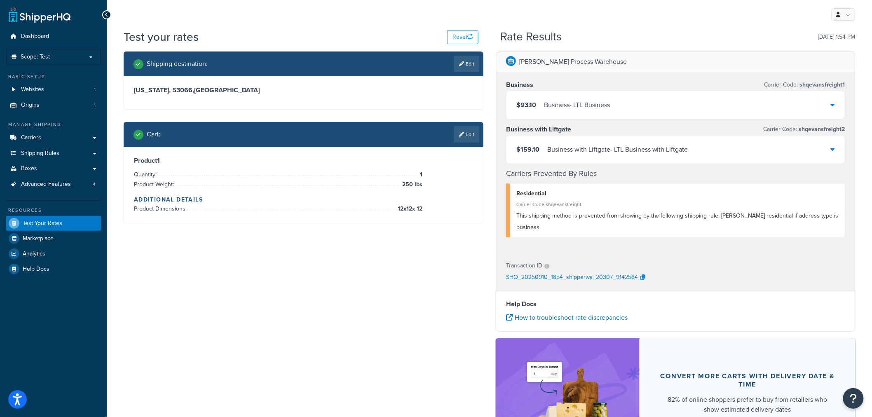
drag, startPoint x: 468, startPoint y: 134, endPoint x: 466, endPoint y: 141, distance: 7.6
click at [468, 134] on link "Edit" at bounding box center [466, 134] width 25 height 16
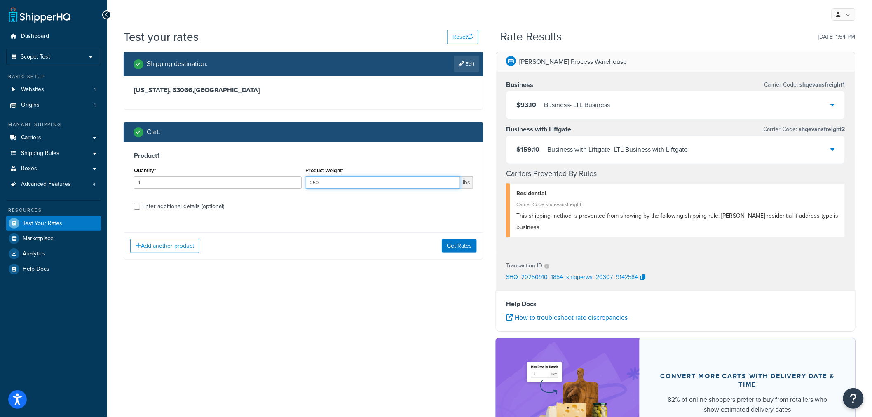
drag, startPoint x: 334, startPoint y: 180, endPoint x: 278, endPoint y: 182, distance: 56.5
click at [282, 181] on div "Quantity* 1 Product Weight* 250 lbs" at bounding box center [303, 180] width 343 height 30
type input "265"
click at [461, 251] on button "Get Rates" at bounding box center [459, 246] width 35 height 13
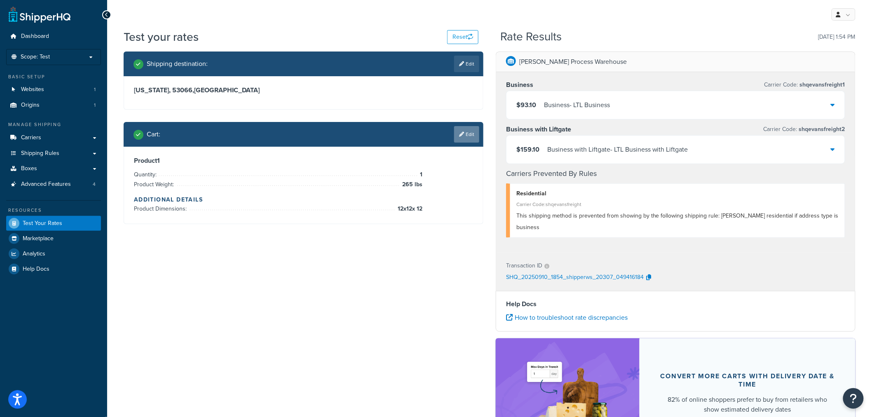
click at [471, 133] on link "Edit" at bounding box center [466, 134] width 25 height 16
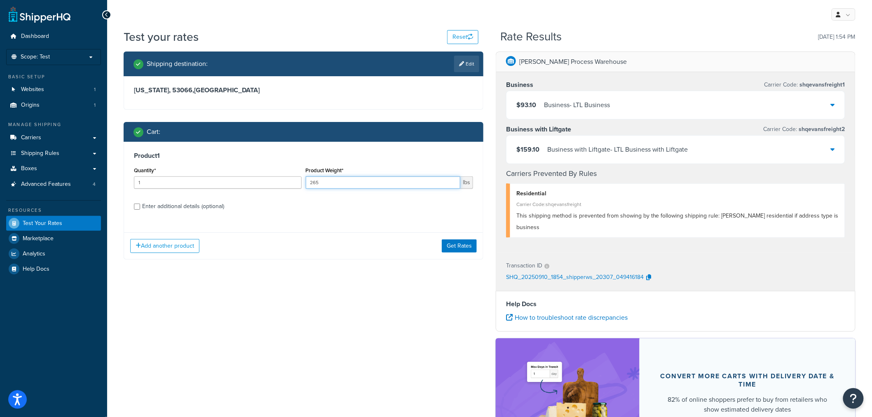
drag, startPoint x: 355, startPoint y: 184, endPoint x: 286, endPoint y: 188, distance: 68.5
click at [289, 188] on div "Quantity* 1 Product Weight* 265 lbs" at bounding box center [303, 180] width 343 height 30
type input "10000"
click at [456, 246] on button "Get Rates" at bounding box center [459, 246] width 35 height 13
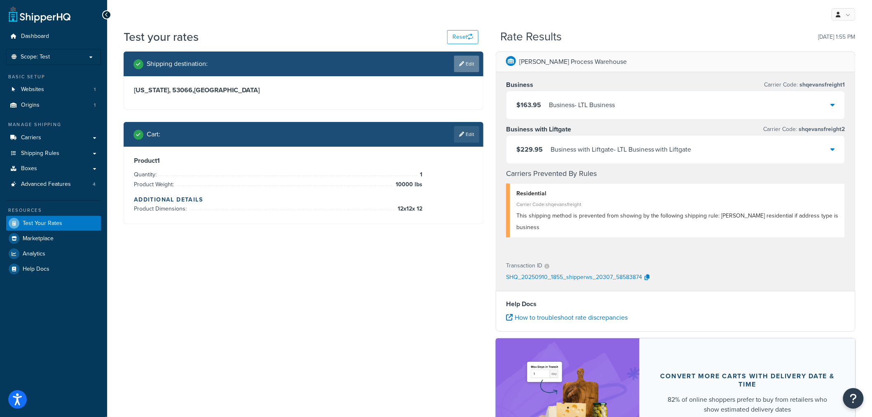
click at [465, 63] on link "Edit" at bounding box center [466, 64] width 25 height 16
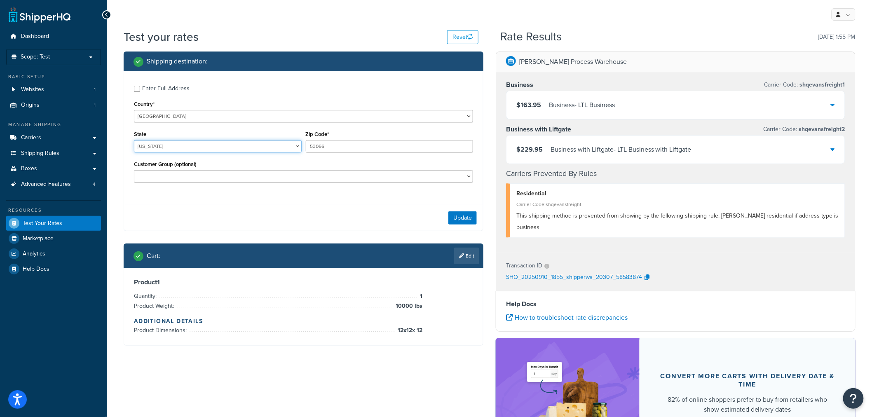
click at [183, 148] on select "[US_STATE] [US_STATE] [US_STATE] [US_STATE] [US_STATE] Armed Forces Americas Ar…" at bounding box center [218, 146] width 168 height 12
select select "PA"
click at [134, 141] on select "[US_STATE] [US_STATE] [US_STATE] [US_STATE] [US_STATE] Armed Forces Americas Ar…" at bounding box center [218, 146] width 168 height 12
drag, startPoint x: 330, startPoint y: 151, endPoint x: 273, endPoint y: 147, distance: 57.5
click at [273, 147] on div "State Alabama Alaska American Samoa Arizona Arkansas Armed Forces Americas Arme…" at bounding box center [303, 144] width 343 height 30
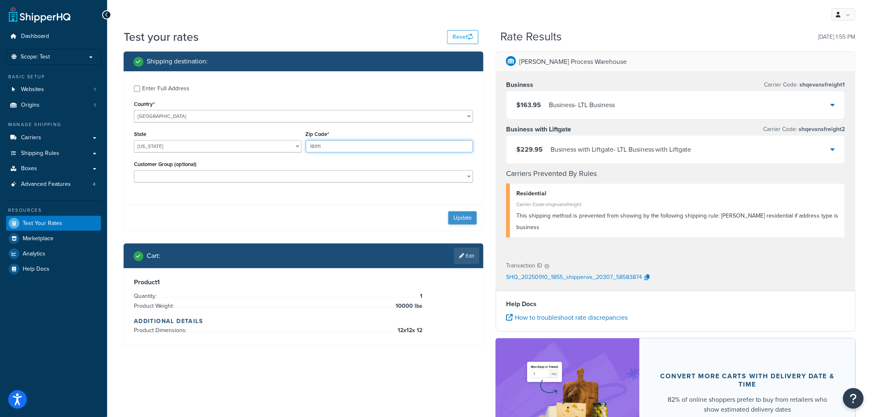
type input "18011"
click at [463, 220] on button "Update" at bounding box center [463, 217] width 28 height 13
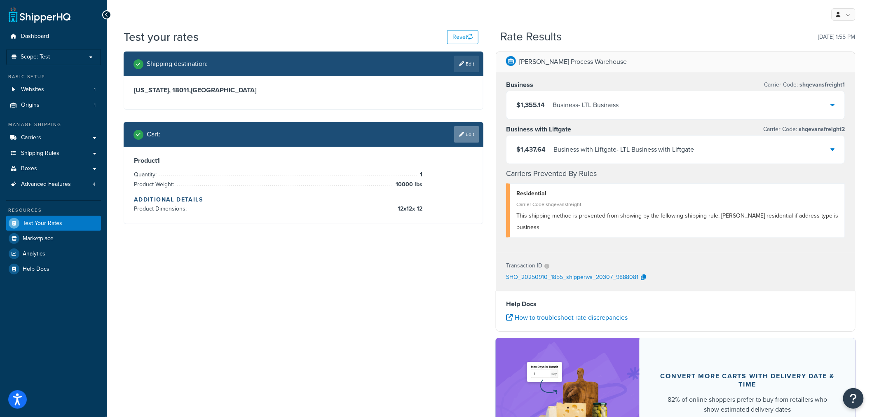
click at [464, 131] on link "Edit" at bounding box center [466, 134] width 25 height 16
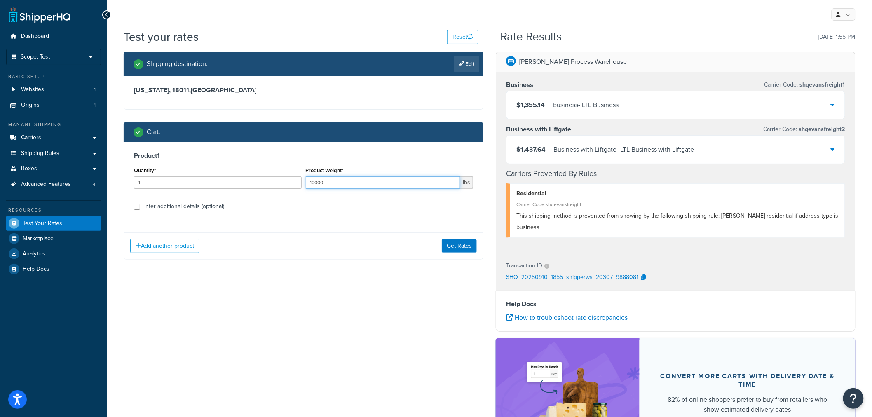
drag, startPoint x: 338, startPoint y: 179, endPoint x: 284, endPoint y: 186, distance: 54.2
click at [284, 186] on div "Quantity* 1 Product Weight* 10000 lbs" at bounding box center [303, 180] width 343 height 30
type input "20000"
click at [459, 249] on button "Get Rates" at bounding box center [459, 246] width 35 height 13
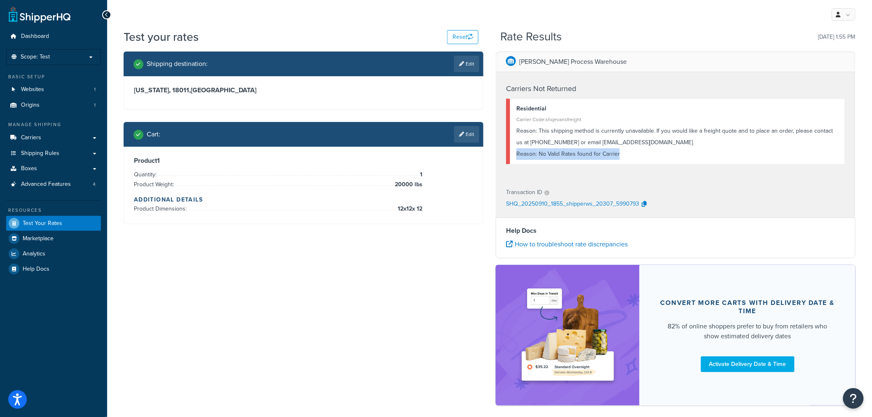
drag, startPoint x: 623, startPoint y: 157, endPoint x: 505, endPoint y: 159, distance: 117.1
click at [505, 159] on div "Carriers Not Returned Residential Carrier Code: shqevansfreight Reason: This sh…" at bounding box center [675, 126] width 359 height 108
click at [27, 135] on span "Carriers" at bounding box center [31, 137] width 20 height 7
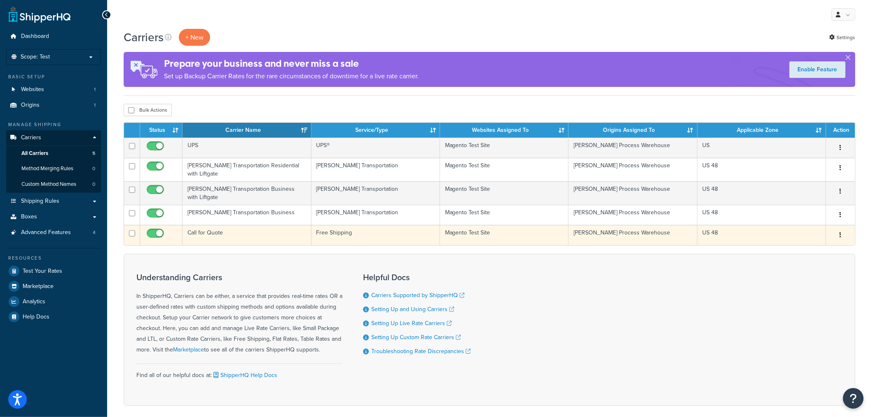
click at [846, 229] on button "button" at bounding box center [841, 235] width 12 height 13
click at [790, 244] on link "Edit" at bounding box center [807, 245] width 65 height 17
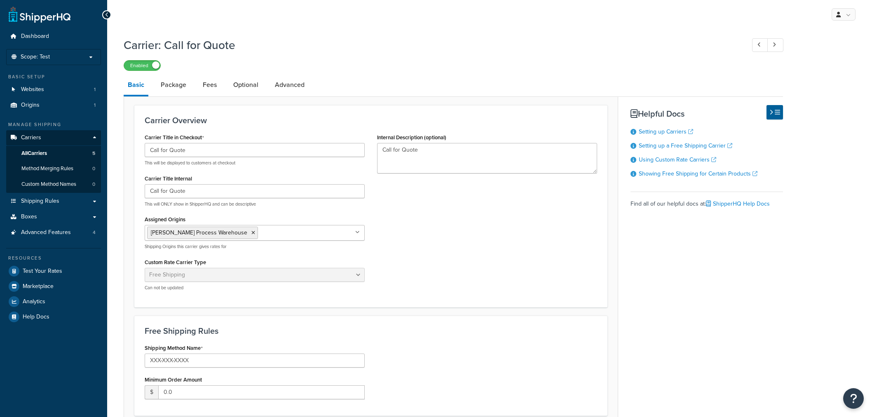
select select "free"
click at [242, 86] on link "Optional" at bounding box center [245, 85] width 33 height 20
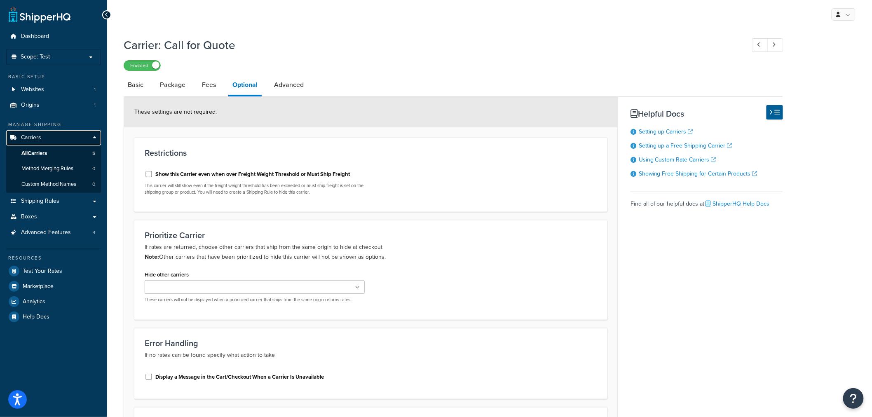
click at [34, 138] on span "Carriers" at bounding box center [31, 137] width 20 height 7
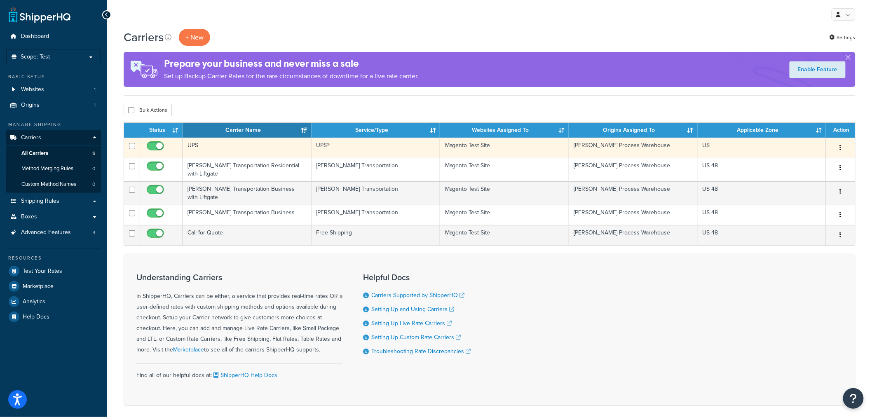
click at [194, 146] on td "UPS" at bounding box center [247, 148] width 129 height 20
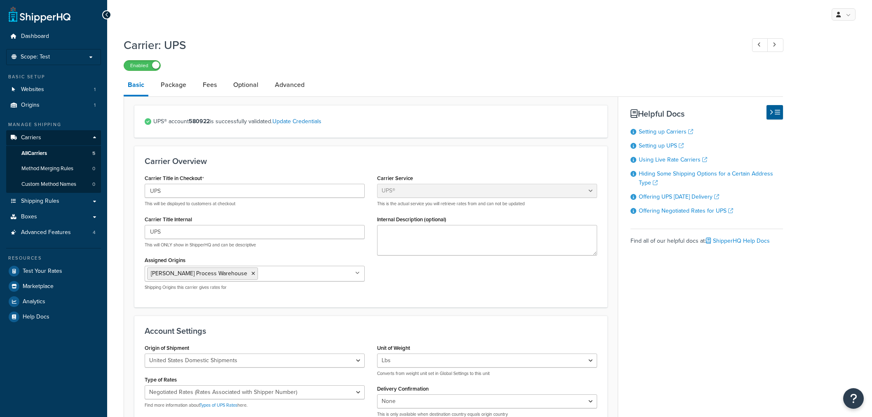
select select "ups"
click at [247, 88] on link "Optional" at bounding box center [245, 85] width 33 height 20
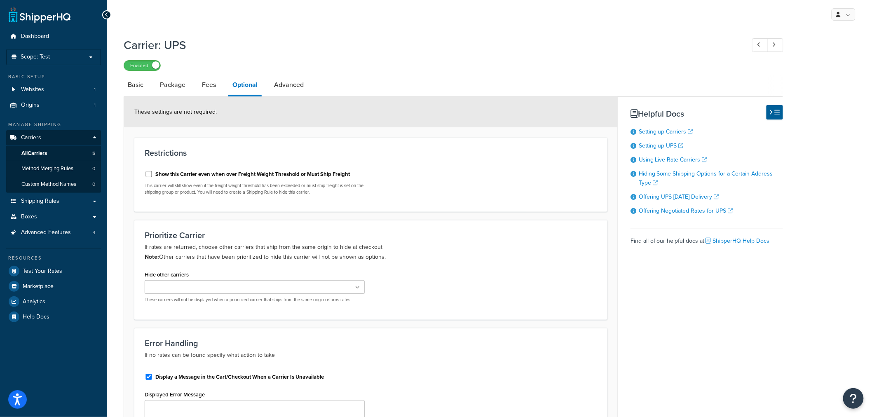
click at [187, 289] on input "Hide other carriers" at bounding box center [183, 287] width 73 height 9
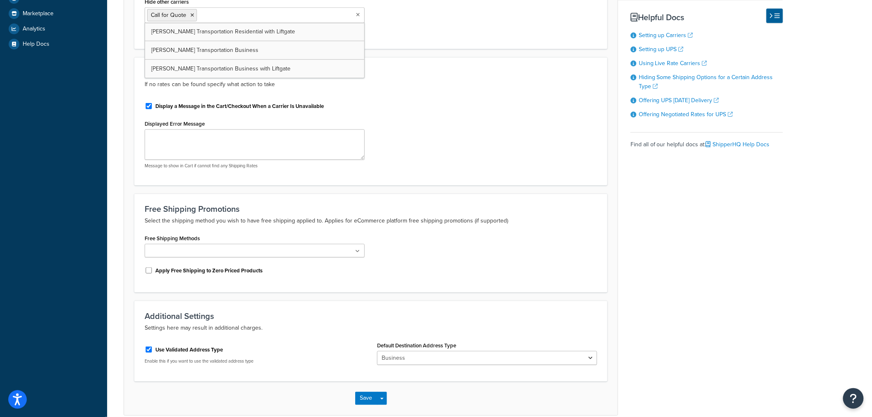
scroll to position [275, 0]
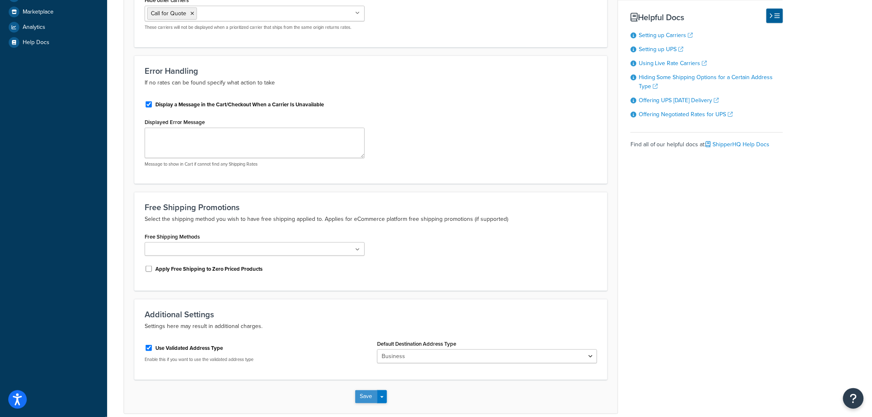
click at [366, 397] on button "Save" at bounding box center [366, 396] width 22 height 13
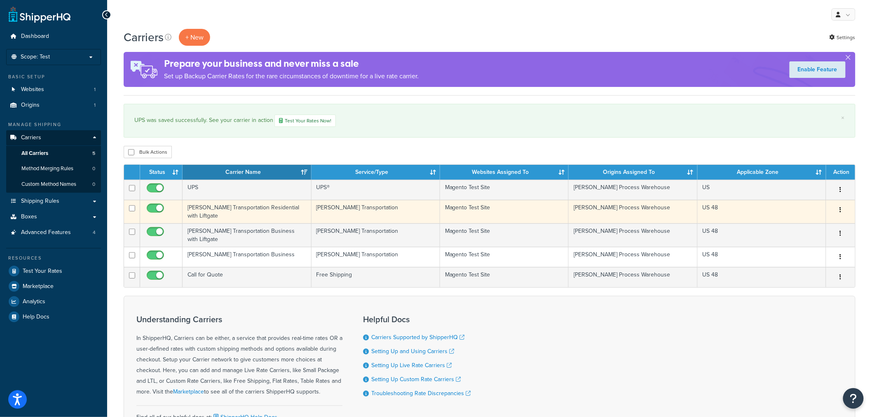
click at [226, 204] on td "[PERSON_NAME] Transportation Residential with Liftgate" at bounding box center [247, 211] width 129 height 23
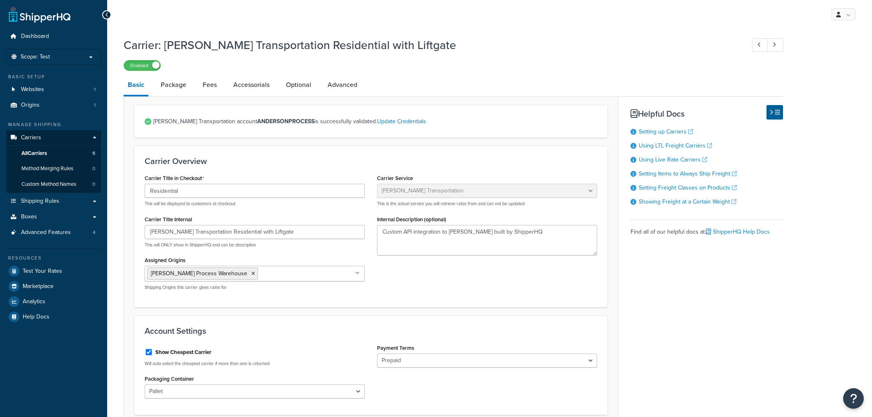
select select "evansFreight"
select select "PLT"
click at [299, 85] on link "Optional" at bounding box center [298, 85] width 33 height 20
select select "85"
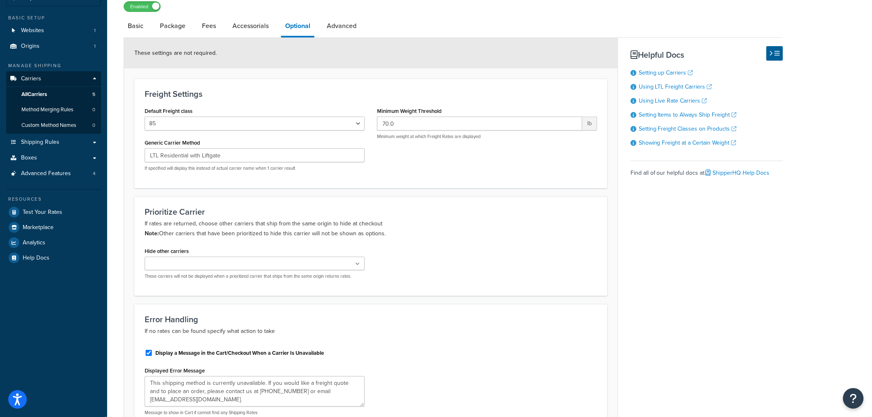
scroll to position [137, 0]
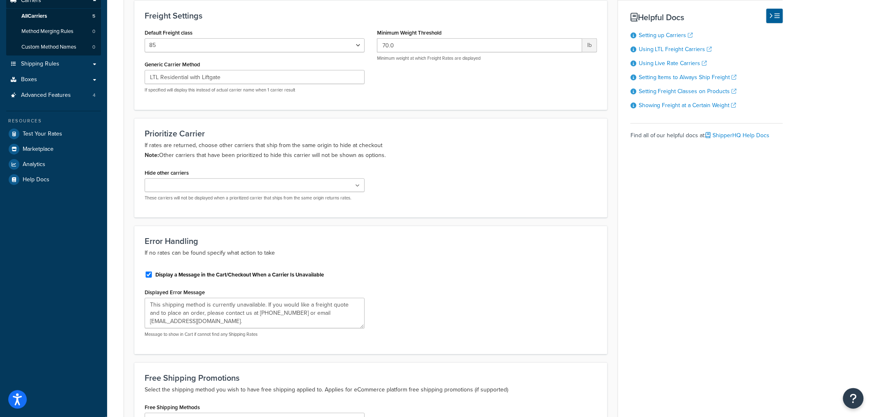
click at [225, 184] on ul at bounding box center [255, 186] width 220 height 14
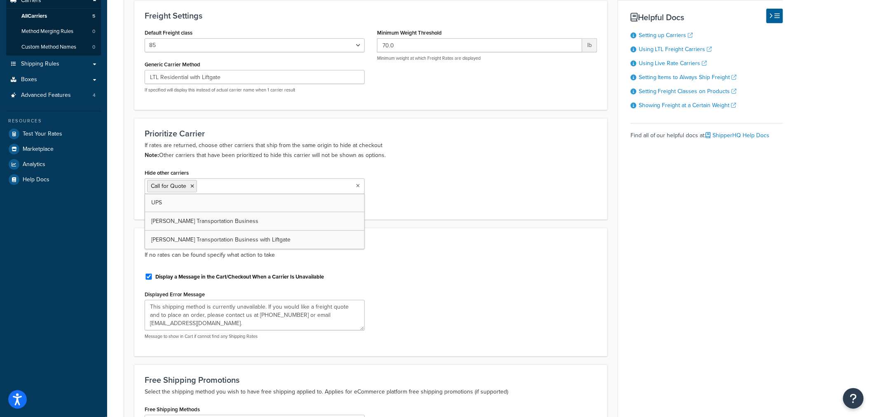
click at [509, 176] on div "Hide other carriers Call for Quote UPS Evans Transportation Business Evans Tran…" at bounding box center [371, 188] width 465 height 42
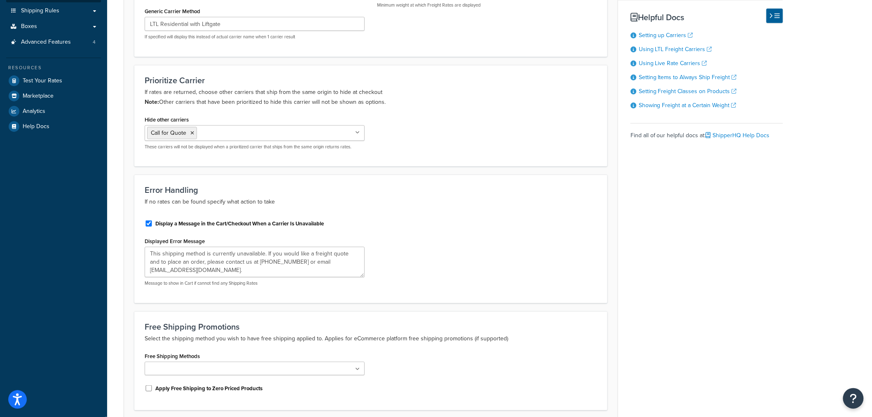
scroll to position [259, 0]
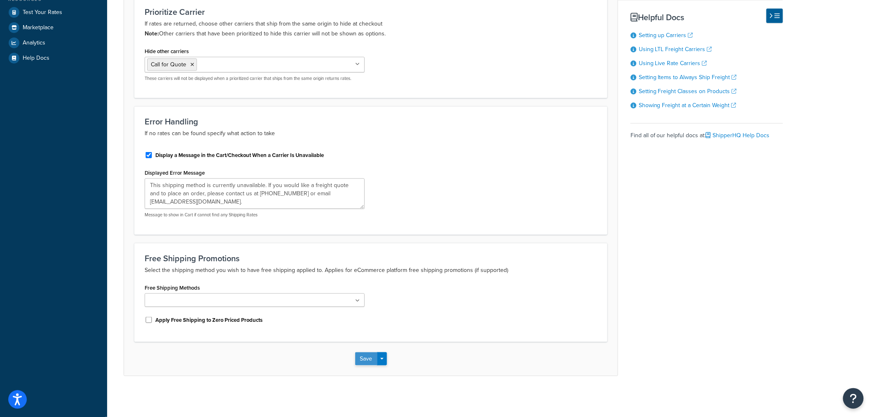
click at [365, 359] on button "Save" at bounding box center [366, 358] width 22 height 13
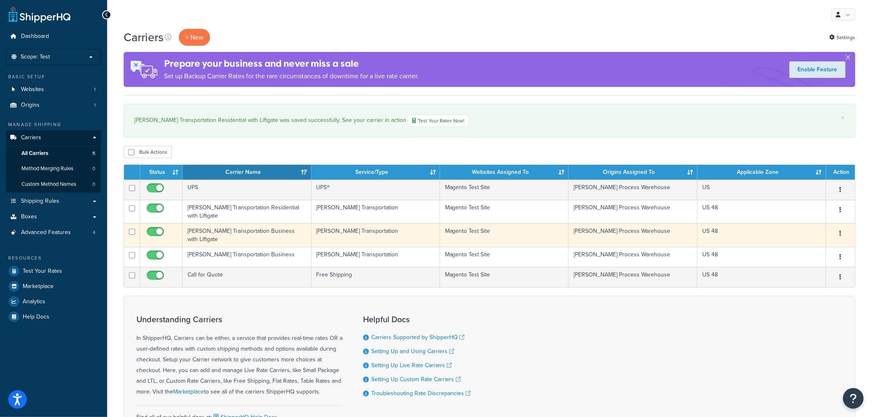
click at [227, 229] on td "[PERSON_NAME] Transportation Business with Liftgate" at bounding box center [247, 234] width 129 height 23
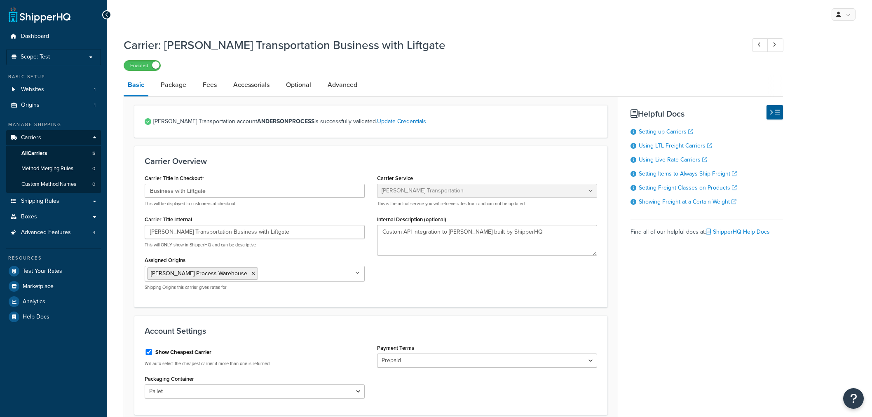
select select "evansFreight"
select select "PLT"
click at [296, 85] on link "Optional" at bounding box center [298, 85] width 33 height 20
select select "85"
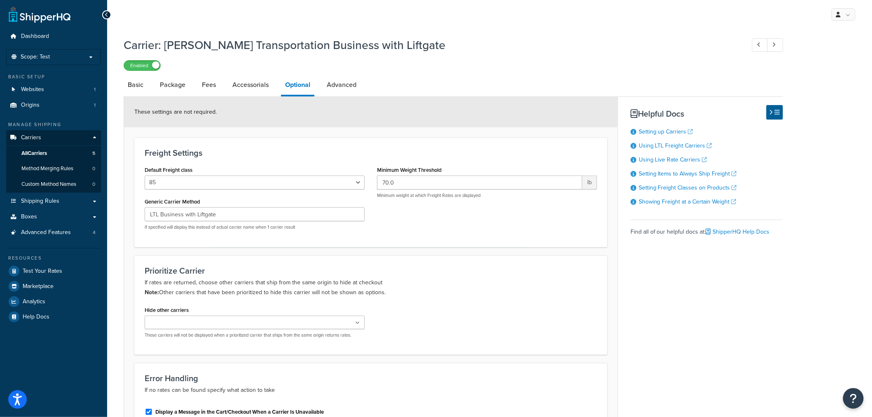
click at [214, 323] on ul at bounding box center [255, 323] width 220 height 14
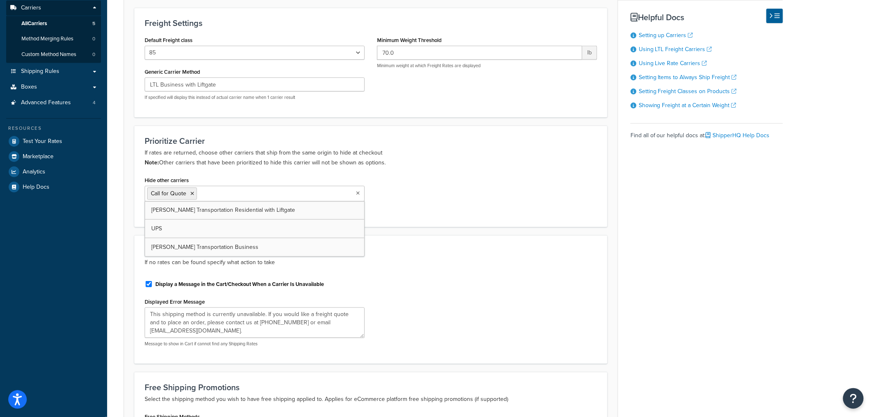
scroll to position [229, 0]
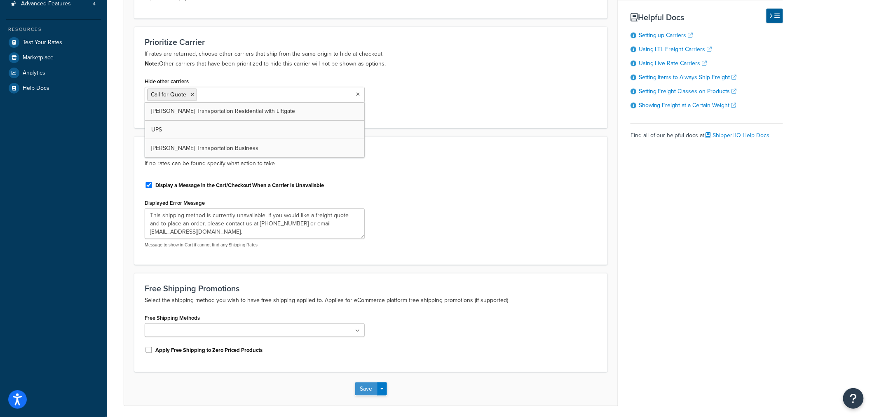
click at [362, 388] on button "Save" at bounding box center [366, 389] width 22 height 13
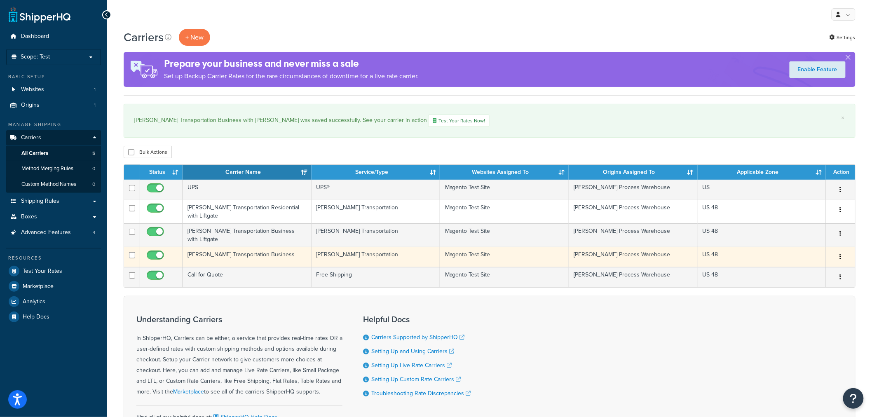
click at [218, 247] on td "[PERSON_NAME] Transportation Business" at bounding box center [247, 257] width 129 height 20
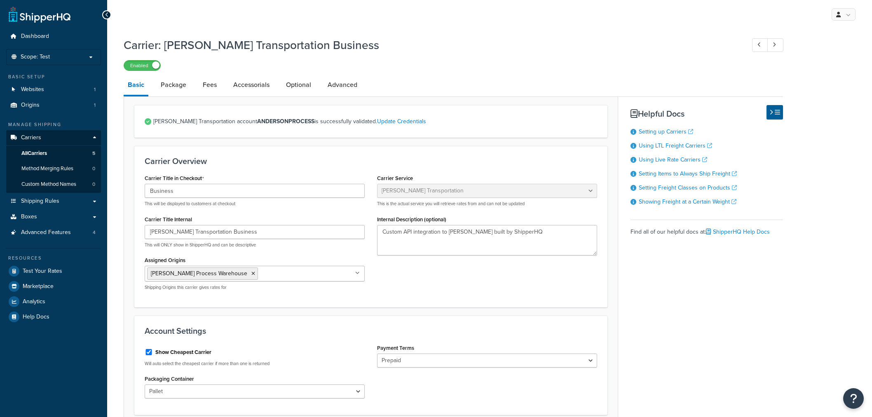
select select "evansFreight"
select select "PLT"
click at [299, 89] on link "Optional" at bounding box center [298, 85] width 33 height 20
select select "85"
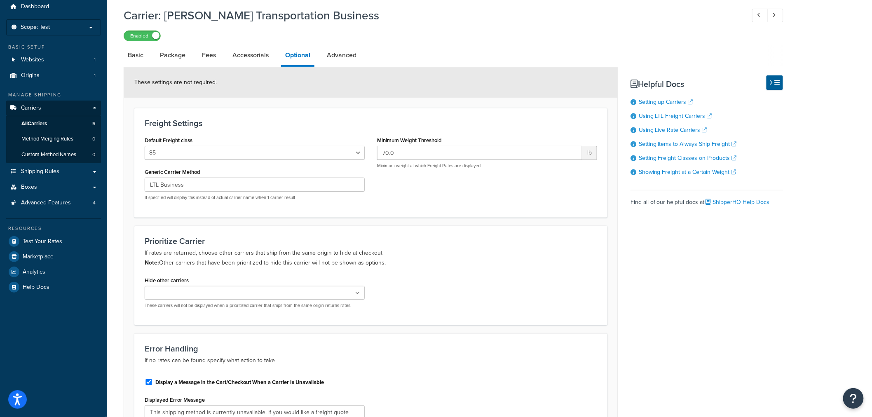
scroll to position [46, 0]
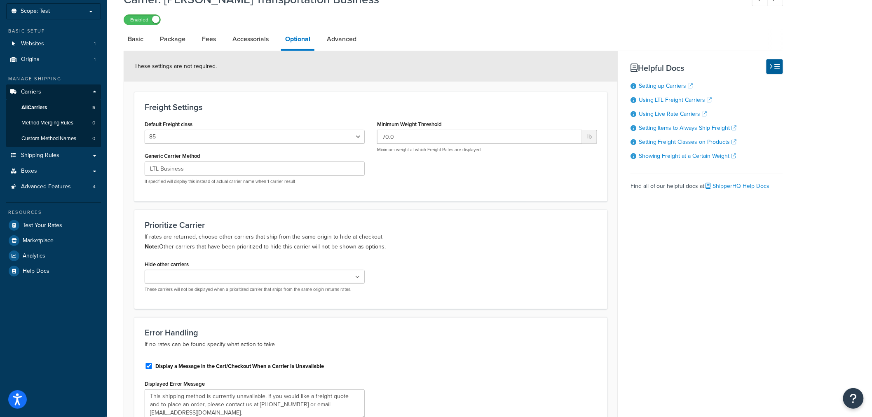
click at [233, 276] on ul at bounding box center [255, 277] width 220 height 14
click at [483, 296] on div "Hide other carriers Call for Quote Evans Transportation Residential with Liftga…" at bounding box center [371, 279] width 465 height 42
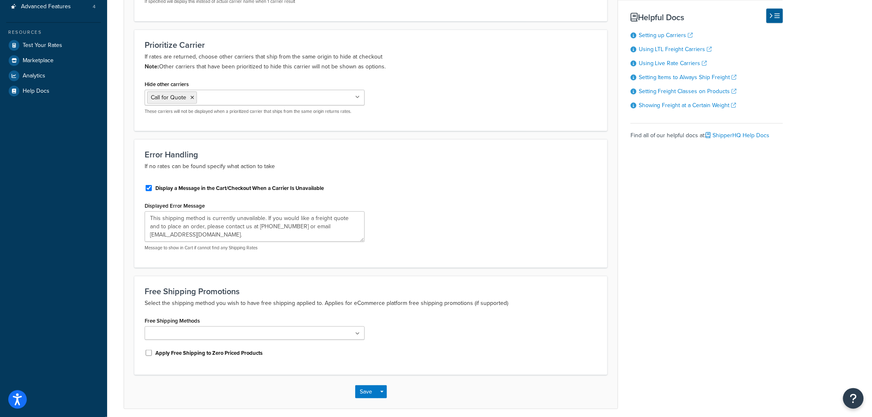
scroll to position [229, 0]
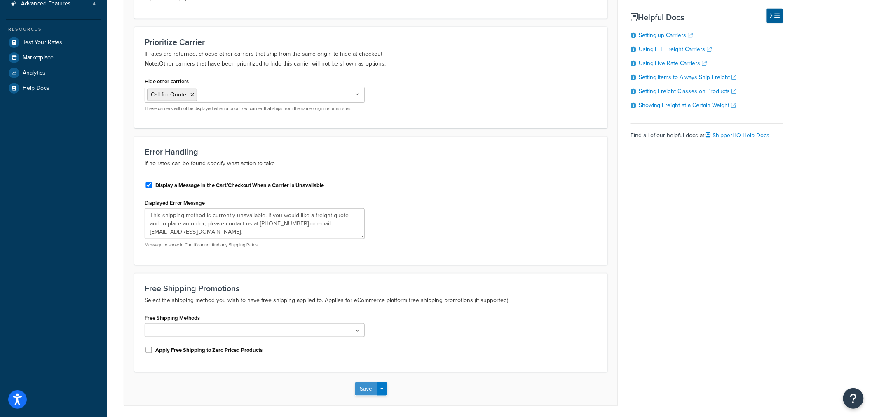
click at [365, 388] on button "Save" at bounding box center [366, 389] width 22 height 13
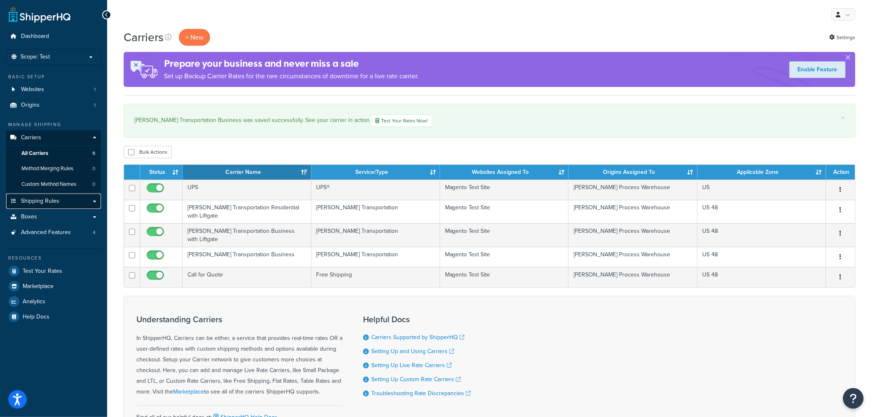
click at [35, 200] on span "Shipping Rules" at bounding box center [40, 201] width 38 height 7
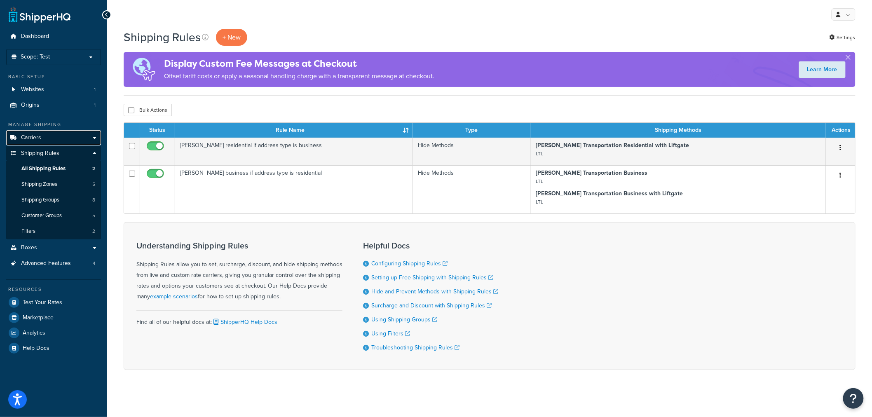
click at [40, 134] on span "Carriers" at bounding box center [31, 137] width 20 height 7
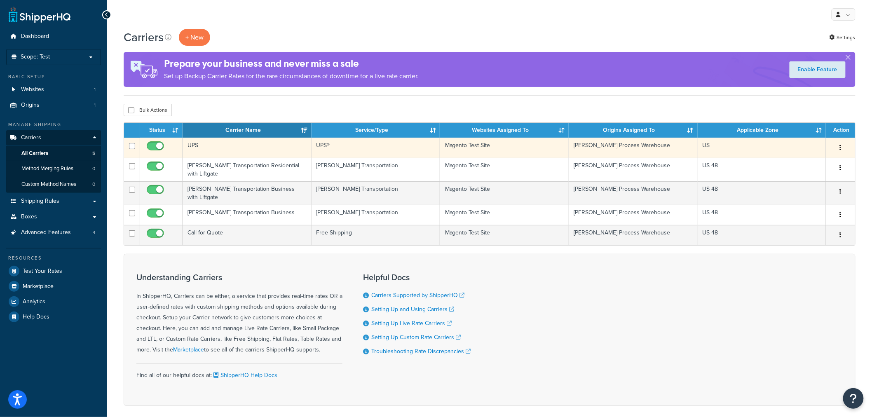
click at [191, 147] on td "UPS" at bounding box center [247, 148] width 129 height 20
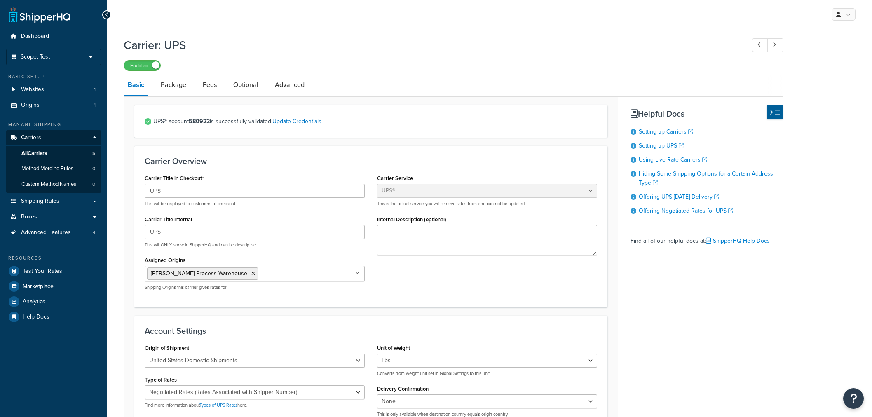
select select "ups"
click at [173, 85] on link "Package" at bounding box center [174, 85] width 34 height 20
select select "734017"
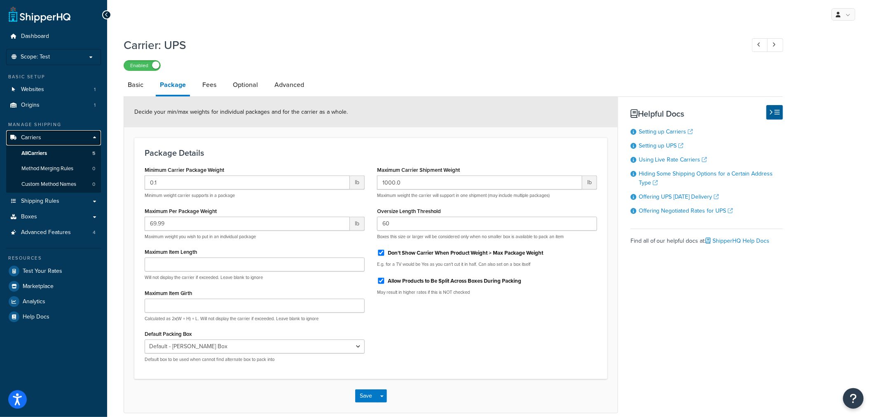
click at [36, 139] on span "Carriers" at bounding box center [31, 137] width 20 height 7
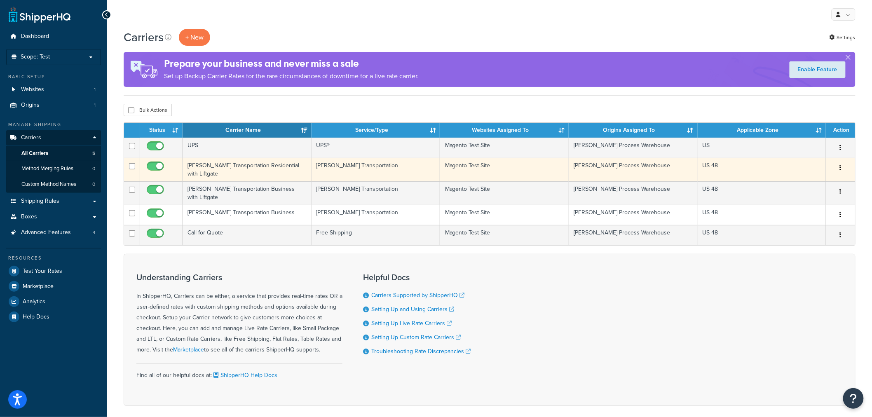
click at [219, 165] on td "[PERSON_NAME] Transportation Residential with Liftgate" at bounding box center [247, 169] width 129 height 23
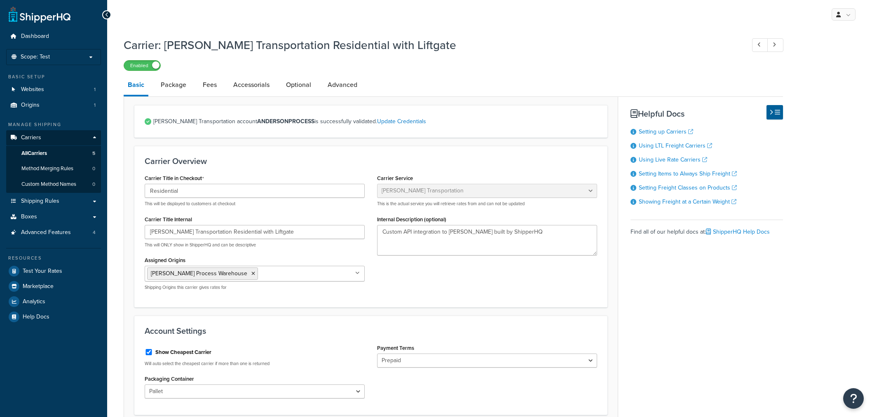
select select "evansFreight"
select select "PLT"
click at [175, 86] on link "Package" at bounding box center [174, 85] width 34 height 20
select select "734025"
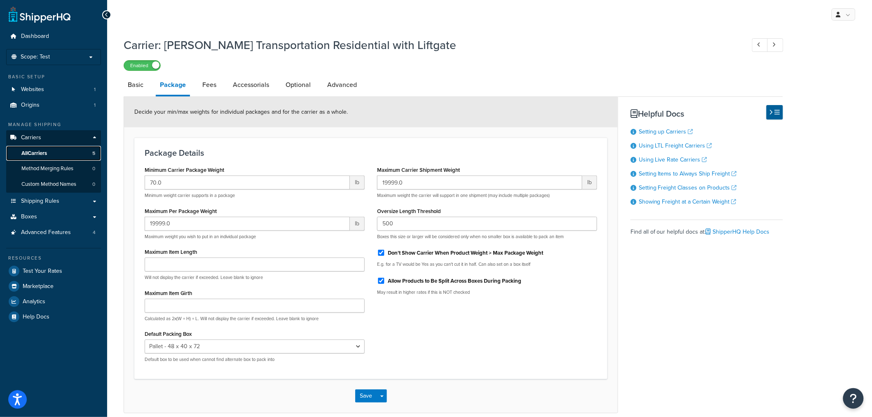
click at [35, 154] on span "All Carriers" at bounding box center [34, 153] width 26 height 7
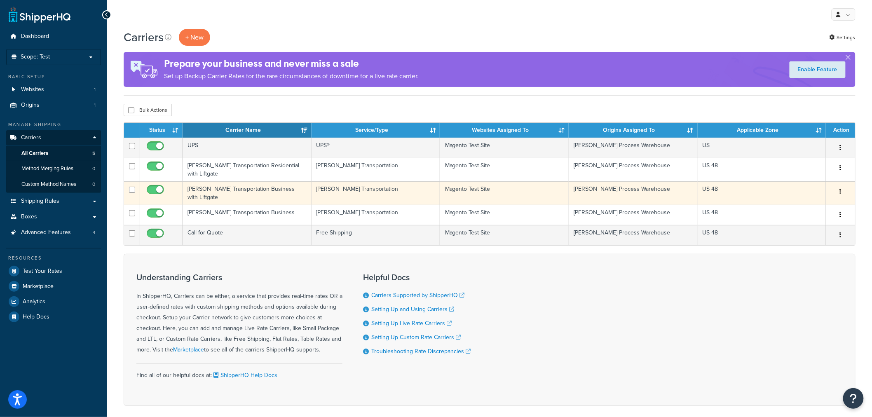
click at [225, 190] on td "[PERSON_NAME] Transportation Business with Liftgate" at bounding box center [247, 192] width 129 height 23
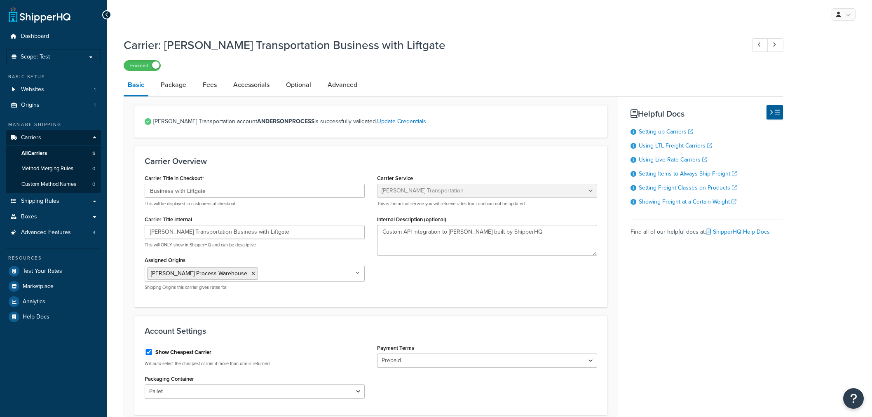
select select "evansFreight"
select select "PLT"
click at [179, 85] on link "Package" at bounding box center [174, 85] width 34 height 20
select select "734025"
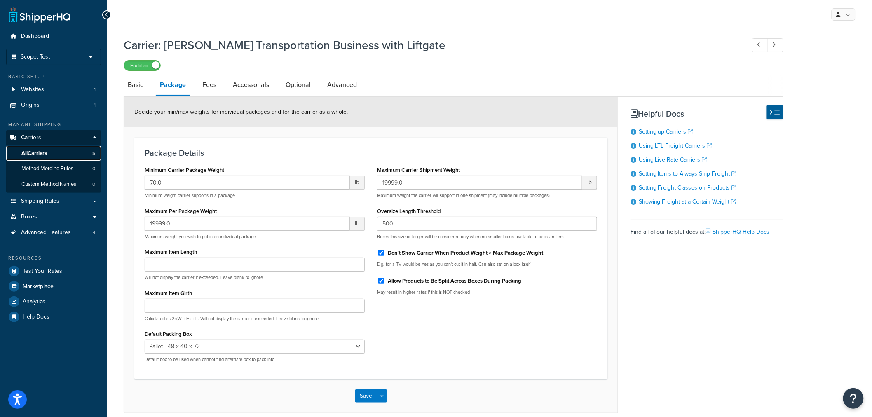
click at [36, 150] on span "All Carriers" at bounding box center [34, 153] width 26 height 7
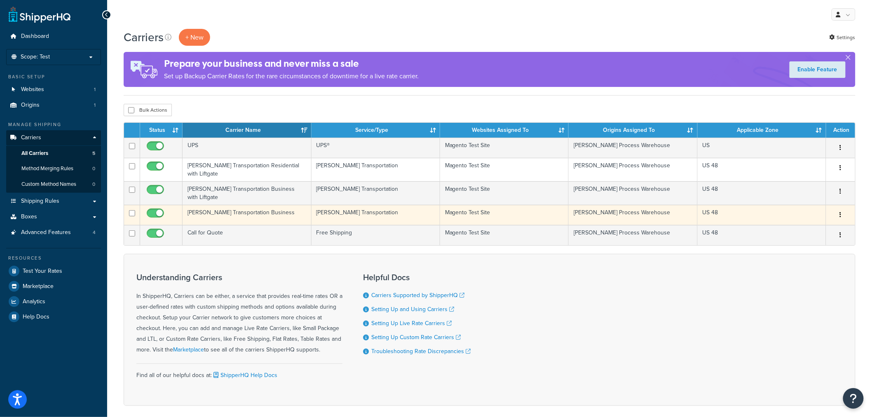
click at [203, 208] on td "Evans Transportation Business" at bounding box center [247, 215] width 129 height 20
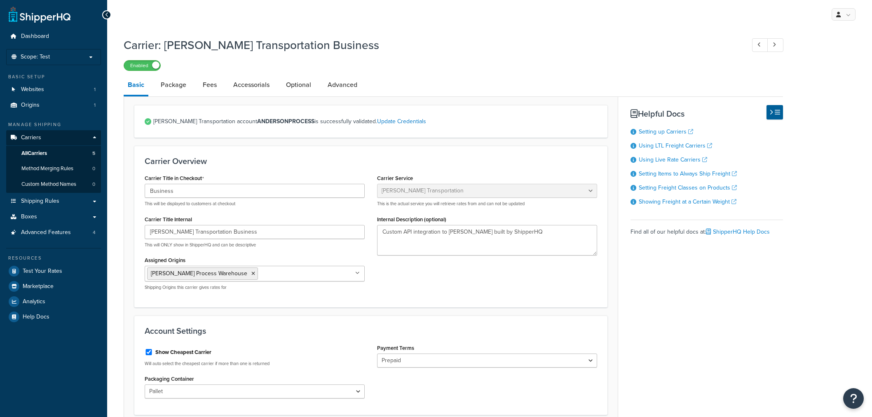
select select "evansFreight"
select select "PLT"
click at [179, 82] on link "Package" at bounding box center [174, 85] width 34 height 20
select select "734025"
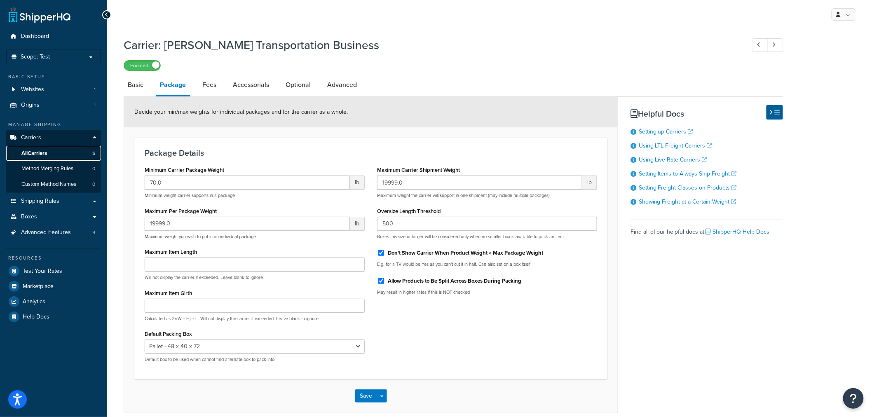
click at [39, 151] on span "All Carriers" at bounding box center [34, 153] width 26 height 7
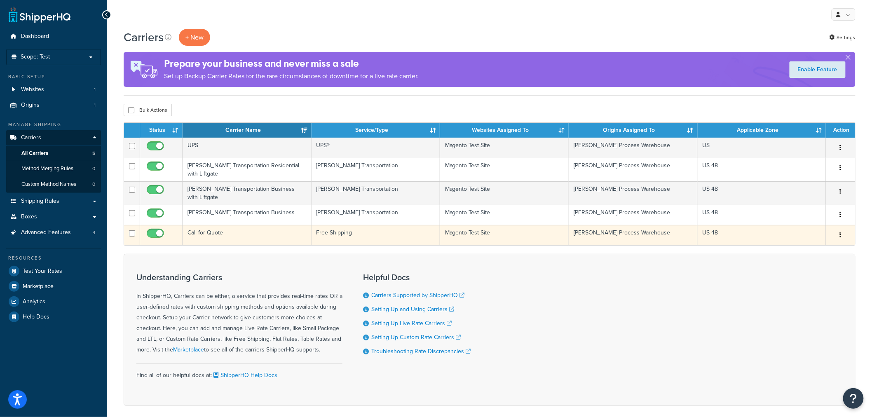
click at [199, 227] on td "Call for Quote" at bounding box center [247, 235] width 129 height 20
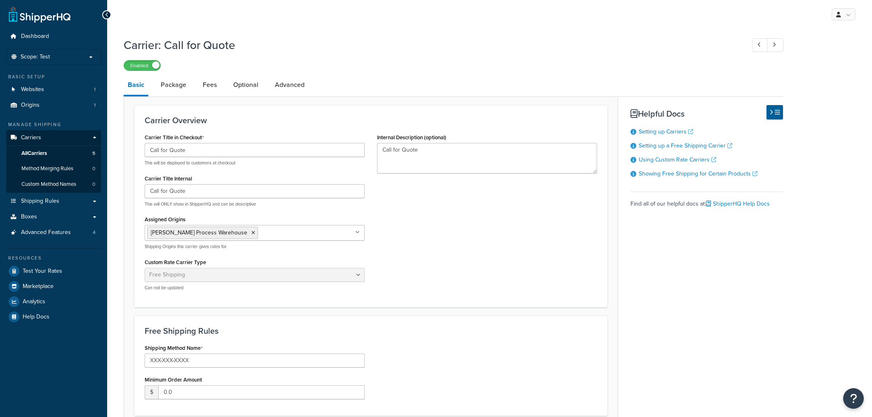
select select "free"
click at [173, 88] on link "Package" at bounding box center [174, 85] width 34 height 20
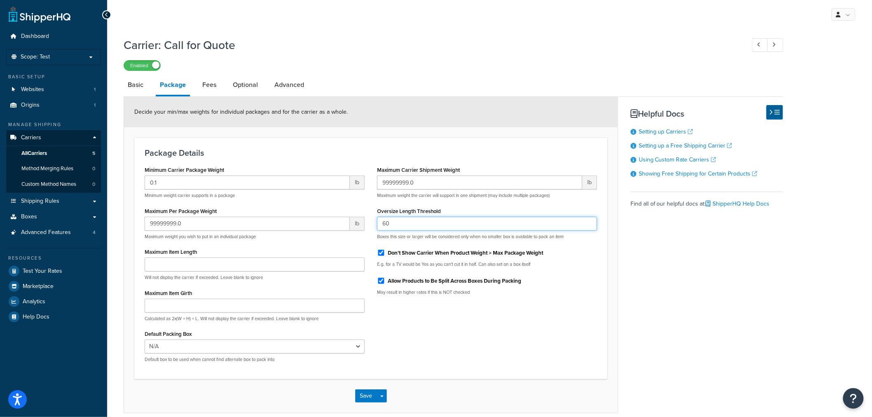
drag, startPoint x: 381, startPoint y: 227, endPoint x: 347, endPoint y: 228, distance: 33.8
click at [347, 228] on div "Minimum Carrier Package Weight 0.1 lb Minimum weight carrier supports in a pack…" at bounding box center [371, 266] width 465 height 205
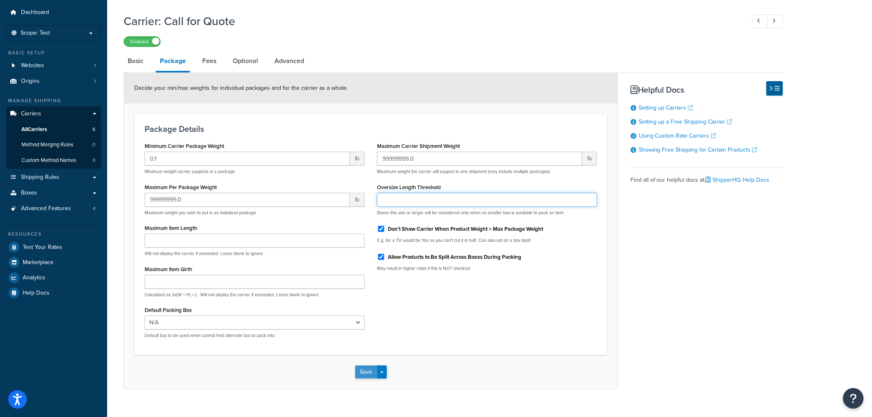
scroll to position [38, 0]
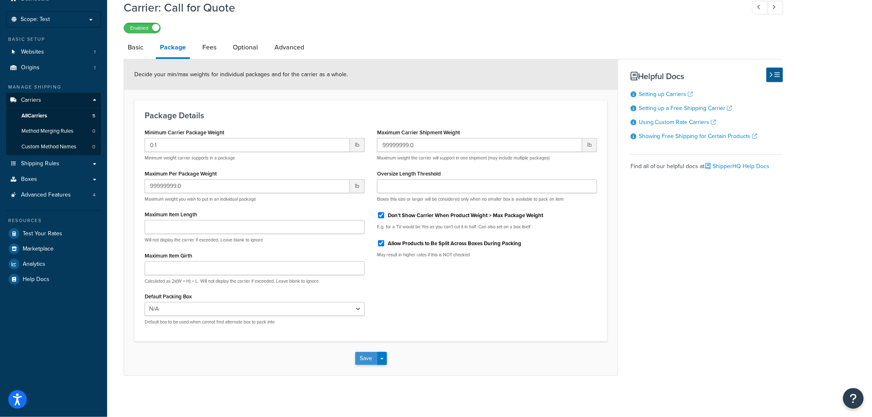
click at [367, 357] on button "Save" at bounding box center [366, 358] width 22 height 13
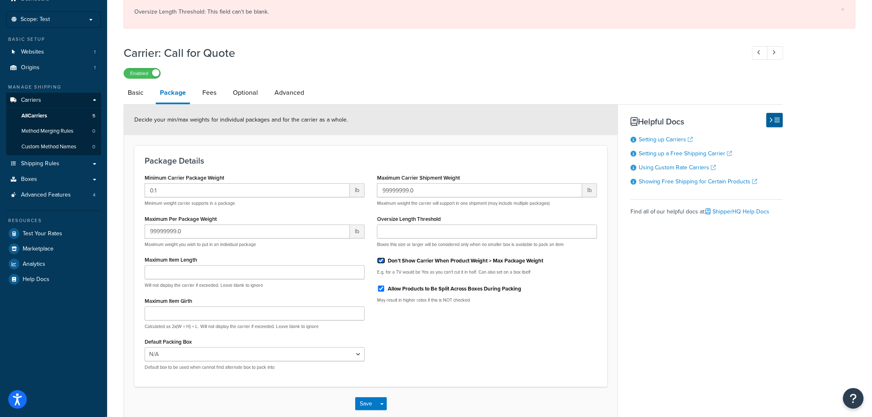
click at [384, 261] on input "Don't Show Carrier When Product Weight > Max Package Weight" at bounding box center [381, 261] width 8 height 6
checkbox input "false"
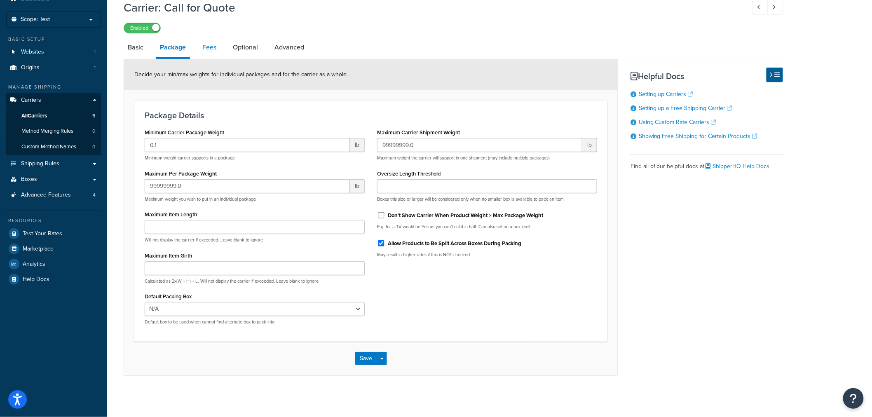
click at [209, 47] on link "Fees" at bounding box center [209, 48] width 22 height 20
select select "AFTER"
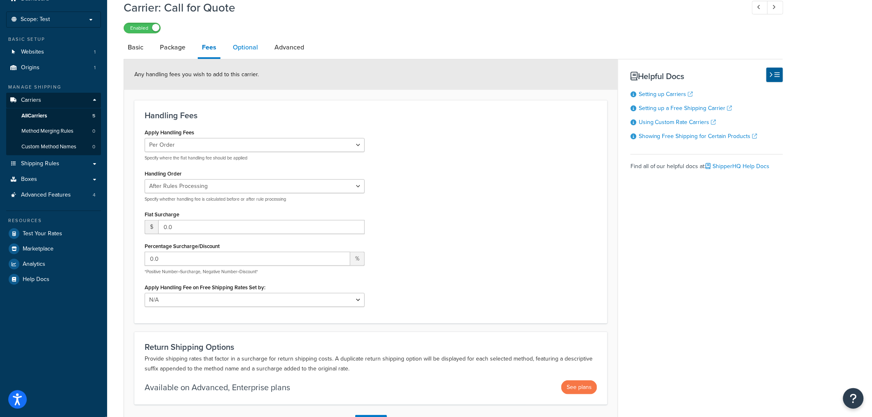
click at [254, 48] on link "Optional" at bounding box center [245, 48] width 33 height 20
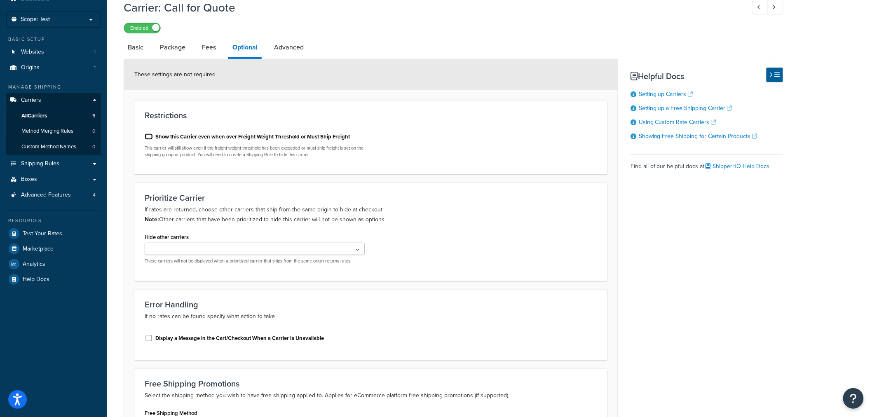
click at [147, 136] on input "Show this Carrier even when over Freight Weight Threshold or Must Ship Freight" at bounding box center [149, 137] width 8 height 6
checkbox input "true"
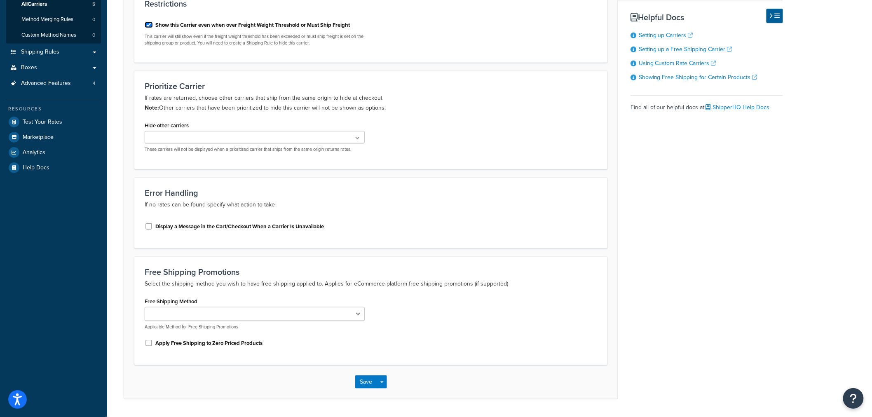
scroll to position [172, 0]
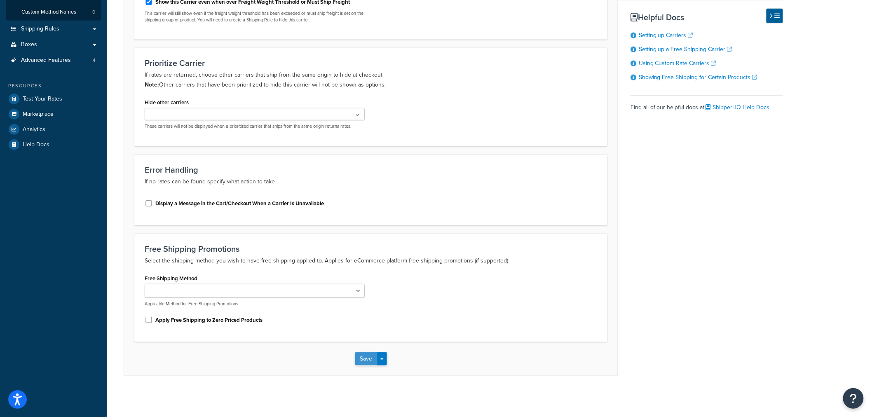
click at [367, 355] on button "Save" at bounding box center [366, 358] width 22 height 13
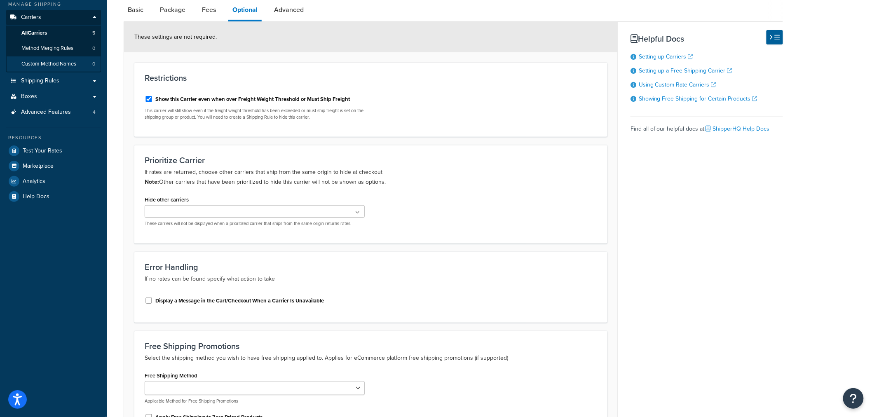
scroll to position [0, 0]
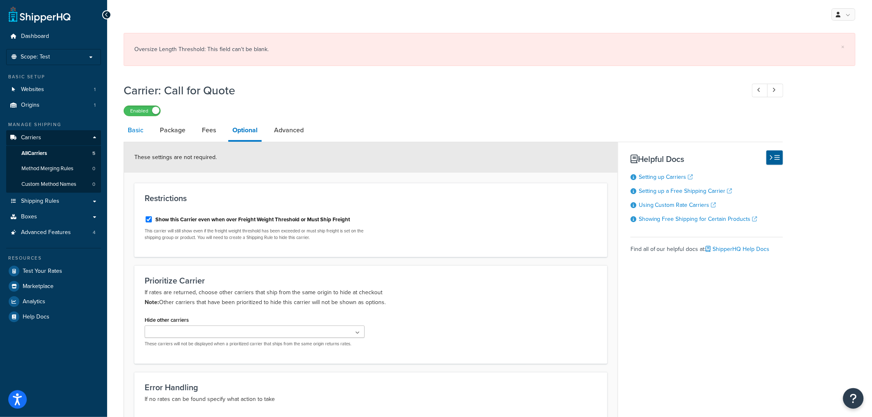
click at [127, 128] on link "Basic" at bounding box center [136, 130] width 24 height 20
select select "free"
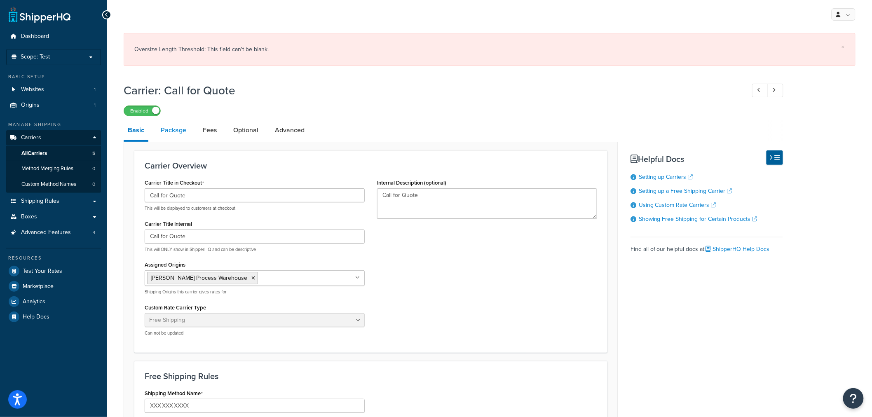
click at [172, 129] on link "Package" at bounding box center [174, 130] width 34 height 20
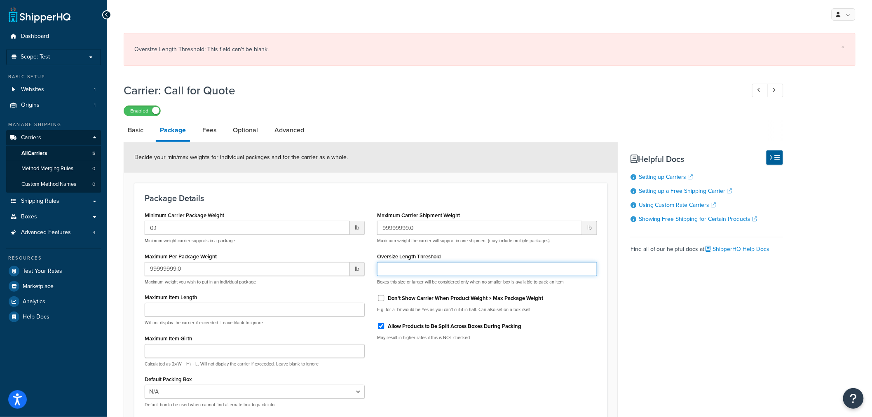
click at [398, 269] on input "Oversize Length Threshold" at bounding box center [487, 269] width 220 height 14
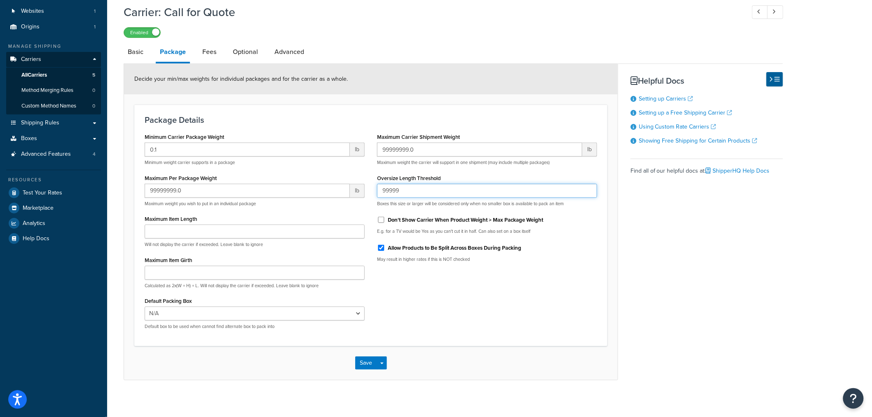
scroll to position [83, 0]
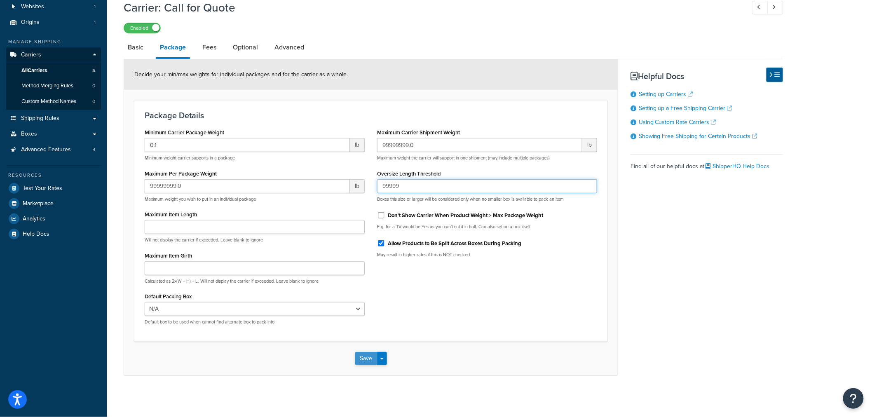
type input "99999"
click at [365, 362] on button "Save" at bounding box center [366, 358] width 22 height 13
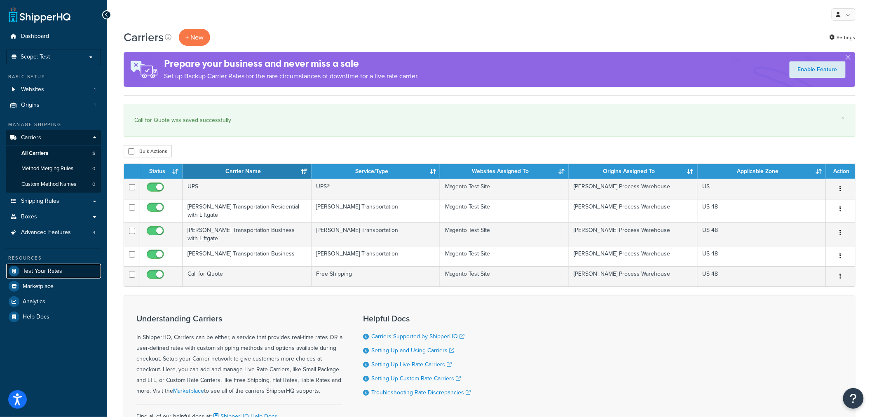
click at [31, 272] on span "Test Your Rates" at bounding box center [43, 271] width 40 height 7
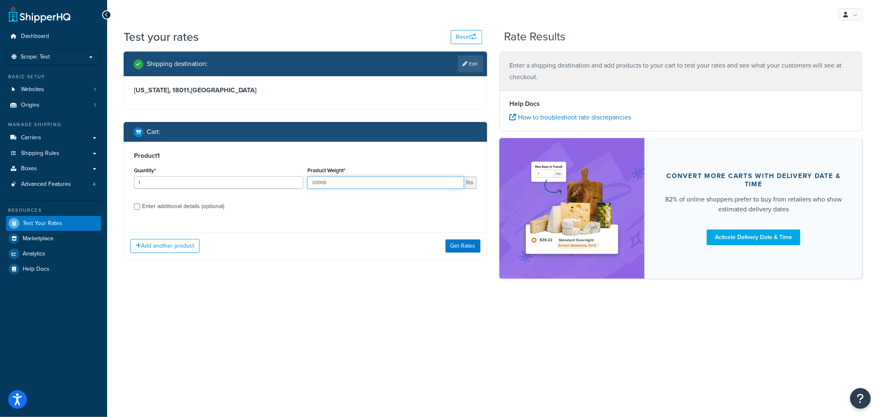
drag, startPoint x: 337, startPoint y: 180, endPoint x: 241, endPoint y: 186, distance: 96.7
click at [241, 186] on div "Quantity* 1 Product Weight* 20000 lbs" at bounding box center [305, 180] width 347 height 30
type input "75"
click at [462, 243] on button "Get Rates" at bounding box center [463, 246] width 35 height 13
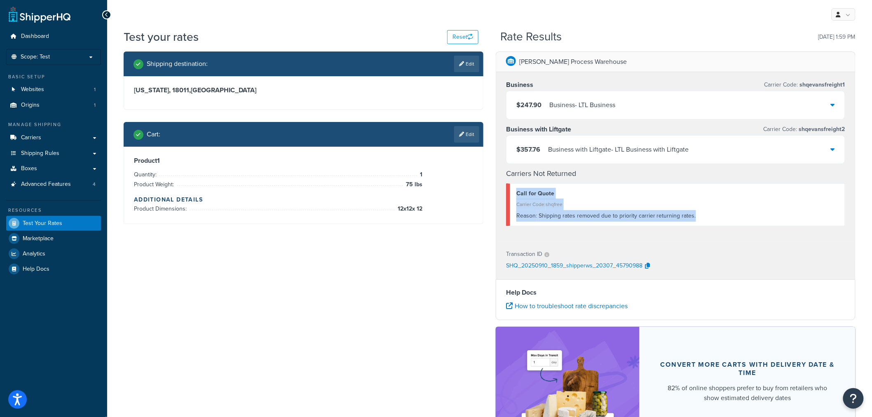
drag, startPoint x: 704, startPoint y: 219, endPoint x: 504, endPoint y: 188, distance: 202.5
click at [504, 188] on div "Business Carrier Code: shqevansfreight1 $247.90 Business - LTL Business Busines…" at bounding box center [675, 156] width 359 height 169
click at [697, 221] on div "Reason: Shipping rates removed due to priority carrier returning rates." at bounding box center [678, 216] width 322 height 12
drag, startPoint x: 599, startPoint y: 211, endPoint x: 514, endPoint y: 194, distance: 86.8
click at [514, 194] on div "Call for Quote Carrier Code: shqfree Reason: Shipping rates removed due to prio…" at bounding box center [675, 204] width 339 height 43
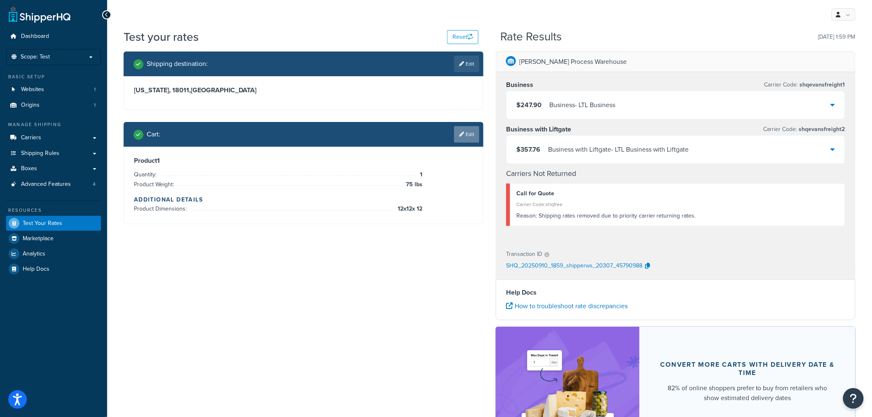
click at [473, 137] on link "Edit" at bounding box center [466, 134] width 25 height 16
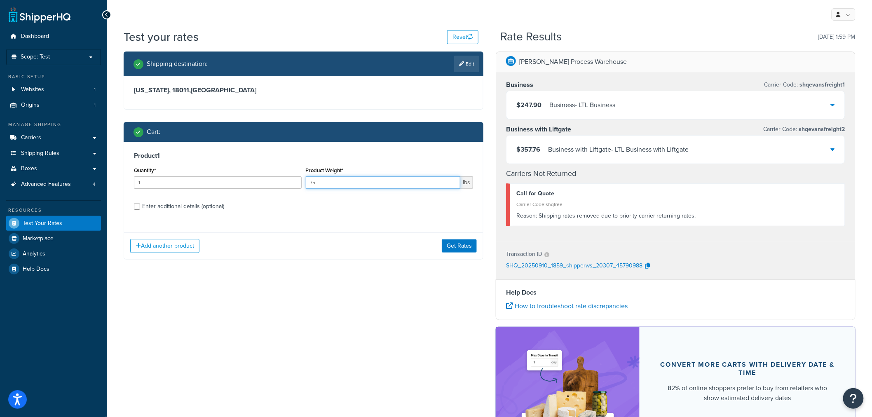
drag, startPoint x: 374, startPoint y: 180, endPoint x: 281, endPoint y: 181, distance: 93.2
click at [284, 181] on div "Quantity* 1 Product Weight* 75 lbs" at bounding box center [303, 180] width 343 height 30
type input "85"
click at [462, 240] on button "Get Rates" at bounding box center [459, 246] width 35 height 13
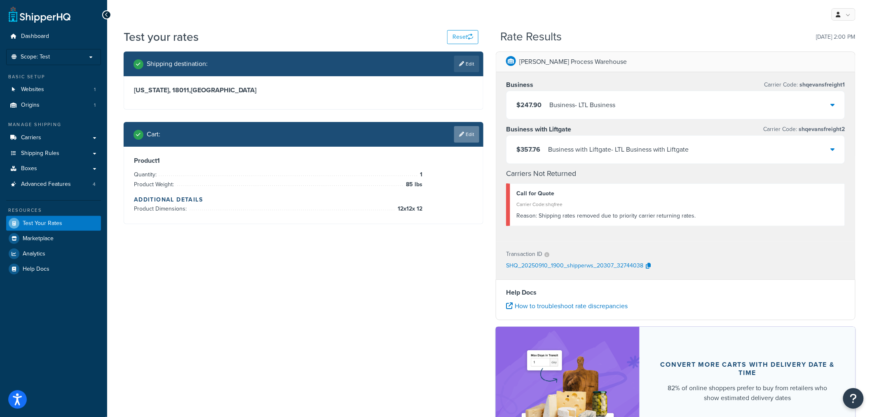
click at [465, 133] on link "Edit" at bounding box center [466, 134] width 25 height 16
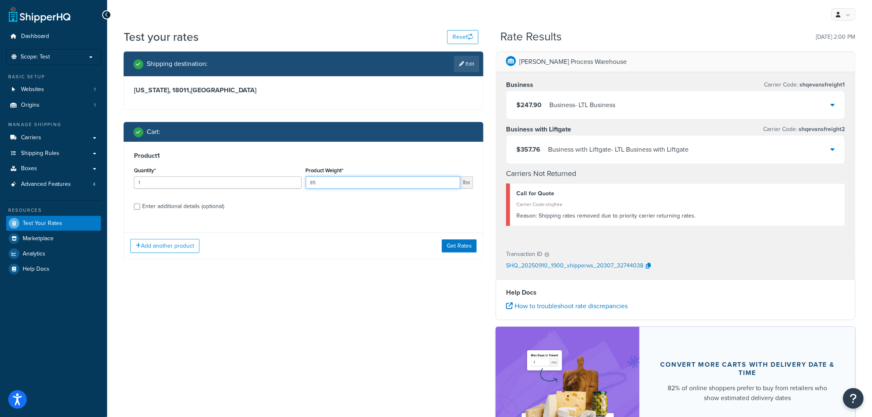
drag, startPoint x: 338, startPoint y: 188, endPoint x: 265, endPoint y: 205, distance: 75.3
click at [270, 194] on div "Quantity* 1 Product Weight* 85 lbs" at bounding box center [303, 180] width 343 height 30
type input "150"
click at [448, 246] on button "Get Rates" at bounding box center [459, 246] width 35 height 13
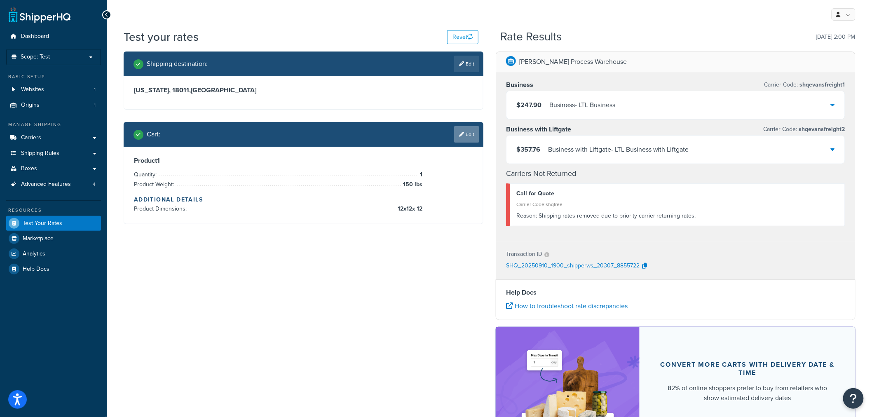
click at [465, 137] on link "Edit" at bounding box center [466, 134] width 25 height 16
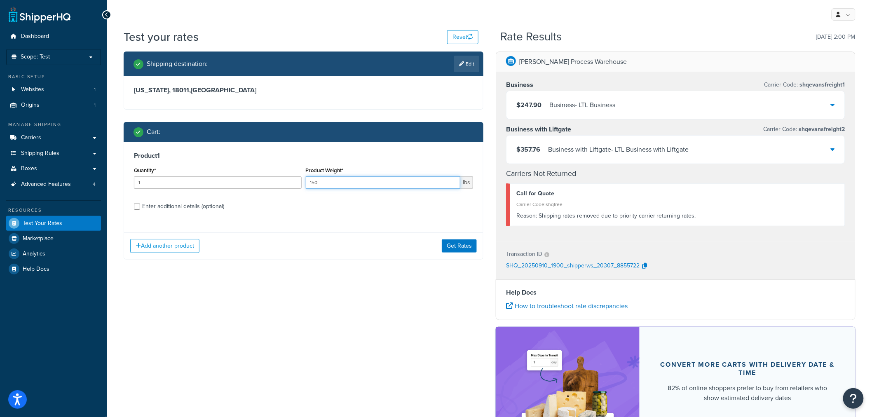
drag, startPoint x: 341, startPoint y: 182, endPoint x: 254, endPoint y: 182, distance: 87.0
click at [254, 182] on div "Quantity* 1 Product Weight* 150 lbs" at bounding box center [303, 180] width 343 height 30
type input "20000"
click at [462, 248] on button "Get Rates" at bounding box center [459, 246] width 35 height 13
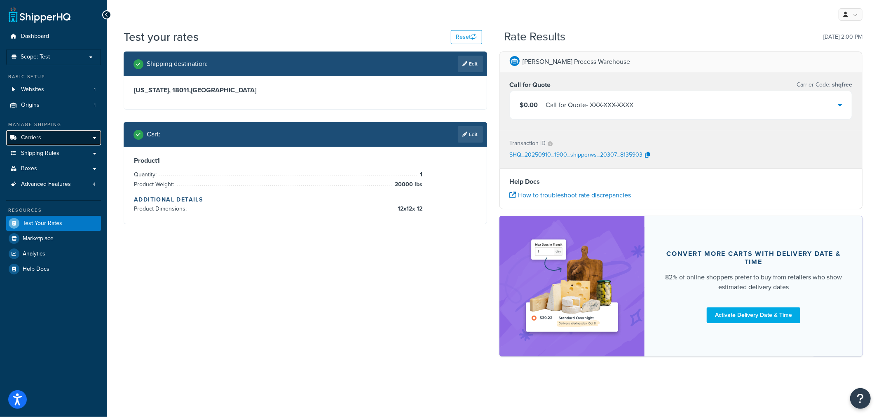
click at [26, 136] on span "Carriers" at bounding box center [31, 137] width 20 height 7
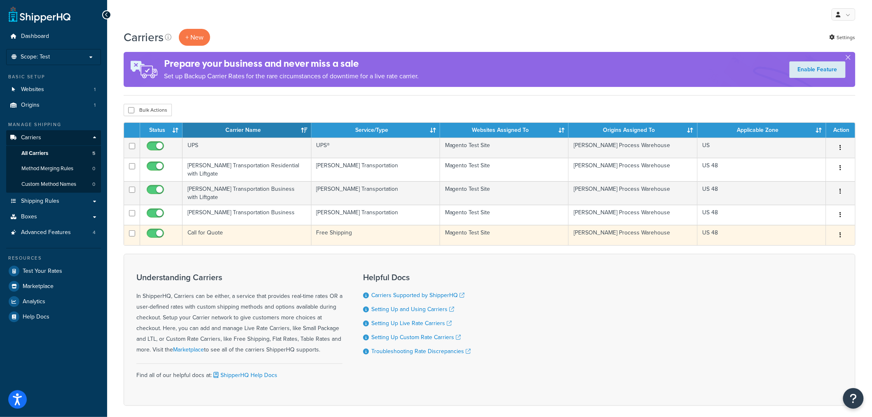
click at [221, 227] on td "Call for Quote" at bounding box center [247, 235] width 129 height 20
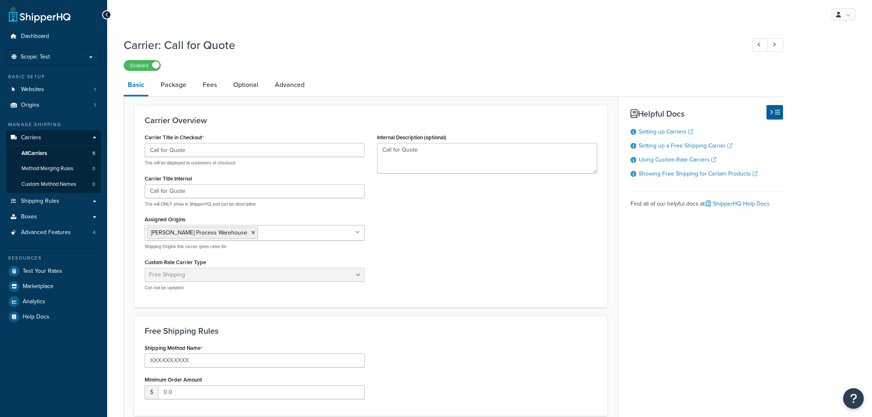
select select "free"
drag, startPoint x: 195, startPoint y: 360, endPoint x: 102, endPoint y: 361, distance: 92.8
click at [102, 361] on div "Dashboard Scope: Test Basic Setup Websites 1 Origins 1 Manage Shipping Carriers…" at bounding box center [436, 292] width 872 height 585
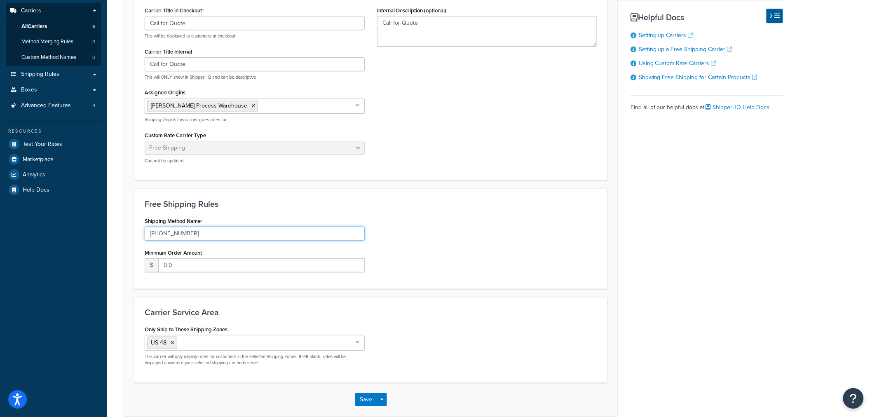
scroll to position [168, 0]
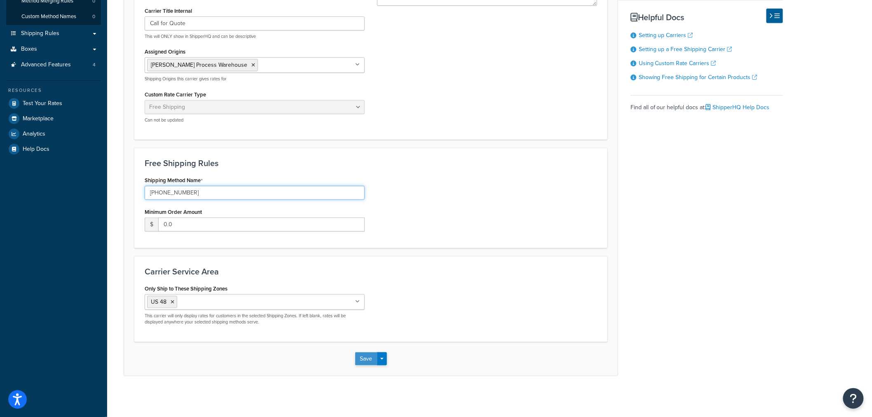
type input "[PHONE_NUMBER]"
click at [373, 360] on button "Save" at bounding box center [366, 358] width 22 height 13
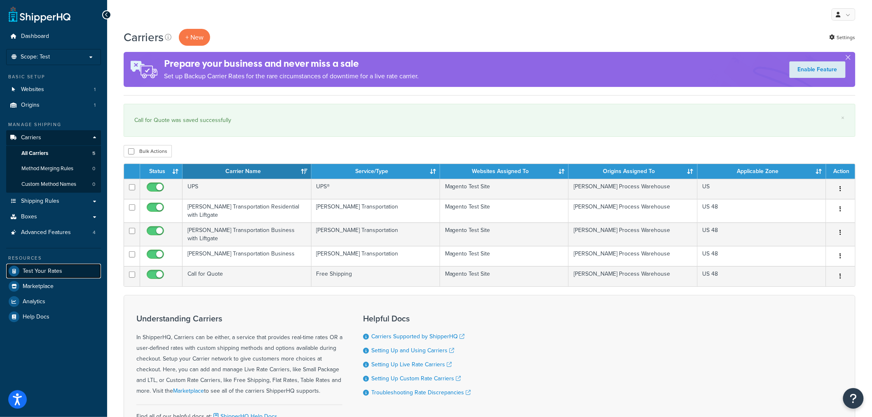
click at [31, 272] on span "Test Your Rates" at bounding box center [43, 271] width 40 height 7
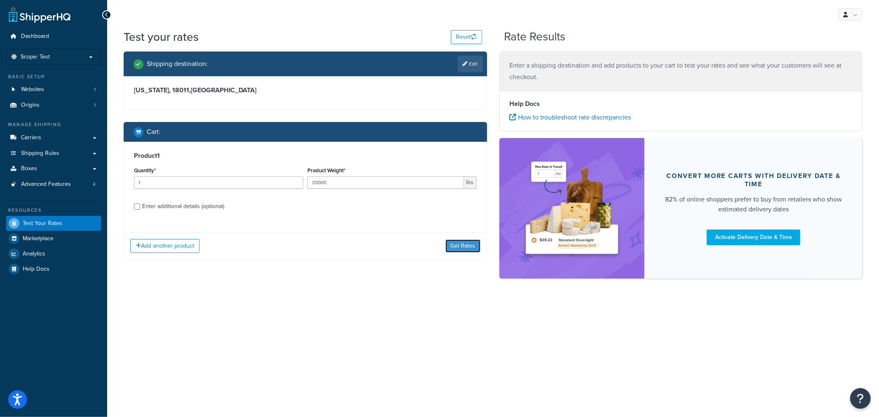
click at [459, 246] on button "Get Rates" at bounding box center [463, 246] width 35 height 13
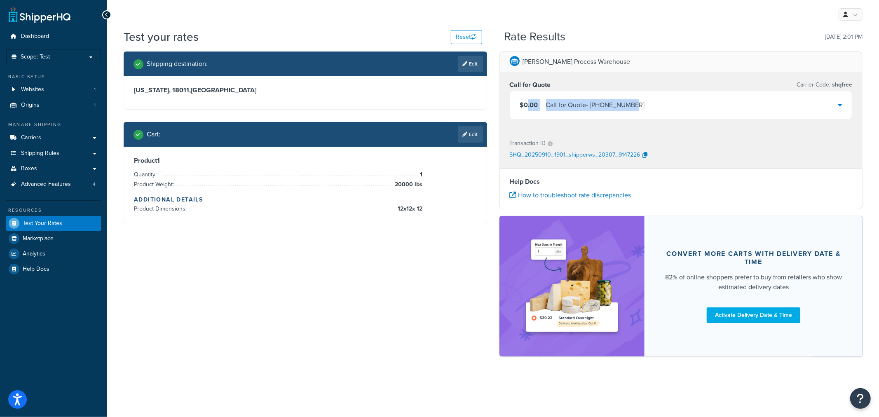
drag, startPoint x: 637, startPoint y: 102, endPoint x: 528, endPoint y: 109, distance: 109.1
click at [528, 109] on div "$0.00 Call for Quote - [PHONE_NUMBER]" at bounding box center [681, 105] width 342 height 28
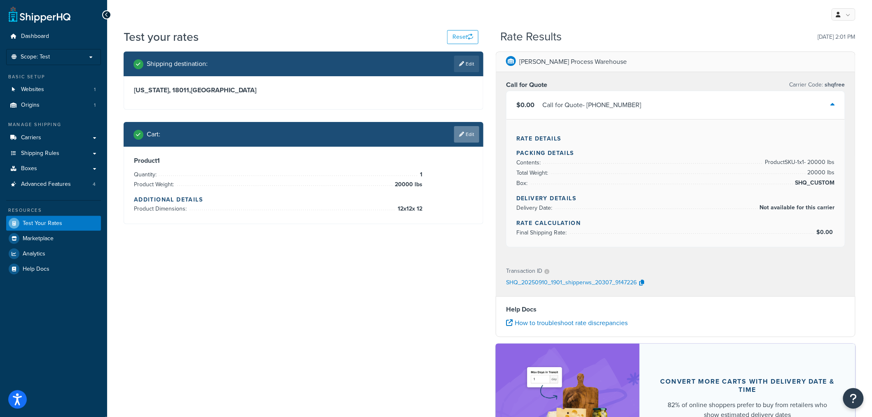
click at [472, 133] on link "Edit" at bounding box center [466, 134] width 25 height 16
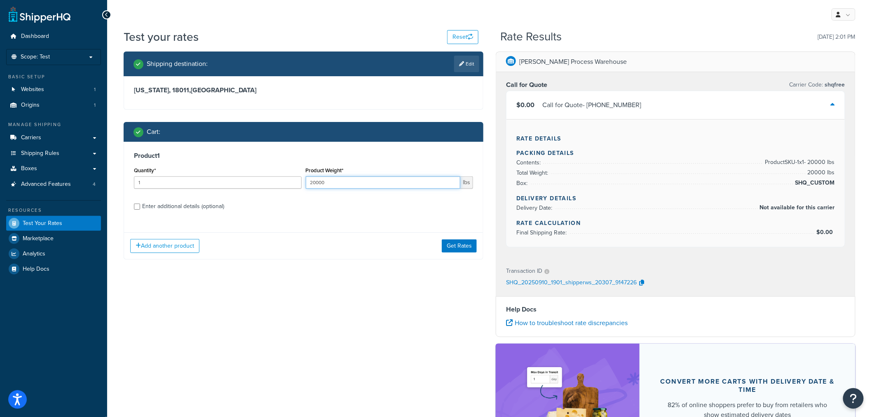
drag, startPoint x: 370, startPoint y: 186, endPoint x: 287, endPoint y: 191, distance: 82.6
click at [289, 190] on div "Quantity* 1 Product Weight* 20000 lbs" at bounding box center [303, 180] width 343 height 30
type input "21000"
click at [459, 250] on button "Get Rates" at bounding box center [459, 246] width 35 height 13
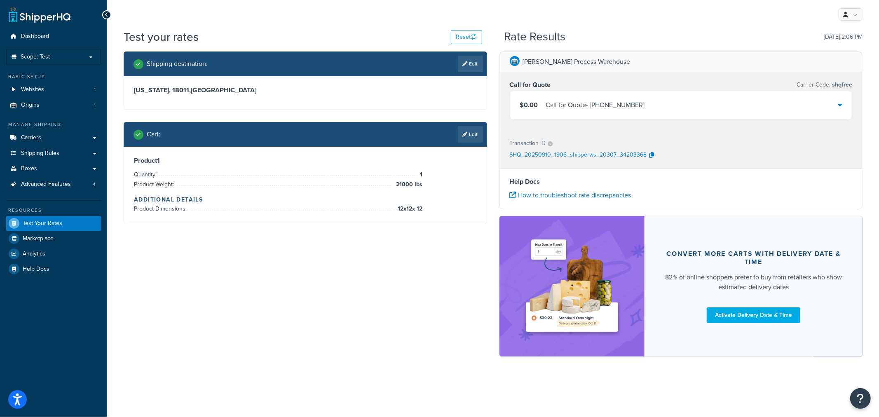
drag, startPoint x: 472, startPoint y: 136, endPoint x: 460, endPoint y: 141, distance: 13.2
click at [472, 136] on link "Edit" at bounding box center [470, 134] width 25 height 16
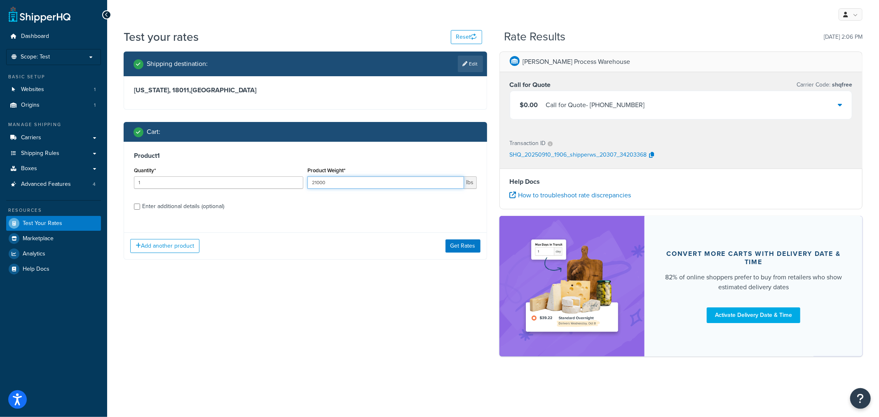
drag, startPoint x: 324, startPoint y: 186, endPoint x: 277, endPoint y: 186, distance: 47.0
click at [277, 186] on div "Quantity* 1 Product Weight* 21000 lbs" at bounding box center [305, 180] width 347 height 30
type input "45"
drag, startPoint x: 475, startPoint y: 242, endPoint x: 469, endPoint y: 246, distance: 7.8
click at [470, 246] on button "Get Rates" at bounding box center [463, 246] width 35 height 13
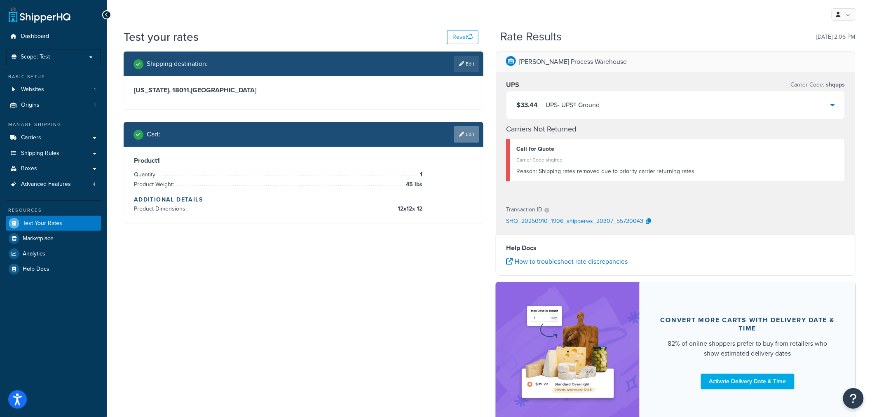
click at [466, 131] on link "Edit" at bounding box center [466, 134] width 25 height 16
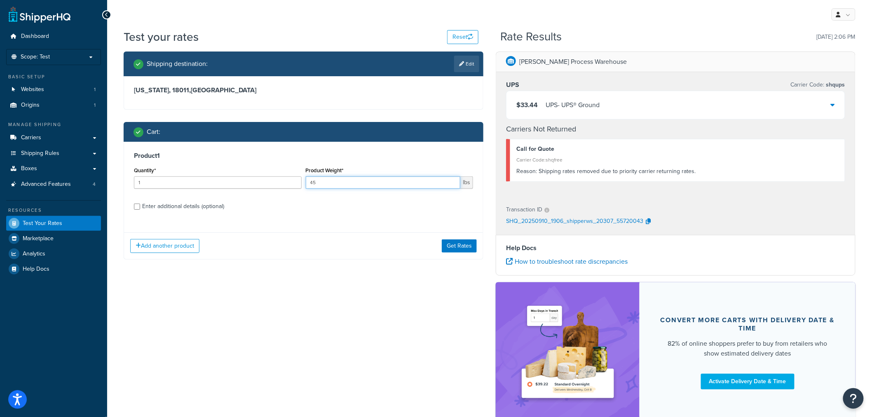
drag, startPoint x: 287, startPoint y: 183, endPoint x: 273, endPoint y: 184, distance: 14.9
click at [273, 184] on div "Quantity* 1 Product Weight* 45 lbs" at bounding box center [303, 180] width 343 height 30
type input "75"
click at [454, 249] on button "Get Rates" at bounding box center [459, 246] width 35 height 13
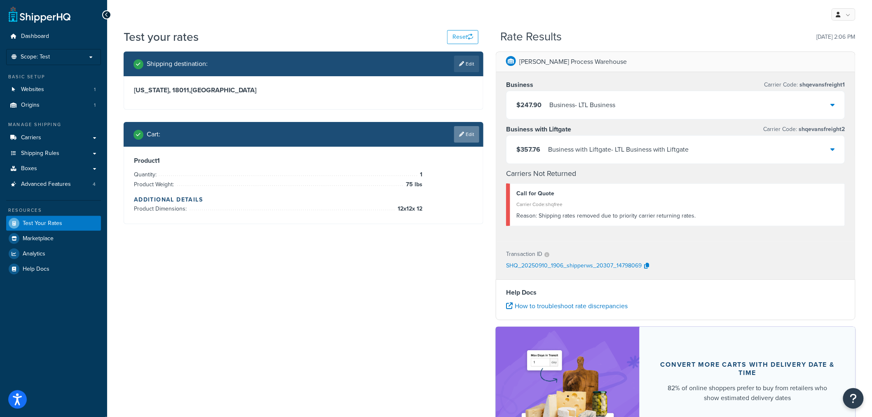
click at [462, 137] on link "Edit" at bounding box center [466, 134] width 25 height 16
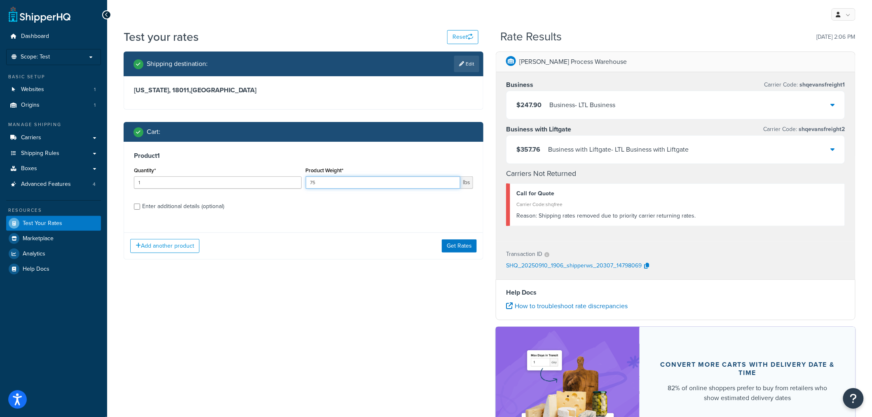
drag, startPoint x: 341, startPoint y: 182, endPoint x: 293, endPoint y: 183, distance: 48.3
click at [295, 184] on div "Quantity* 1 Product Weight* 75 lbs" at bounding box center [303, 180] width 343 height 30
type input "20000"
click at [456, 246] on button "Get Rates" at bounding box center [459, 246] width 35 height 13
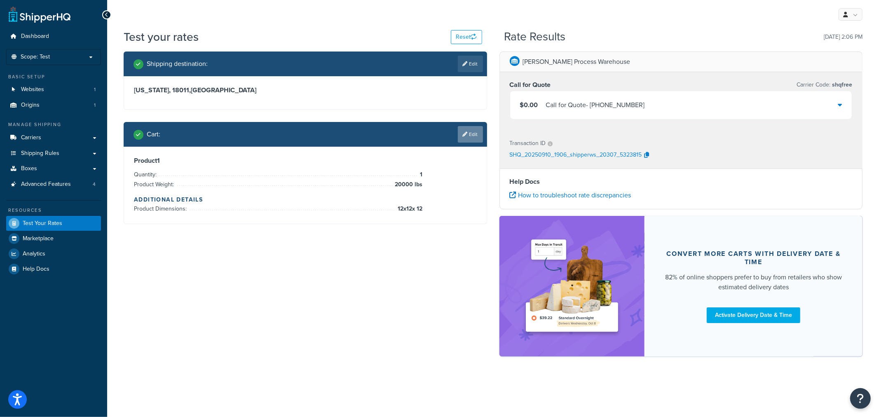
click at [469, 133] on link "Edit" at bounding box center [470, 134] width 25 height 16
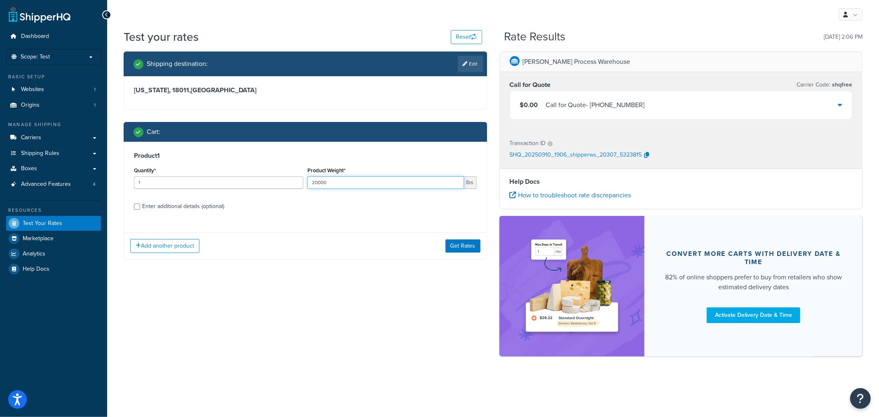
drag, startPoint x: 326, startPoint y: 183, endPoint x: 260, endPoint y: 186, distance: 66.4
click at [262, 184] on div "Quantity* 1 Product Weight* 20000 lbs" at bounding box center [305, 180] width 347 height 30
type input "85"
drag, startPoint x: 457, startPoint y: 244, endPoint x: 416, endPoint y: 257, distance: 43.3
click at [458, 244] on button "Get Rates" at bounding box center [463, 246] width 35 height 13
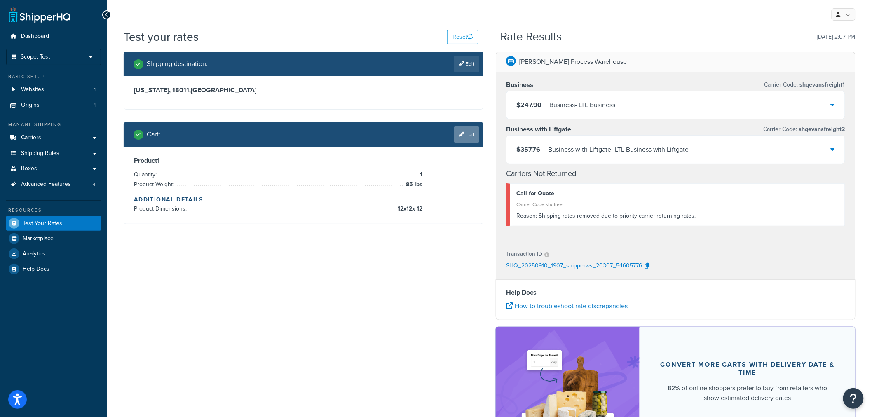
click at [464, 137] on link "Edit" at bounding box center [466, 134] width 25 height 16
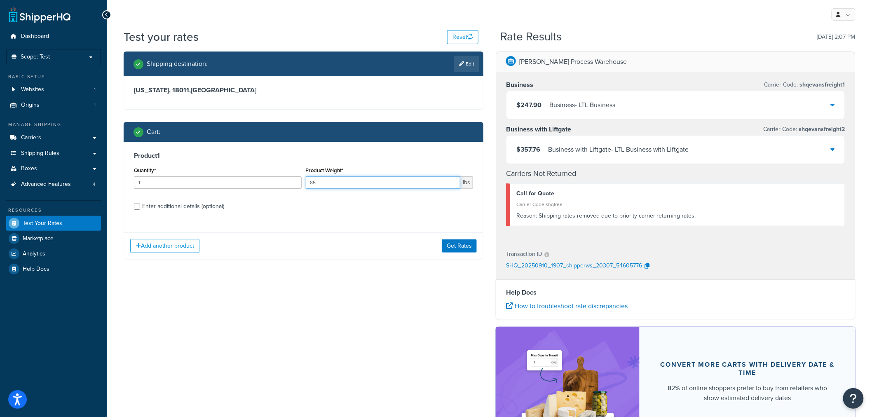
drag, startPoint x: 378, startPoint y: 186, endPoint x: 293, endPoint y: 191, distance: 84.7
click at [293, 191] on div "Quantity* 1 Product Weight* 85 lbs" at bounding box center [303, 180] width 343 height 30
type input "150"
click at [465, 245] on button "Get Rates" at bounding box center [459, 246] width 35 height 13
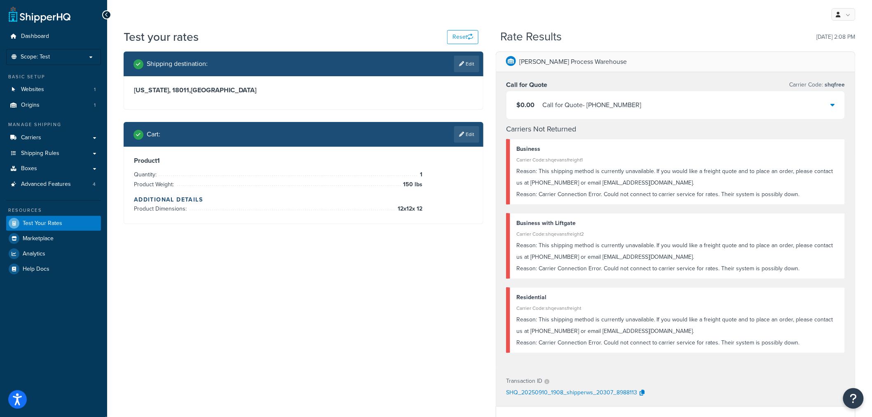
click at [508, 395] on p "SHQ_20250910_1908_shipperws_20307_8988113" at bounding box center [571, 393] width 131 height 12
click at [638, 390] on button "button" at bounding box center [642, 393] width 10 height 12
click at [469, 129] on link "Edit" at bounding box center [466, 134] width 25 height 16
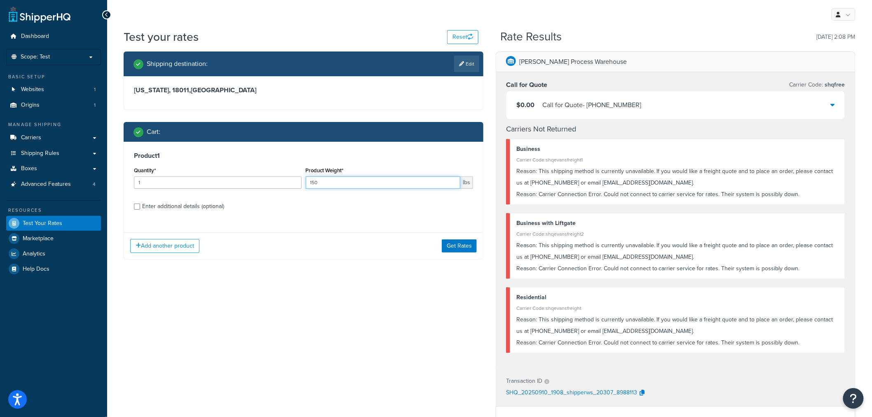
drag, startPoint x: 388, startPoint y: 186, endPoint x: 277, endPoint y: 184, distance: 110.5
click at [281, 191] on div "Quantity* 1 Product Weight* 150 lbs" at bounding box center [303, 180] width 343 height 30
type input "155"
click at [459, 245] on button "Get Rates" at bounding box center [459, 246] width 35 height 13
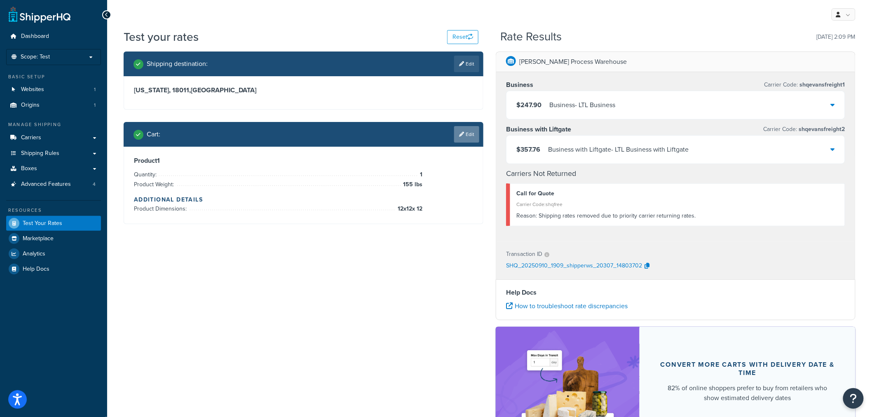
click at [463, 132] on icon at bounding box center [461, 134] width 5 height 5
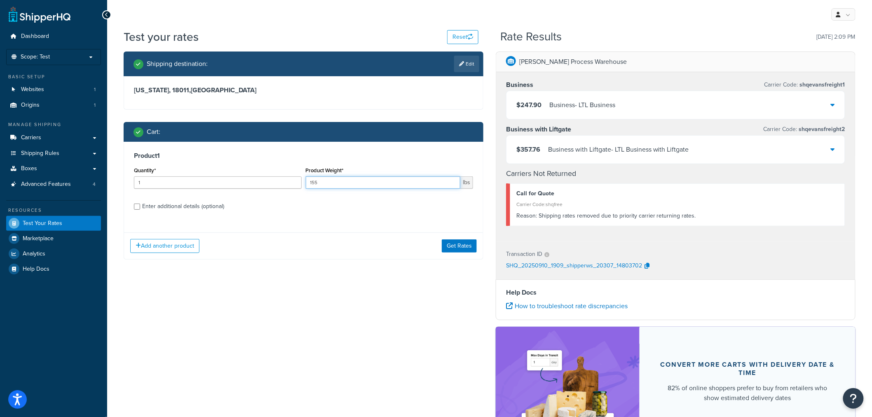
drag, startPoint x: 303, startPoint y: 186, endPoint x: 293, endPoint y: 187, distance: 9.9
click at [293, 187] on div "Quantity* 1 Product Weight* 155 lbs" at bounding box center [303, 180] width 343 height 30
type input "160"
click at [448, 240] on button "Get Rates" at bounding box center [459, 246] width 35 height 13
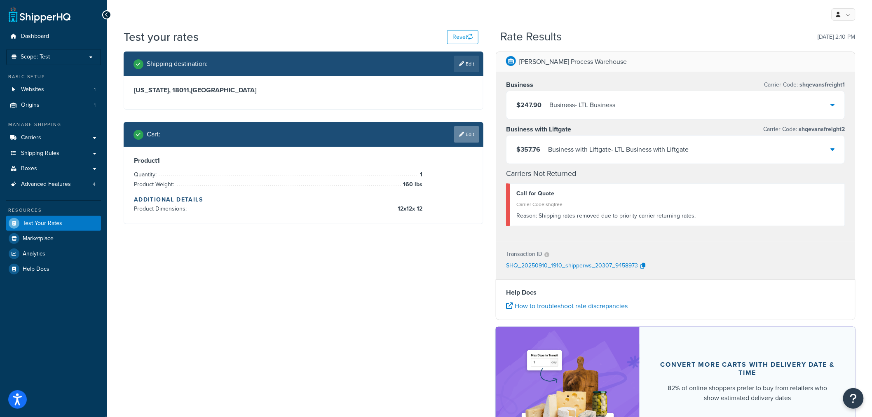
click at [470, 132] on link "Edit" at bounding box center [466, 134] width 25 height 16
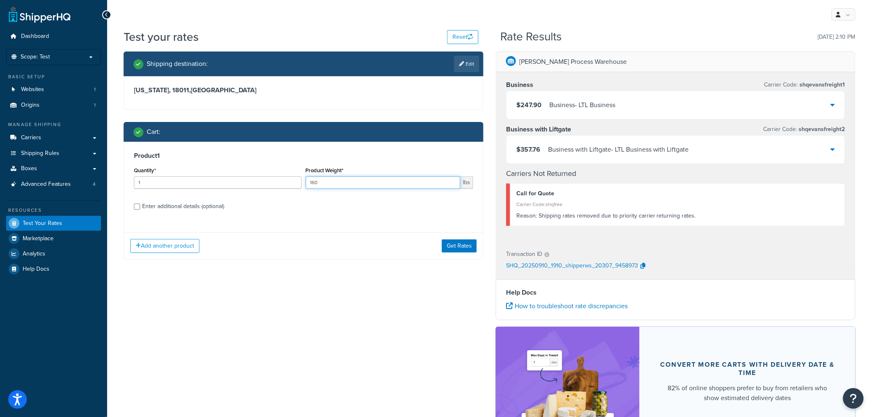
drag, startPoint x: 388, startPoint y: 190, endPoint x: 287, endPoint y: 180, distance: 102.4
click at [289, 176] on div "Quantity* 1 Product Weight* 160 lbs" at bounding box center [303, 180] width 343 height 30
type input "185"
click at [460, 242] on button "Get Rates" at bounding box center [459, 246] width 35 height 13
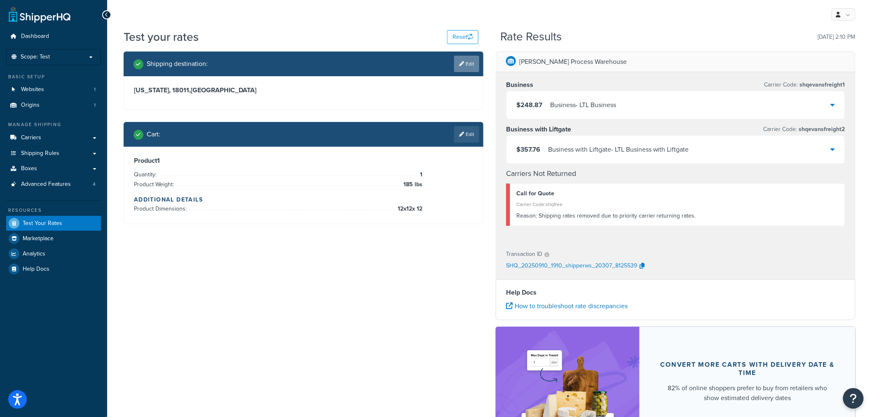
click at [464, 62] on link "Edit" at bounding box center [466, 64] width 25 height 16
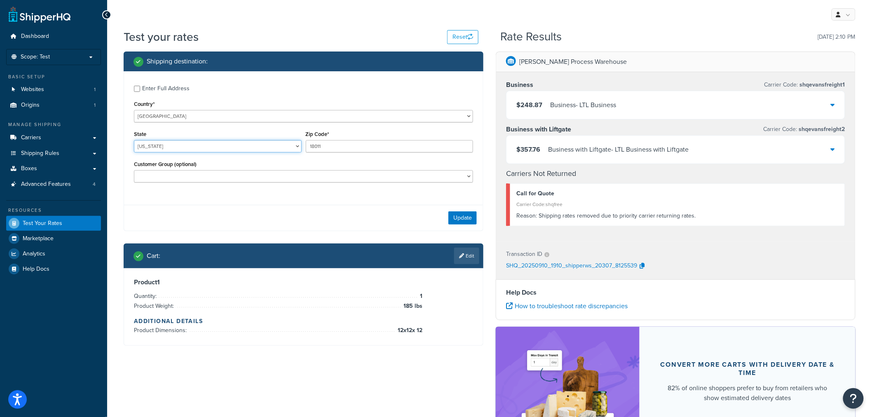
click at [187, 148] on select "[US_STATE] [US_STATE] [US_STATE] [US_STATE] [US_STATE] Armed Forces Americas Ar…" at bounding box center [218, 146] width 168 height 12
click at [134, 141] on select "[US_STATE] [US_STATE] [US_STATE] [US_STATE] [US_STATE] Armed Forces Americas Ar…" at bounding box center [218, 146] width 168 height 12
drag, startPoint x: 319, startPoint y: 145, endPoint x: 282, endPoint y: 154, distance: 38.2
click at [282, 154] on div "State [US_STATE] [US_STATE] [US_STATE] [US_STATE] [US_STATE] Armed Forces Ameri…" at bounding box center [303, 144] width 343 height 30
click at [273, 150] on select "[US_STATE] [US_STATE] [US_STATE] [US_STATE] [US_STATE] Armed Forces Americas Ar…" at bounding box center [218, 146] width 168 height 12
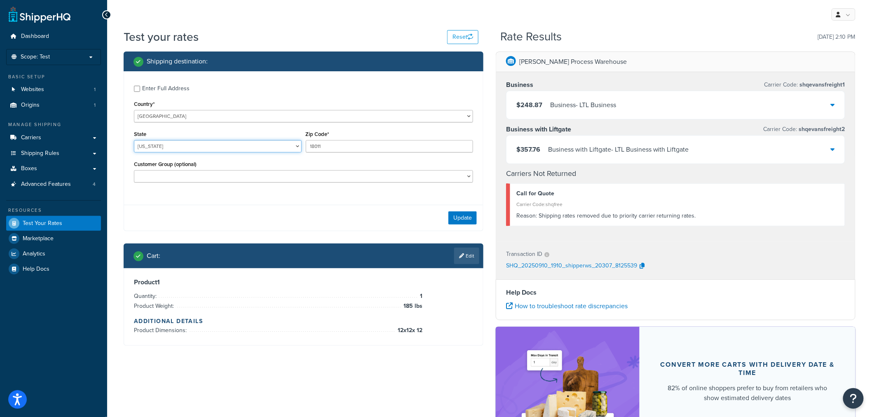
select select "FL"
click at [134, 141] on select "[US_STATE] [US_STATE] [US_STATE] [US_STATE] [US_STATE] Armed Forces Americas Ar…" at bounding box center [218, 146] width 168 height 12
type input "32548"
click at [464, 219] on button "Update" at bounding box center [463, 217] width 28 height 13
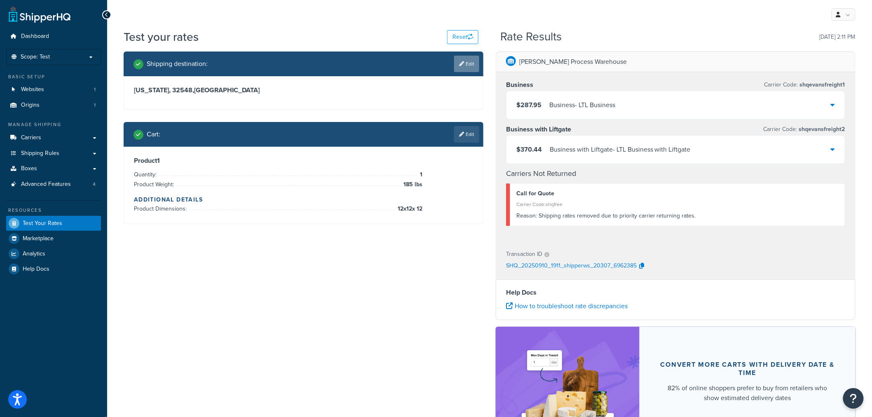
click at [462, 62] on icon at bounding box center [461, 63] width 5 height 5
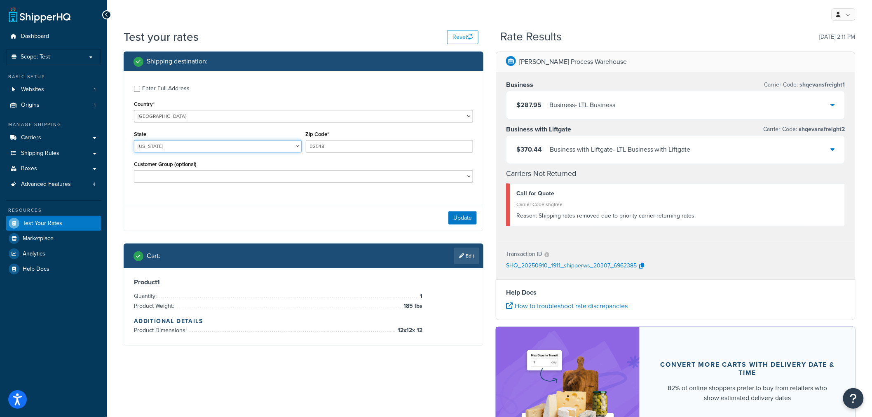
click at [173, 146] on select "[US_STATE] [US_STATE] [US_STATE] [US_STATE] [US_STATE] Armed Forces Americas Ar…" at bounding box center [218, 146] width 168 height 12
select select "ME"
click at [134, 141] on select "[US_STATE] [US_STATE] [US_STATE] [US_STATE] [US_STATE] Armed Forces Americas Ar…" at bounding box center [218, 146] width 168 height 12
drag, startPoint x: 337, startPoint y: 156, endPoint x: 274, endPoint y: 156, distance: 63.5
click at [274, 156] on div "State [US_STATE] [US_STATE] [US_STATE] [US_STATE] [US_STATE] Armed Forces Ameri…" at bounding box center [303, 144] width 343 height 30
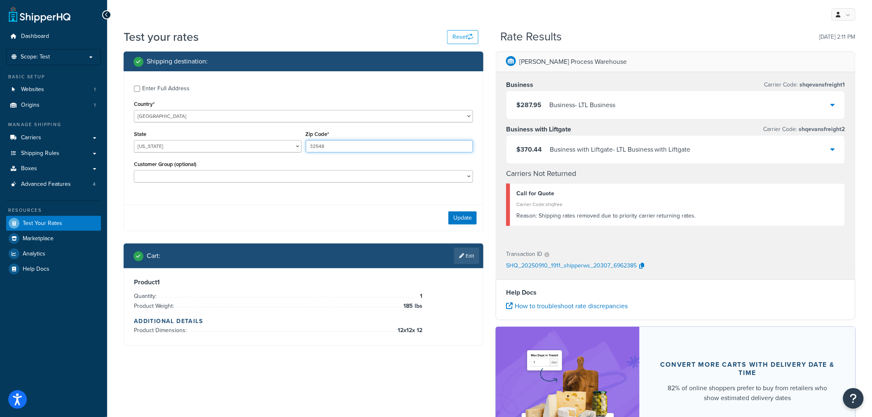
paste input "04267"
type input "04267"
drag, startPoint x: 463, startPoint y: 221, endPoint x: 315, endPoint y: 219, distance: 148.0
click at [463, 221] on button "Update" at bounding box center [463, 217] width 28 height 13
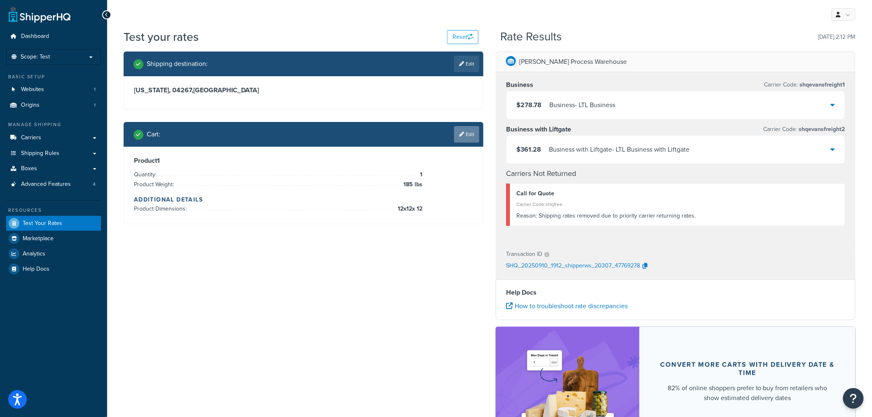
click at [464, 136] on link "Edit" at bounding box center [466, 134] width 25 height 16
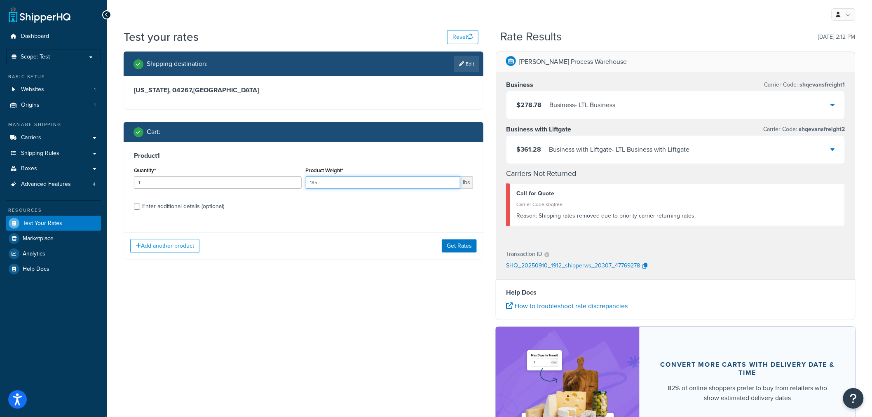
drag, startPoint x: 401, startPoint y: 186, endPoint x: 272, endPoint y: 183, distance: 128.6
click at [272, 183] on div "Quantity* 1 Product Weight* 185 lbs" at bounding box center [303, 180] width 343 height 30
type input "200"
click at [466, 244] on button "Get Rates" at bounding box center [459, 246] width 35 height 13
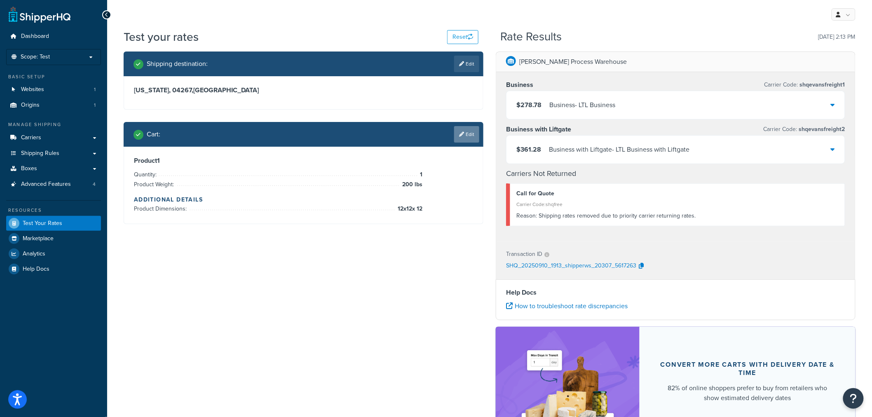
click at [468, 134] on link "Edit" at bounding box center [466, 134] width 25 height 16
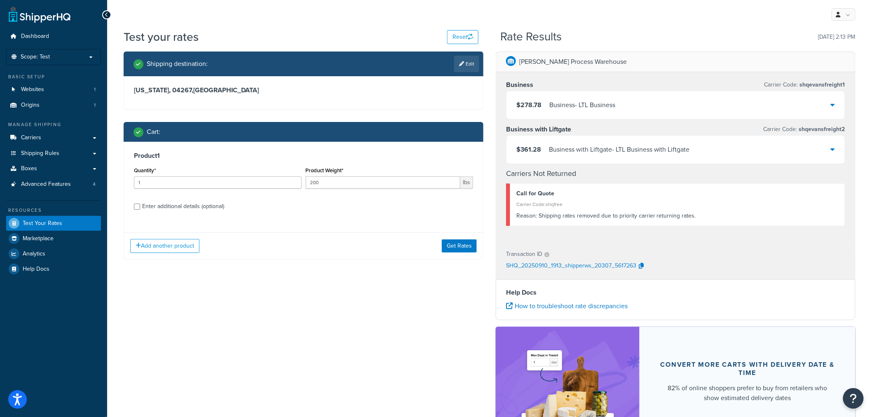
click at [134, 202] on div "Enter additional details (optional)" at bounding box center [303, 205] width 339 height 13
click at [140, 211] on div "Enter additional details (optional)" at bounding box center [303, 205] width 339 height 13
click at [139, 209] on input "Enter additional details (optional)" at bounding box center [137, 207] width 6 height 6
checkbox input "true"
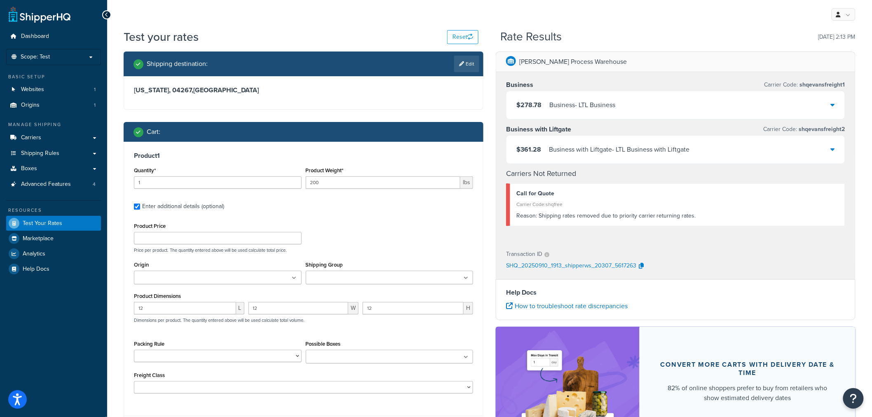
click at [207, 278] on ul at bounding box center [218, 278] width 168 height 14
click at [184, 360] on select "box a rule" at bounding box center [218, 358] width 168 height 12
select select "86137"
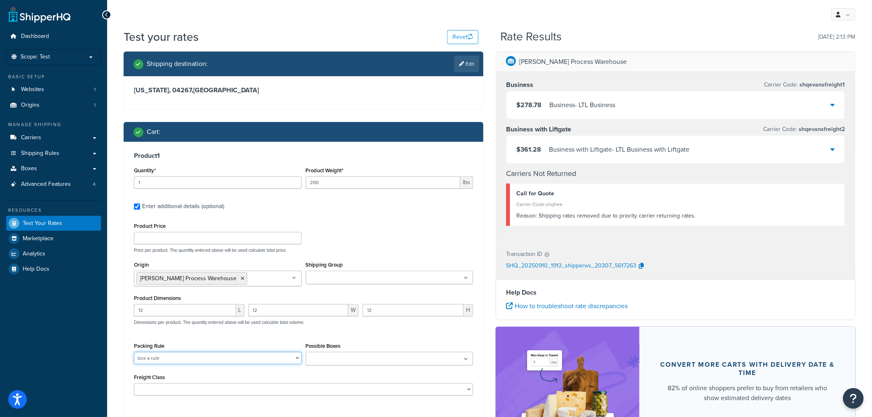
click at [134, 353] on select "box a rule" at bounding box center [218, 358] width 168 height 12
click at [338, 360] on input "Possible Boxes" at bounding box center [344, 359] width 73 height 9
drag, startPoint x: 171, startPoint y: 316, endPoint x: 113, endPoint y: 316, distance: 58.1
click at [113, 316] on div "Test your rates Reset Rate Results [DATE] 2:13 PM Shipping destination : Edit […" at bounding box center [489, 263] width 765 height 468
type input "24"
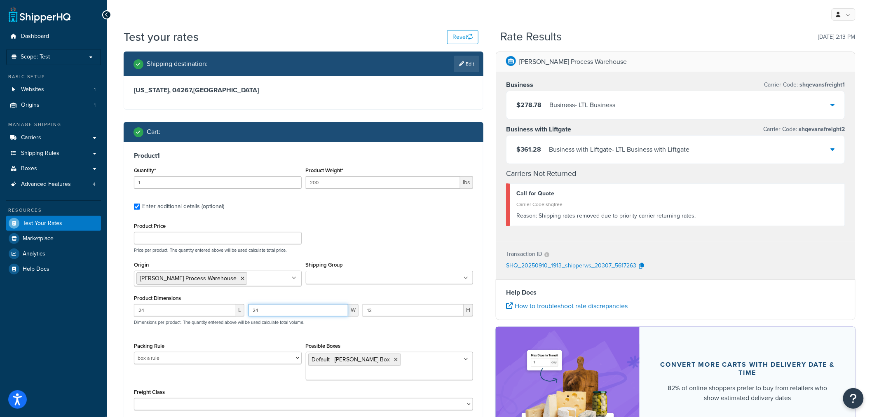
type input "24"
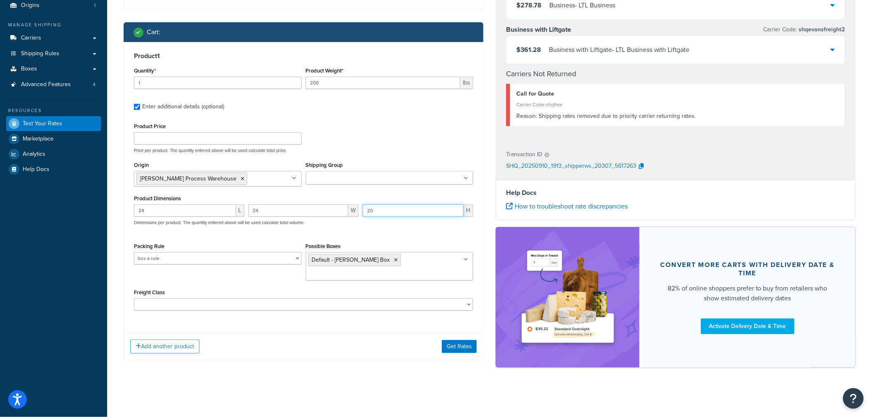
scroll to position [100, 0]
type input "20"
click at [361, 173] on ul at bounding box center [390, 178] width 168 height 14
click at [369, 172] on ul at bounding box center [390, 178] width 168 height 14
drag, startPoint x: 248, startPoint y: 326, endPoint x: 253, endPoint y: 323, distance: 6.1
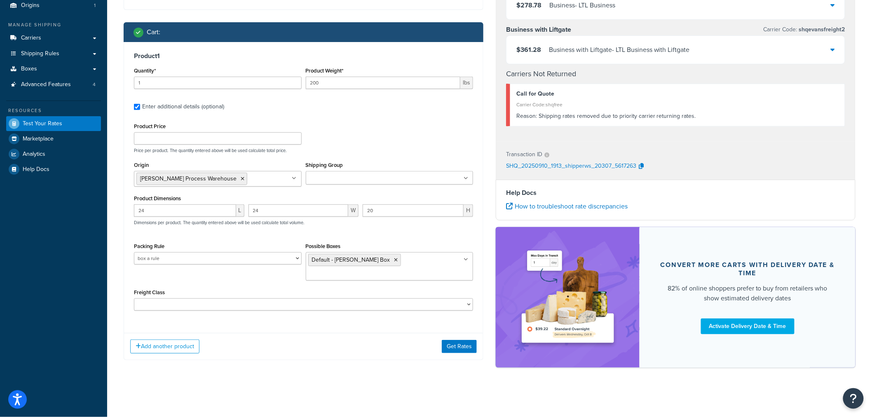
click at [248, 333] on div "Add another product Get Rates" at bounding box center [303, 346] width 359 height 27
click at [268, 298] on select "50 55 60 65 70 77.5 85 92.5 100 110 125 150 175 200 250 300 400 500" at bounding box center [303, 304] width 339 height 12
select select "110"
click at [134, 298] on select "50 55 60 65 70 77.5 85 92.5 100 110 125 150 175 200 250 300 400 500" at bounding box center [303, 304] width 339 height 12
click at [457, 340] on button "Get Rates" at bounding box center [459, 346] width 35 height 13
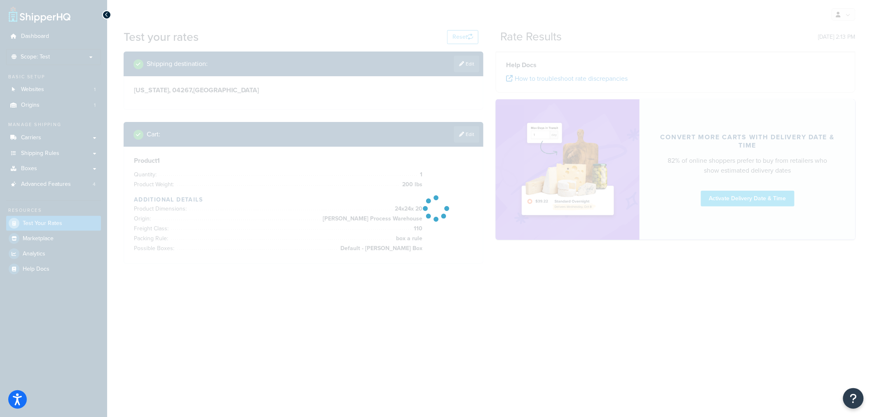
scroll to position [0, 0]
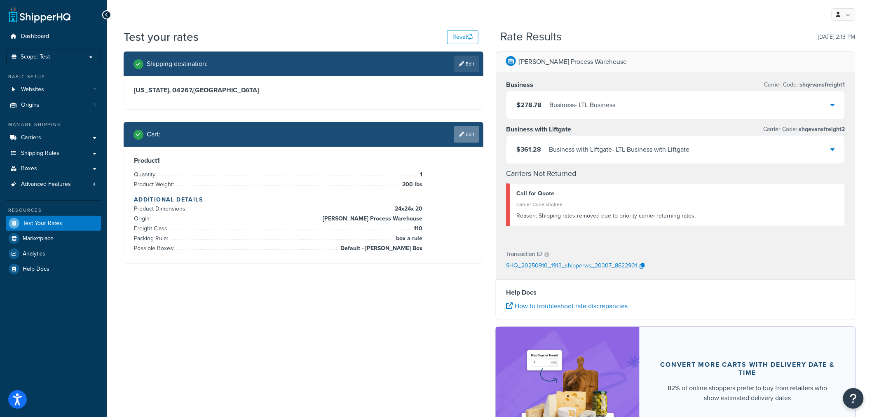
click at [469, 134] on link "Edit" at bounding box center [466, 134] width 25 height 16
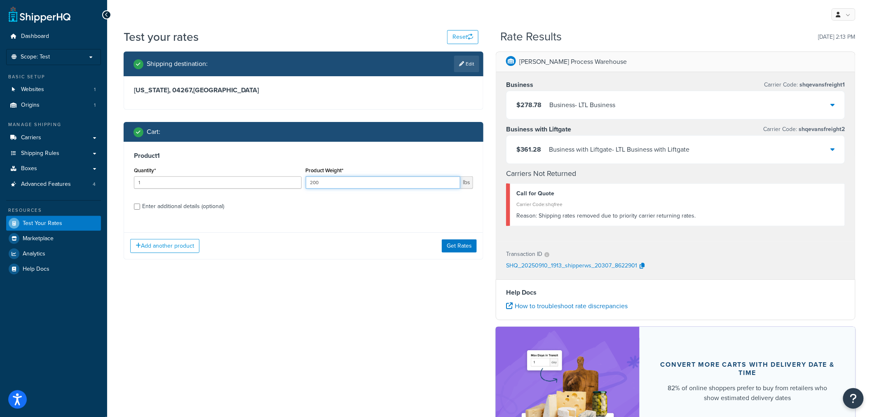
drag, startPoint x: 331, startPoint y: 180, endPoint x: 262, endPoint y: 184, distance: 68.6
click at [269, 186] on div "Quantity* 1 Product Weight* 200 lbs" at bounding box center [303, 180] width 343 height 30
type input "500"
click at [460, 249] on button "Get Rates" at bounding box center [459, 246] width 35 height 13
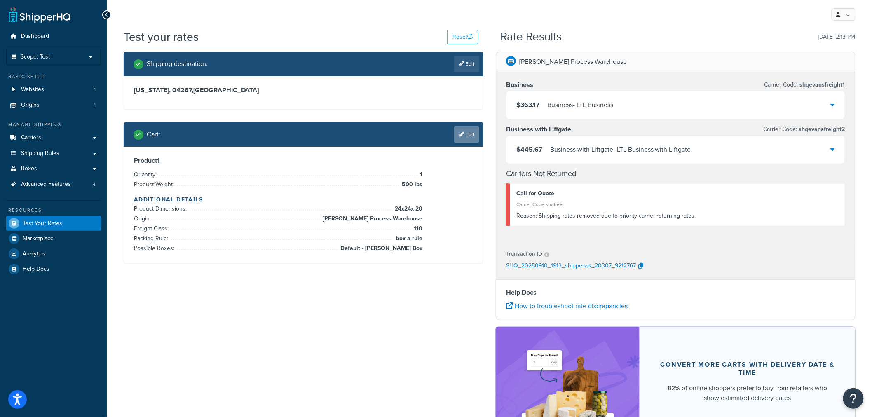
click at [462, 134] on icon at bounding box center [461, 134] width 5 height 5
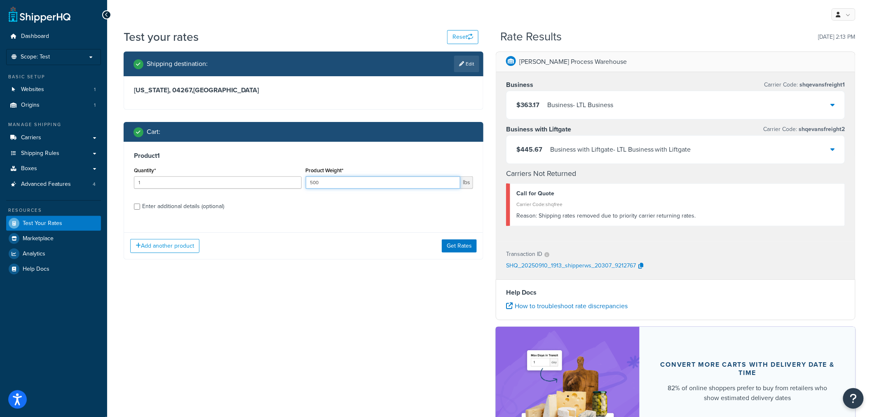
drag, startPoint x: 327, startPoint y: 180, endPoint x: 282, endPoint y: 187, distance: 45.8
click at [282, 187] on div "Quantity* 1 Product Weight* 500 lbs" at bounding box center [303, 180] width 343 height 30
type input "750"
click at [467, 245] on button "Get Rates" at bounding box center [459, 246] width 35 height 13
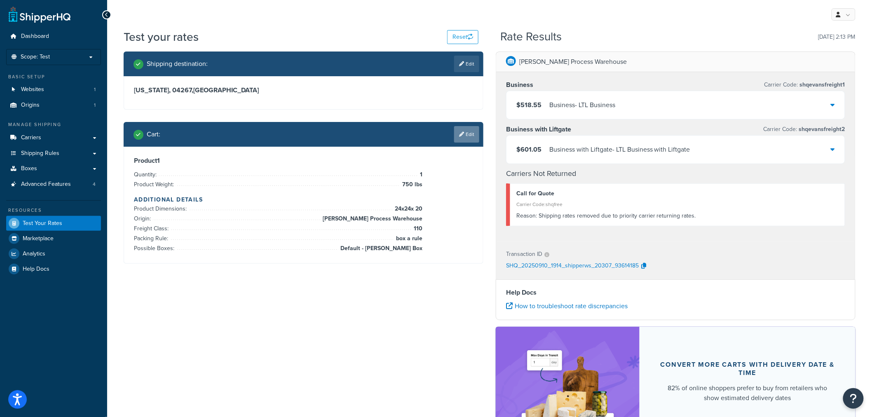
click at [463, 131] on link "Edit" at bounding box center [466, 134] width 25 height 16
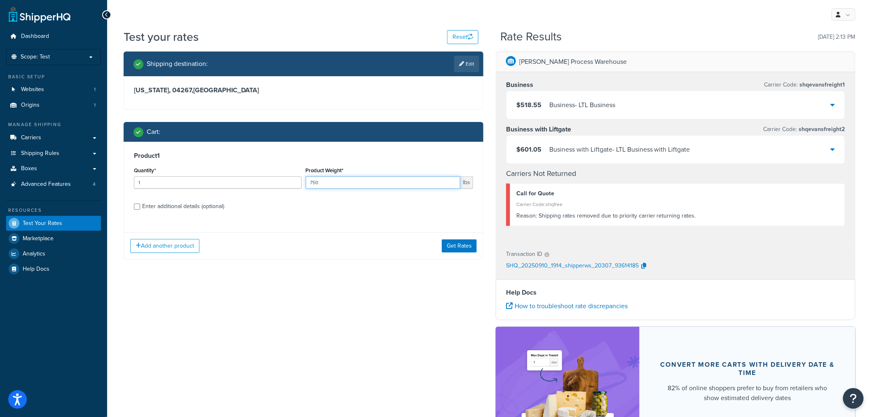
drag, startPoint x: 362, startPoint y: 186, endPoint x: 283, endPoint y: 182, distance: 78.9
click at [283, 182] on div "Quantity* 1 Product Weight* 750 lbs" at bounding box center [303, 180] width 343 height 30
type input "1000"
click at [456, 247] on button "Get Rates" at bounding box center [459, 246] width 35 height 13
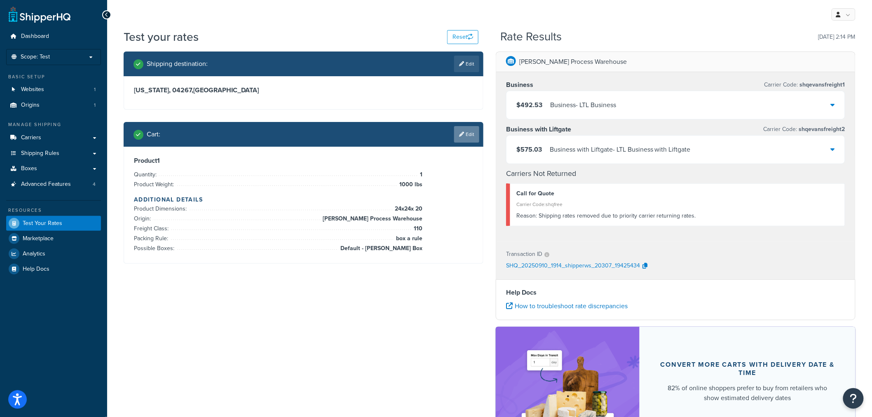
click at [464, 135] on link "Edit" at bounding box center [466, 134] width 25 height 16
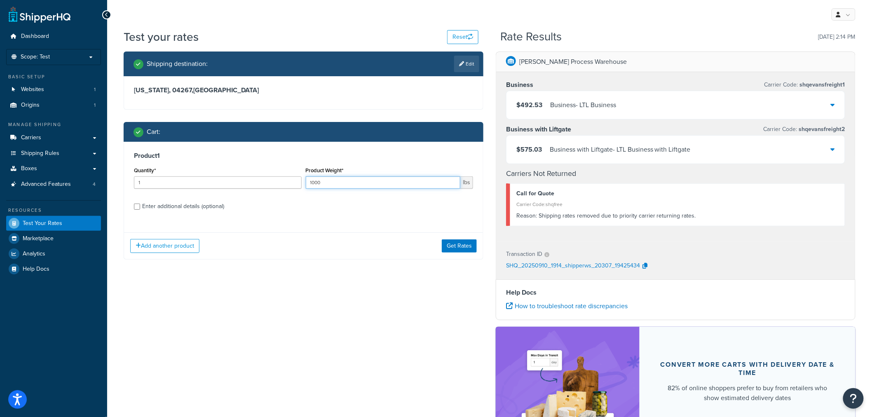
drag, startPoint x: 324, startPoint y: 183, endPoint x: 269, endPoint y: 195, distance: 55.7
click at [273, 185] on div "Quantity* 1 Product Weight* 1000 lbs" at bounding box center [303, 180] width 343 height 30
type input "250"
click at [463, 246] on button "Get Rates" at bounding box center [459, 246] width 35 height 13
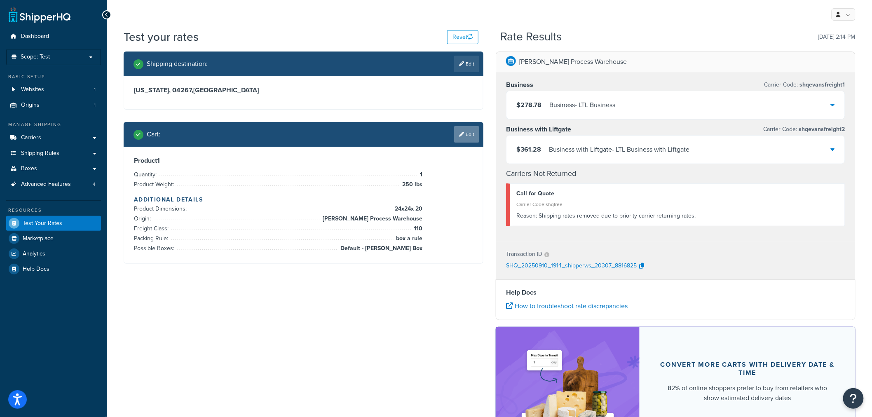
click at [465, 134] on link "Edit" at bounding box center [466, 134] width 25 height 16
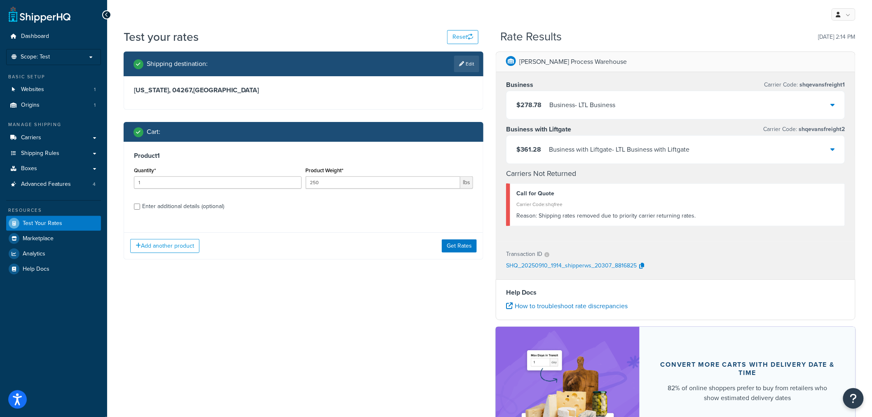
click at [463, 65] on link "Edit" at bounding box center [466, 64] width 25 height 16
select select "ME"
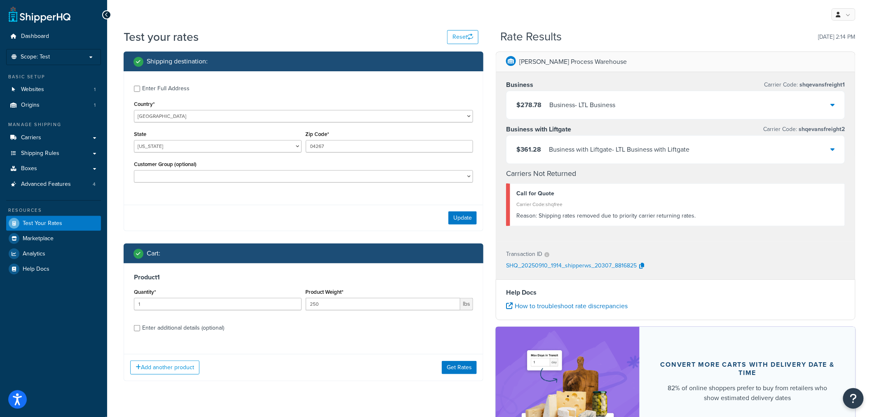
click at [145, 91] on div "Enter Full Address" at bounding box center [165, 89] width 47 height 12
click at [140, 91] on input "Enter Full Address" at bounding box center [137, 89] width 6 height 6
checkbox input "true"
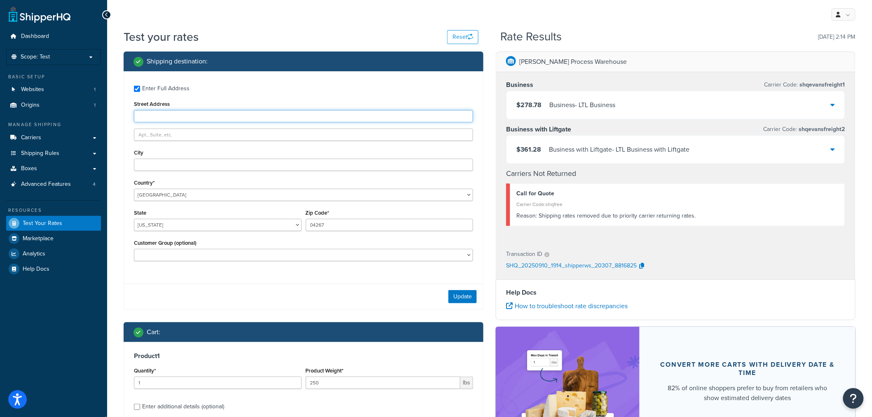
drag, startPoint x: 151, startPoint y: 114, endPoint x: 146, endPoint y: 120, distance: 7.3
click at [151, 114] on input "Street Address" at bounding box center [303, 116] width 339 height 12
type input "[STREET_ADDRESS][US_STATE]"
click at [455, 294] on button "Update" at bounding box center [463, 296] width 28 height 13
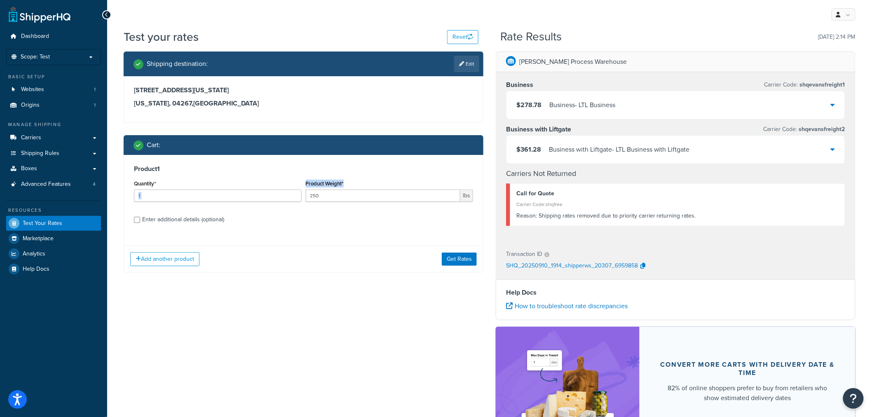
drag, startPoint x: 357, startPoint y: 198, endPoint x: 253, endPoint y: 197, distance: 104.7
click at [253, 197] on div "Quantity* 1 Product Weight* 250 lbs" at bounding box center [303, 193] width 343 height 30
drag, startPoint x: 316, startPoint y: 197, endPoint x: 271, endPoint y: 201, distance: 45.1
click at [271, 201] on div "Quantity* 1 Product Weight* 250 lbs" at bounding box center [303, 193] width 343 height 30
type input "750"
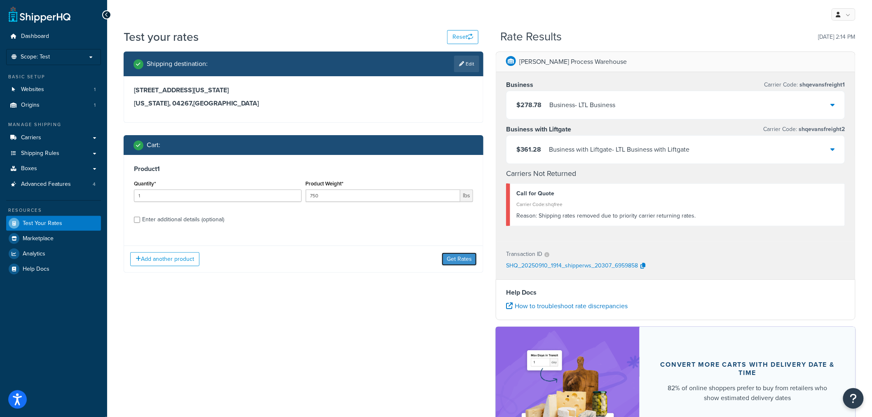
drag, startPoint x: 456, startPoint y: 260, endPoint x: 451, endPoint y: 262, distance: 5.7
click at [455, 261] on button "Get Rates" at bounding box center [459, 259] width 35 height 13
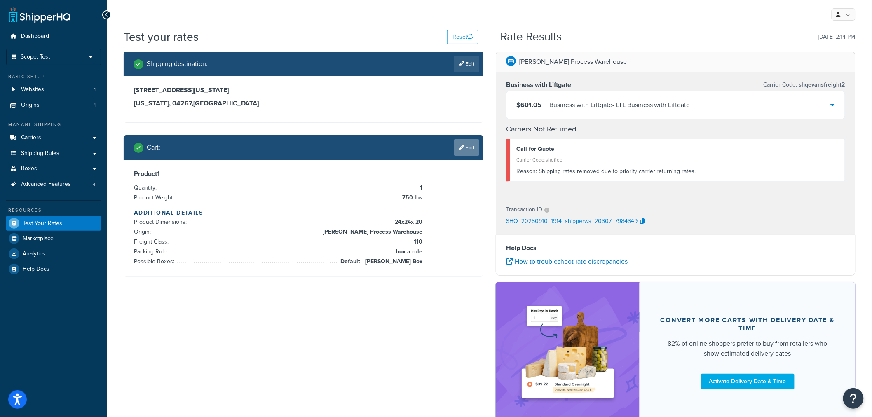
click at [467, 147] on link "Edit" at bounding box center [466, 147] width 25 height 16
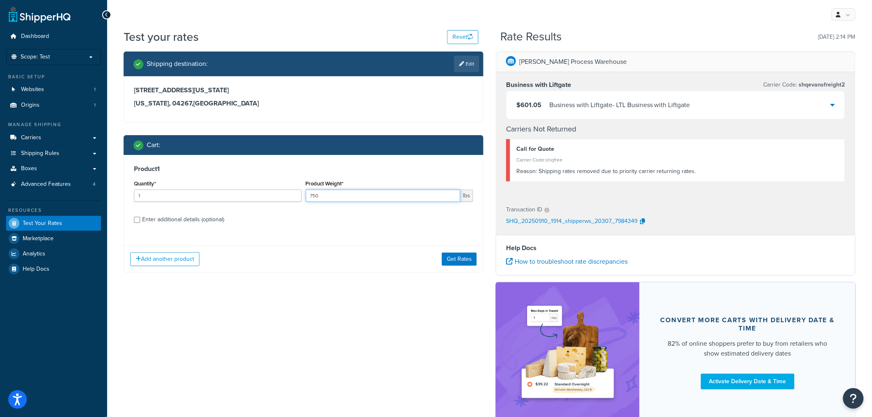
drag, startPoint x: 328, startPoint y: 199, endPoint x: 316, endPoint y: 196, distance: 12.3
click at [316, 196] on input "750" at bounding box center [383, 196] width 155 height 12
type input "751"
click at [452, 259] on button "Get Rates" at bounding box center [459, 259] width 35 height 13
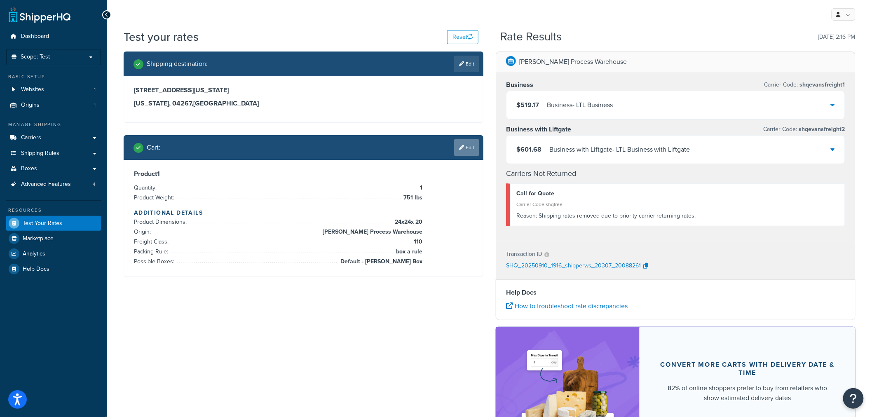
click at [473, 148] on link "Edit" at bounding box center [466, 147] width 25 height 16
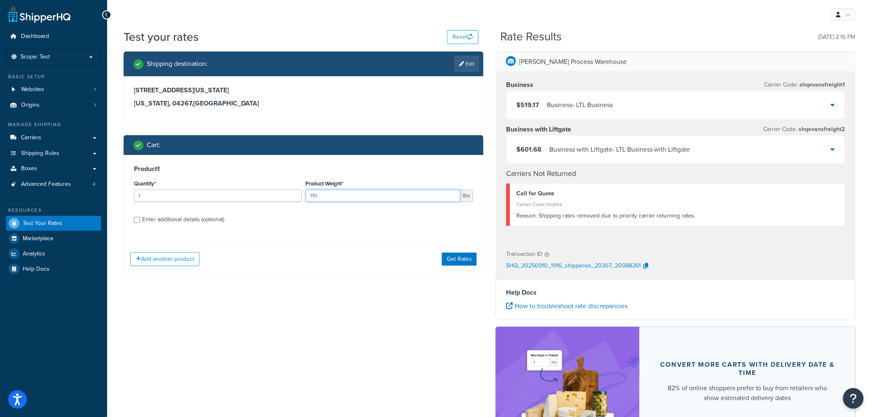
drag, startPoint x: 331, startPoint y: 197, endPoint x: 315, endPoint y: 198, distance: 15.7
click at [315, 198] on input "751" at bounding box center [383, 196] width 155 height 12
type input "750"
click at [454, 264] on button "Get Rates" at bounding box center [459, 259] width 35 height 13
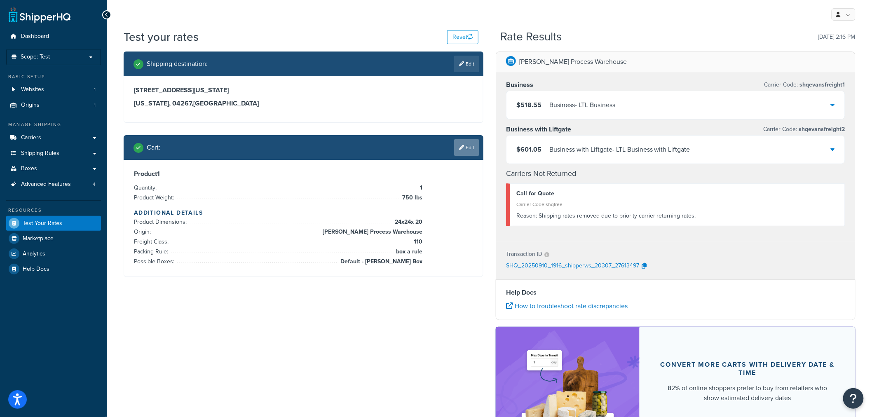
click at [464, 143] on link "Edit" at bounding box center [466, 147] width 25 height 16
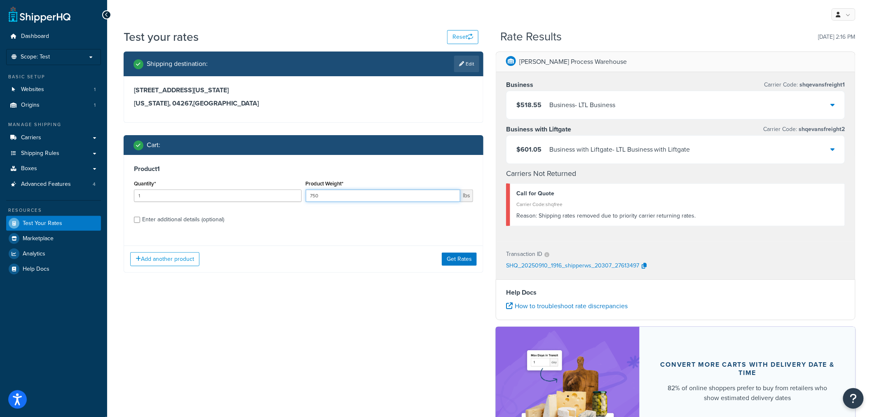
drag, startPoint x: 338, startPoint y: 200, endPoint x: 317, endPoint y: 196, distance: 21.8
click at [317, 196] on input "750" at bounding box center [383, 196] width 155 height 12
type input "755"
click at [459, 253] on button "Get Rates" at bounding box center [459, 259] width 35 height 13
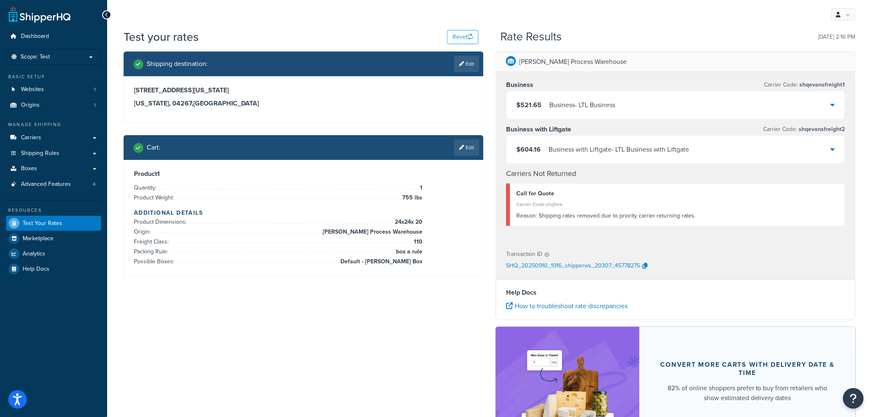
drag, startPoint x: 640, startPoint y: 266, endPoint x: 595, endPoint y: 266, distance: 44.5
click at [595, 266] on div "SHQ_20250910_1916_shipperws_20307_45778275" at bounding box center [675, 266] width 339 height 12
click at [644, 266] on icon "button" at bounding box center [645, 266] width 5 height 6
click at [469, 57] on link "Edit" at bounding box center [466, 64] width 25 height 16
select select "ME"
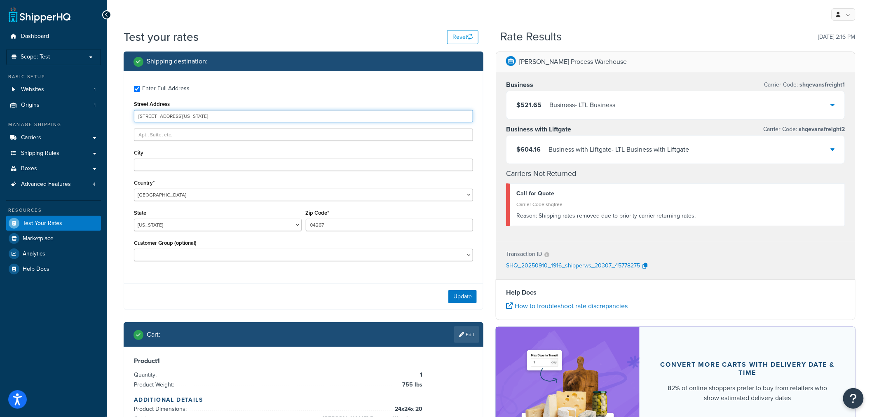
drag, startPoint x: 197, startPoint y: 117, endPoint x: 91, endPoint y: 115, distance: 105.6
click at [92, 115] on div "Dashboard Scope: Test Basic Setup Websites 1 Origins 1 Manage Shipping Carriers…" at bounding box center [436, 259] width 872 height 518
type input "[STREET_ADDRESS]"
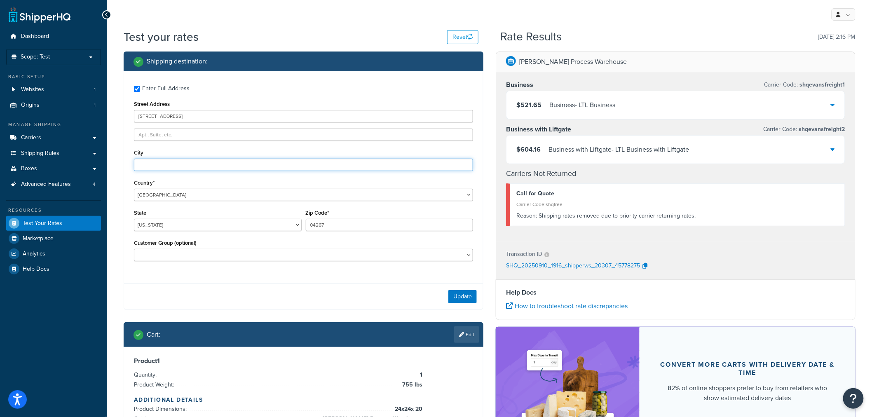
type input "oconomowoc"
select select "WI"
drag, startPoint x: 286, startPoint y: 231, endPoint x: 259, endPoint y: 232, distance: 26.8
click at [263, 231] on div "State [US_STATE] [US_STATE] [US_STATE] [US_STATE] [US_STATE] Armed Forces Ameri…" at bounding box center [303, 222] width 343 height 30
type input "53066"
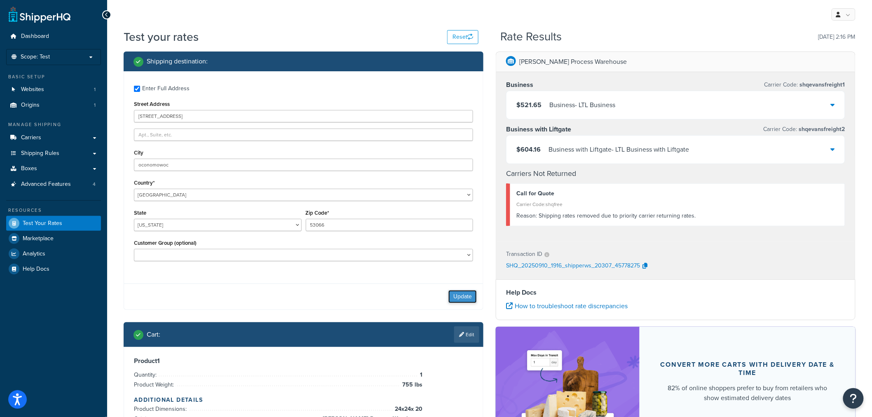
click at [460, 299] on button "Update" at bounding box center [463, 296] width 28 height 13
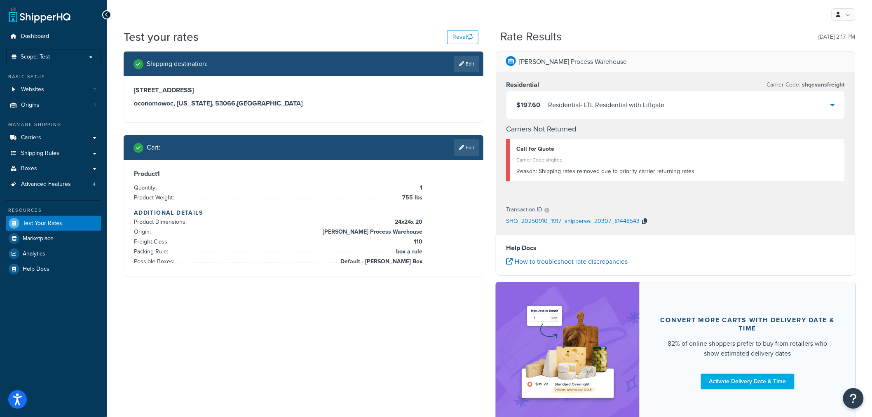
click at [640, 222] on button "button" at bounding box center [645, 222] width 10 height 12
